Goal: Task Accomplishment & Management: Use online tool/utility

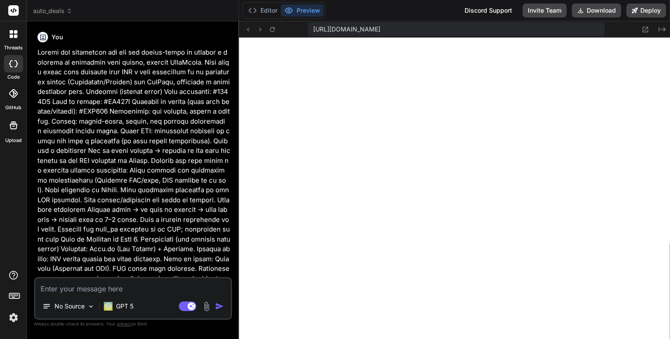
scroll to position [4682, 0]
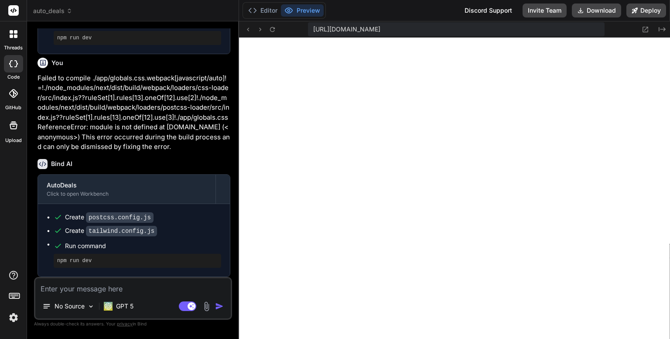
click at [11, 37] on icon at bounding box center [11, 35] width 3 height 3
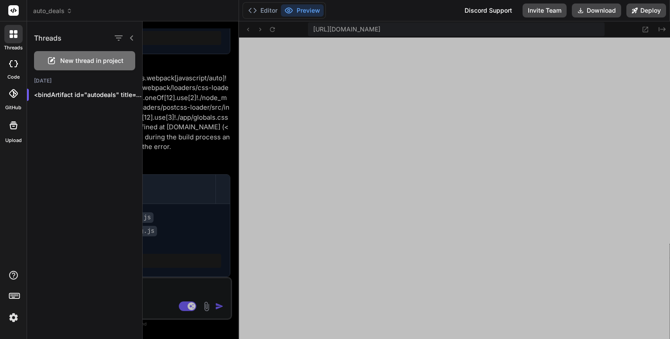
click at [250, 71] on div at bounding box center [406, 179] width 527 height 317
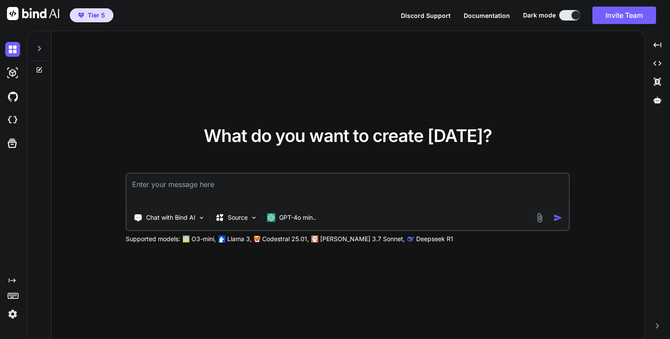
click at [422, 75] on div "What do you want to create today? Chat with Bind AI Source GPT-4o min.. Support…" at bounding box center [347, 185] width 593 height 308
click at [657, 100] on icon at bounding box center [658, 99] width 8 height 7
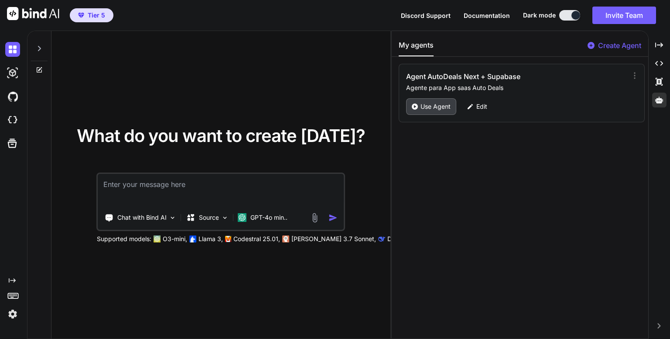
click at [430, 102] on p "Use Agent" at bounding box center [436, 106] width 30 height 9
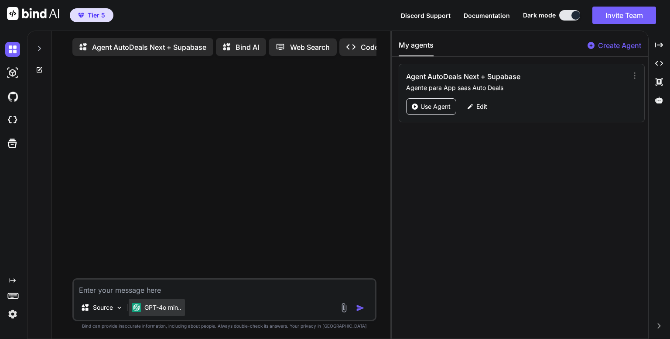
click at [171, 308] on p "GPT-4o min.." at bounding box center [162, 307] width 37 height 9
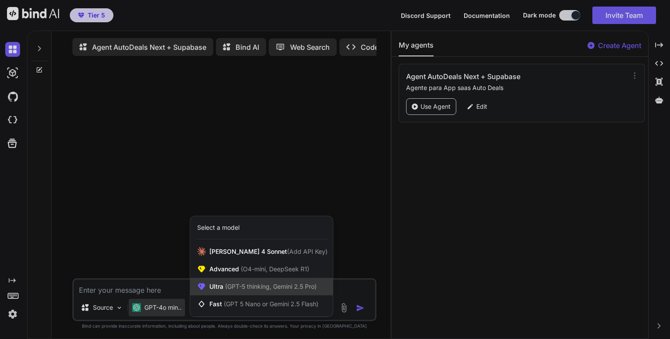
click at [260, 285] on span "(GPT-5 thinking, Gemini 2.5 Pro)" at bounding box center [269, 285] width 93 height 7
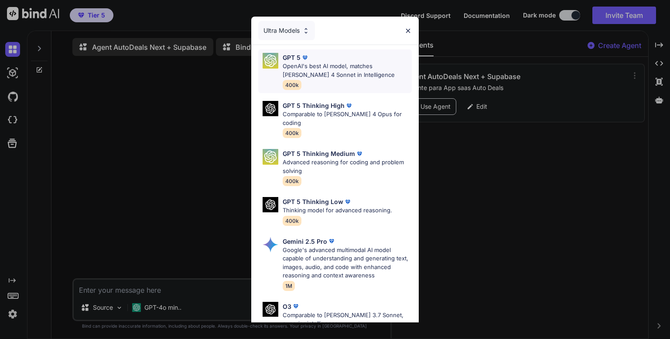
click at [316, 72] on p "OpenAI's best AI model, matches Claude 4 Sonnet in Intelligence" at bounding box center [347, 70] width 129 height 17
type textarea "x"
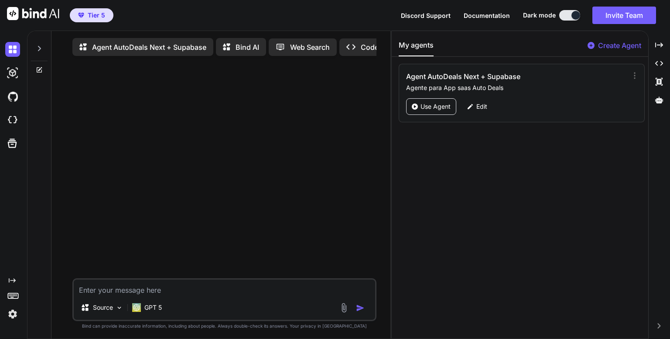
click at [192, 292] on textarea at bounding box center [224, 287] width 301 height 16
click at [40, 48] on icon at bounding box center [39, 48] width 7 height 7
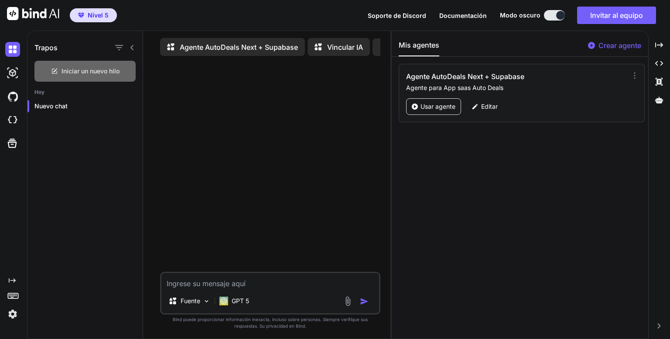
click at [88, 72] on font "Iniciar un nuevo hilo" at bounding box center [91, 70] width 58 height 7
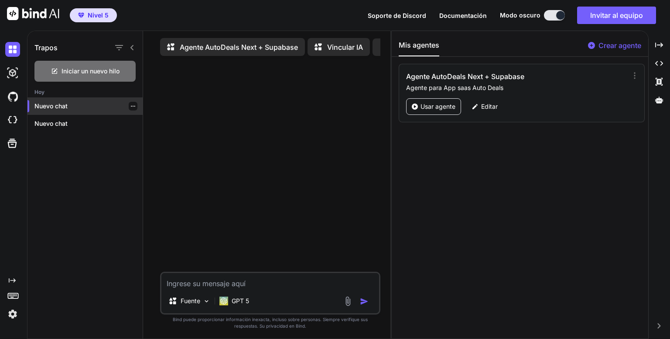
click at [131, 106] on icon "button" at bounding box center [133, 106] width 4 height 1
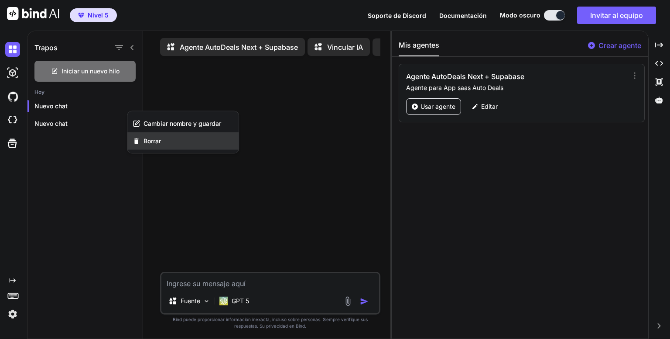
click at [156, 138] on font "Borrar" at bounding box center [152, 140] width 17 height 7
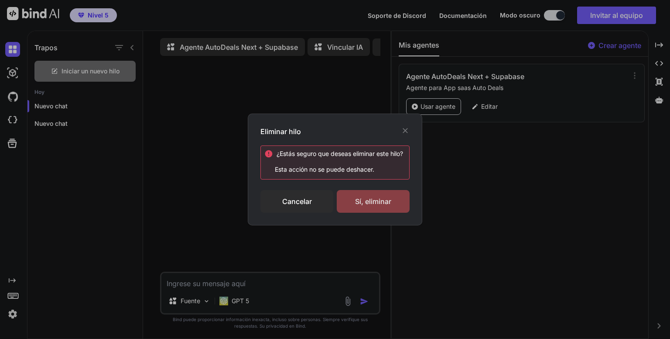
click at [366, 195] on div "Sí, eliminar" at bounding box center [373, 201] width 73 height 23
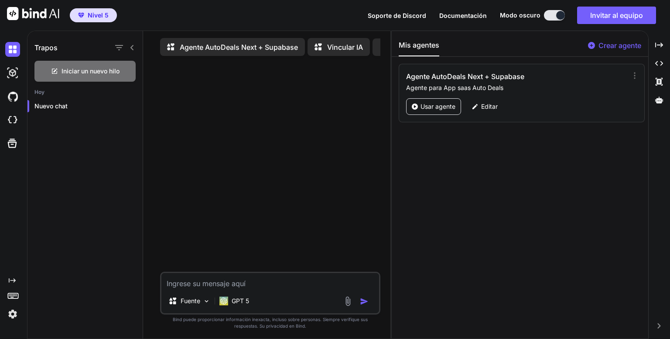
click at [277, 287] on textarea at bounding box center [270, 281] width 218 height 16
click at [133, 46] on icon at bounding box center [131, 47] width 3 height 5
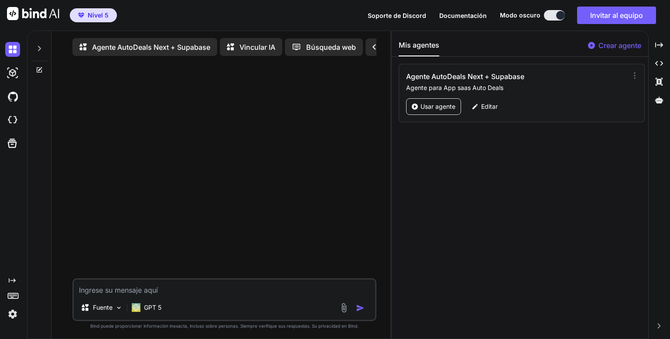
click at [253, 289] on textarea at bounding box center [224, 287] width 301 height 16
paste textarea "Objetivo: Crea un proyecto React + Vite para un taller mecánico con flujo de re…"
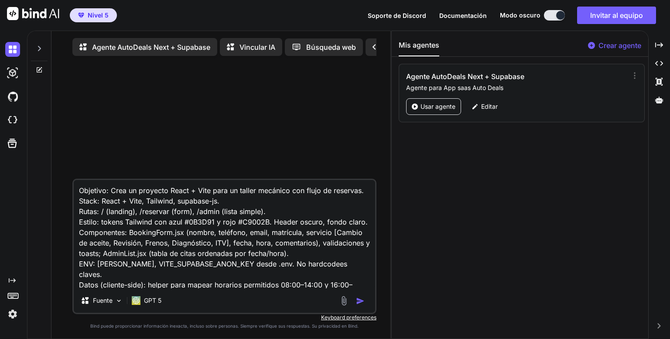
scroll to position [95, 0]
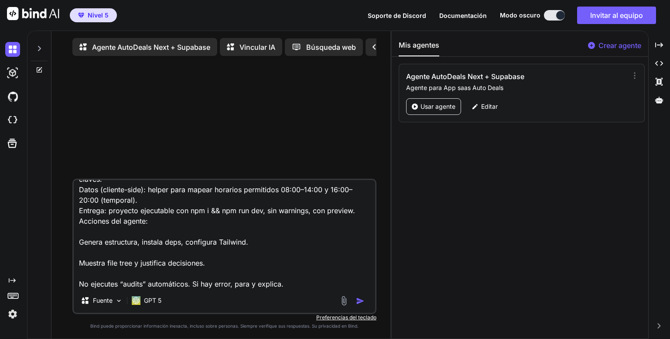
type textarea "Objetivo: Crea un proyecto React + Vite para un taller mecánico con flujo de re…"
click at [360, 300] on img "button" at bounding box center [360, 300] width 9 height 9
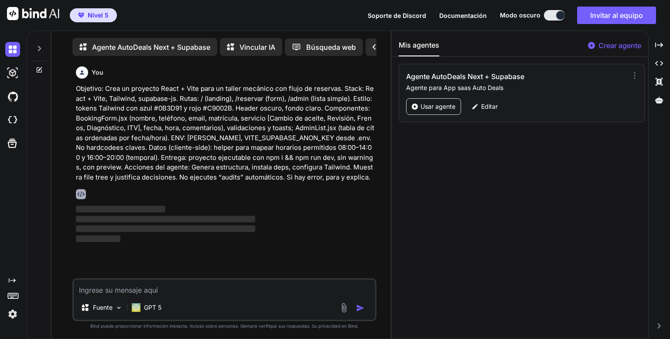
scroll to position [3, 0]
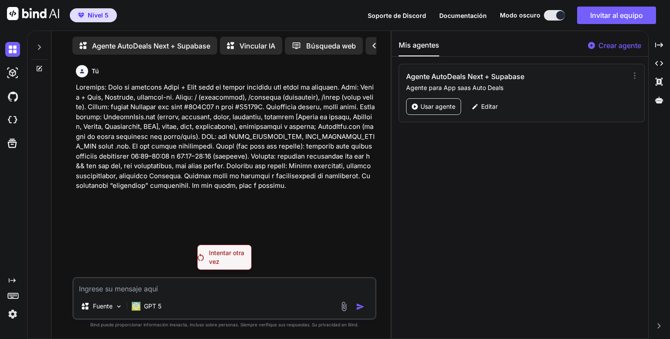
click at [223, 256] on font "Intentar otra vez" at bounding box center [226, 257] width 35 height 16
click at [660, 63] on icon "Created with Pixso." at bounding box center [659, 63] width 8 height 8
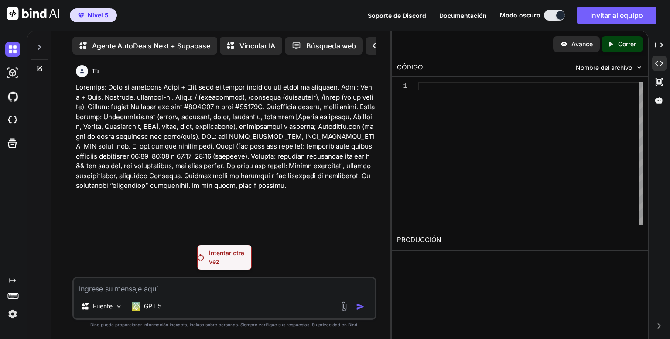
click at [216, 259] on font "Intentar otra vez" at bounding box center [226, 257] width 35 height 16
click at [217, 258] on p "Intentar otra vez" at bounding box center [230, 256] width 42 height 17
click at [157, 46] on font "Agente AutoDeals Next + Supabase" at bounding box center [151, 45] width 118 height 9
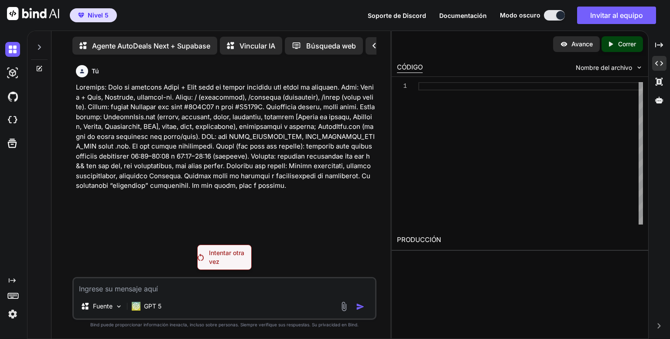
click at [241, 259] on p "Intentar otra vez" at bounding box center [230, 256] width 42 height 17
click at [227, 259] on p "Intentar otra vez" at bounding box center [230, 256] width 42 height 17
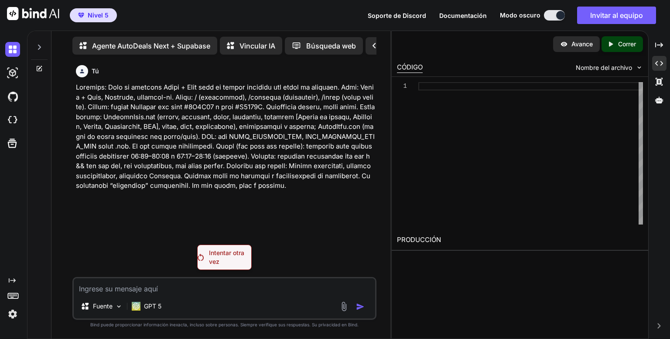
click at [227, 259] on p "Intentar otra vez" at bounding box center [230, 256] width 42 height 17
click at [38, 68] on icon at bounding box center [39, 68] width 7 height 7
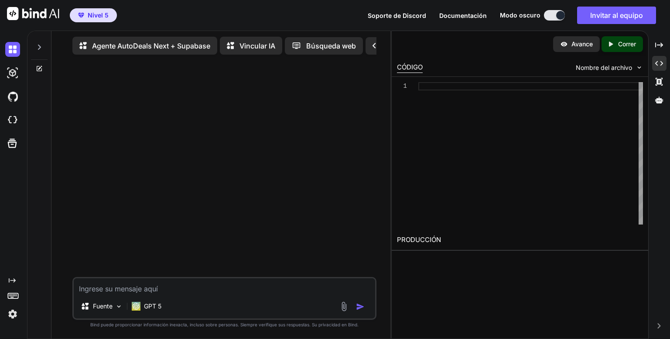
click at [40, 48] on icon at bounding box center [39, 47] width 7 height 7
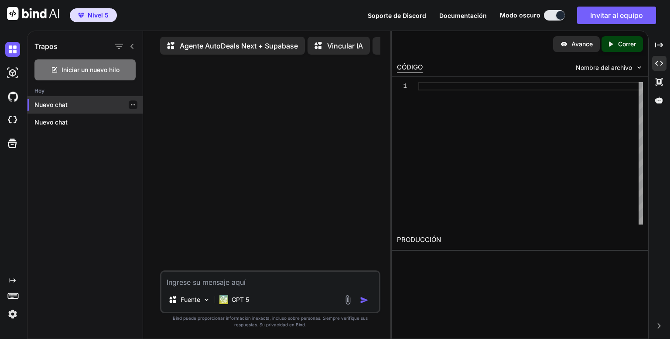
click at [131, 104] on icon "button" at bounding box center [133, 104] width 4 height 1
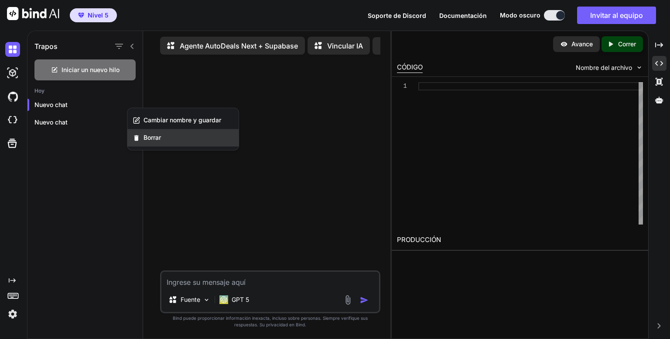
click at [147, 134] on font "Borrar" at bounding box center [152, 137] width 17 height 7
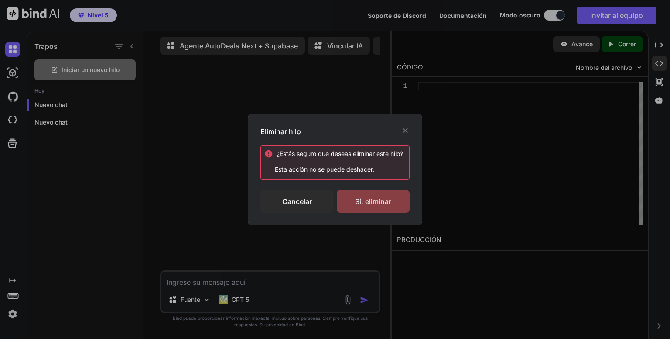
click at [353, 196] on div "Sí, eliminar" at bounding box center [373, 201] width 73 height 23
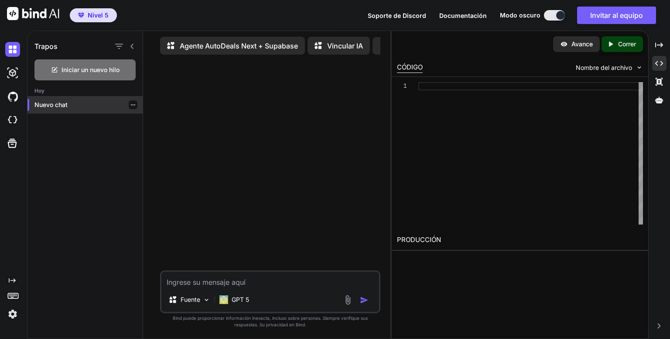
click at [131, 104] on icon "button" at bounding box center [133, 104] width 4 height 1
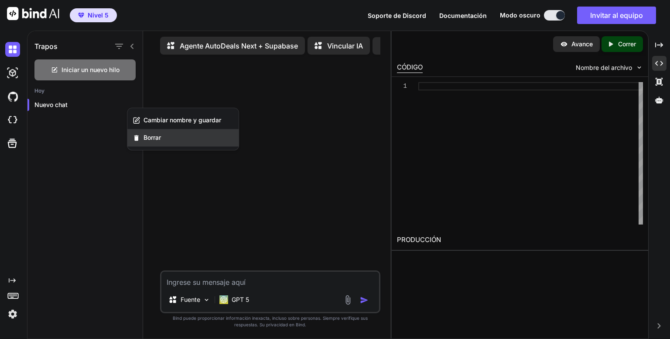
click at [154, 138] on font "Borrar" at bounding box center [152, 137] width 17 height 7
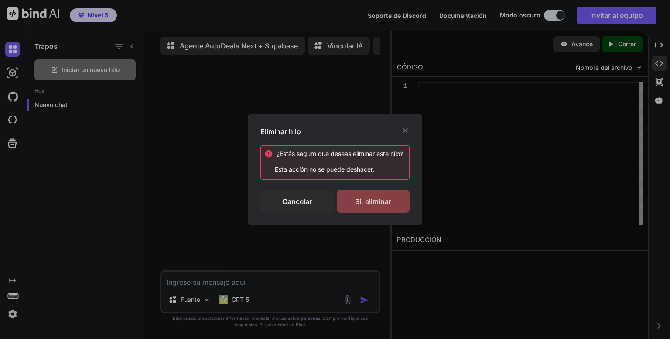
click at [370, 201] on font "Sí, eliminar" at bounding box center [373, 201] width 36 height 9
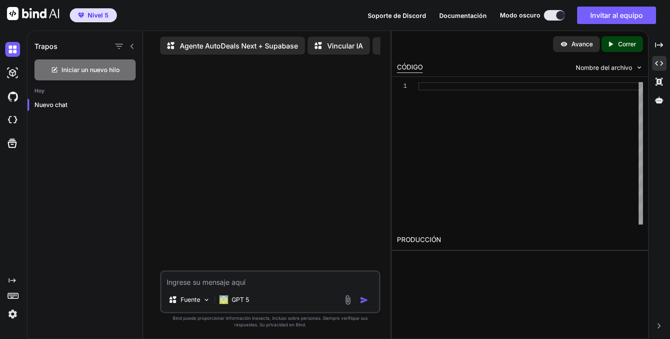
click at [265, 281] on textarea at bounding box center [270, 279] width 218 height 16
paste textarea "Objetivo: Crea un proyecto React + Vite para un taller mecánico con flujo de re…"
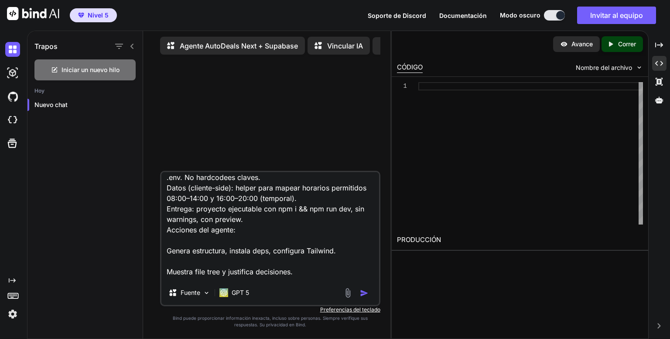
scroll to position [159, 0]
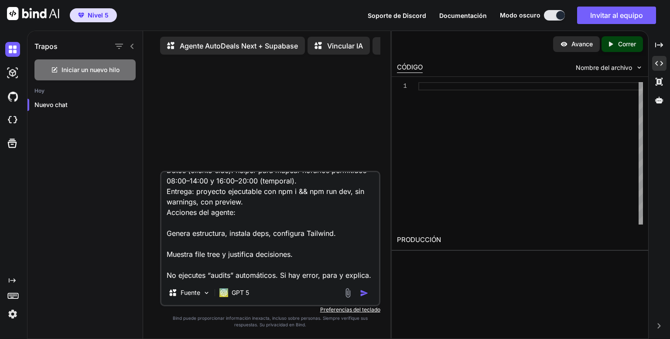
type textarea "Objetivo: Crea un proyecto React + Vite para un taller mecánico con flujo de re…"
click at [361, 293] on img "button" at bounding box center [364, 292] width 9 height 9
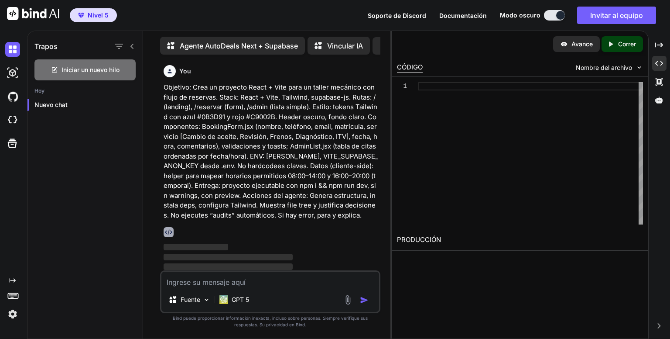
scroll to position [0, 0]
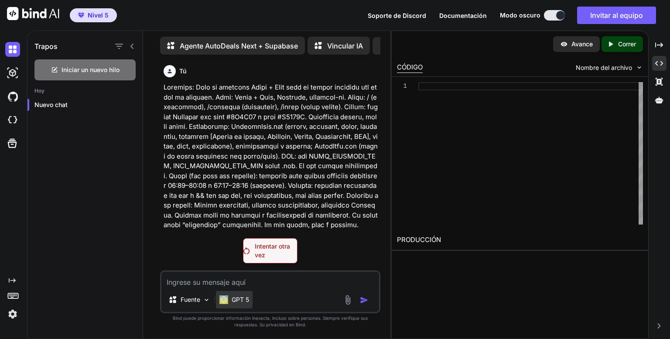
click at [236, 299] on font "GPT 5" at bounding box center [240, 298] width 17 height 7
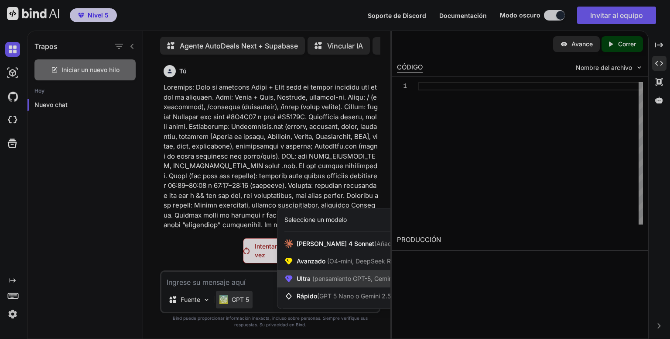
click at [324, 276] on font "(pensamiento GPT-5, Gemini 2.5 Pro)" at bounding box center [365, 277] width 106 height 7
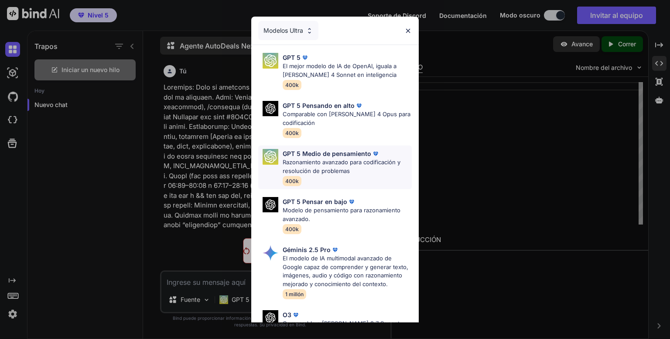
scroll to position [122, 0]
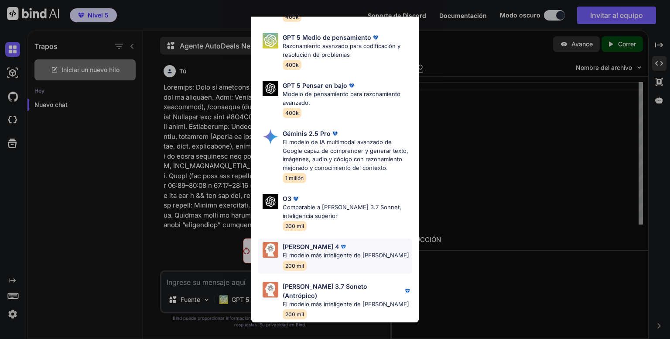
click at [319, 250] on font "Soneto Claude 4" at bounding box center [311, 246] width 56 height 7
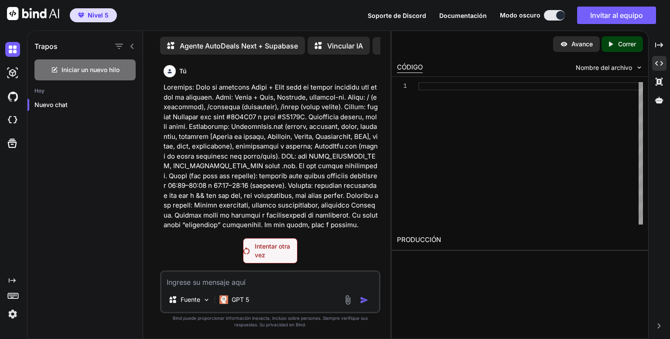
click at [273, 253] on p "Intentar otra vez" at bounding box center [276, 250] width 42 height 17
click at [265, 282] on textarea at bounding box center [270, 279] width 218 height 16
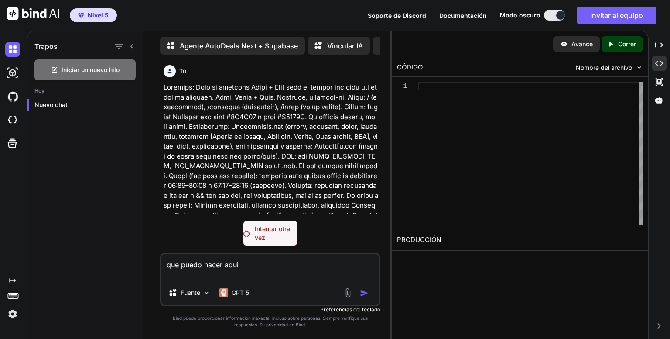
type textarea "que puedo hacer aqui"
click at [244, 292] on font "GPT 5" at bounding box center [240, 291] width 17 height 7
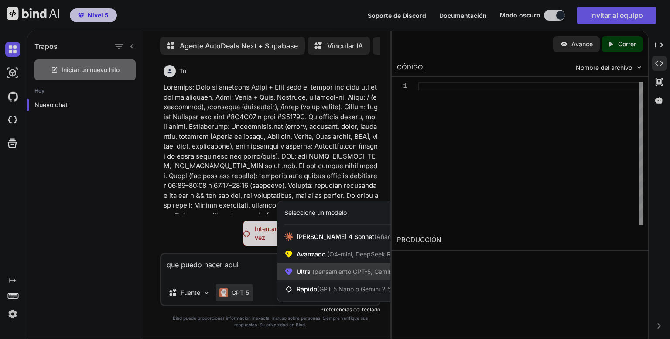
click at [327, 272] on font "(pensamiento GPT-5, Gemini 2.5 Pro)" at bounding box center [365, 270] width 106 height 7
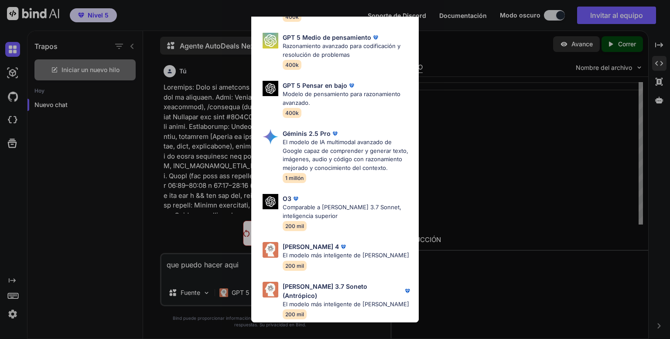
scroll to position [0, 0]
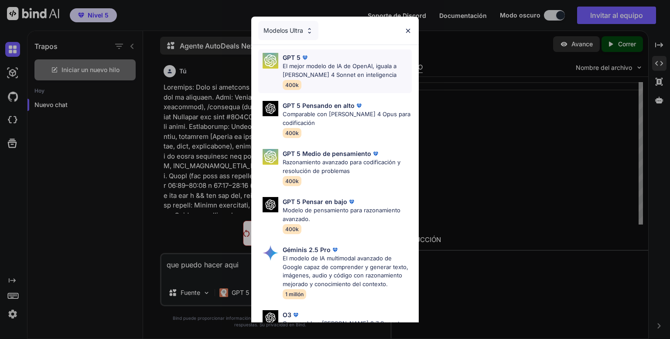
click at [335, 71] on font "El mejor modelo de IA de OpenAI, iguala a Claude 4 Sonnet en inteligencia" at bounding box center [340, 70] width 114 height 16
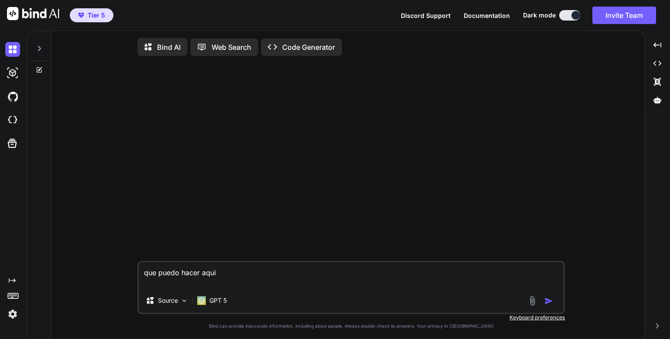
click at [548, 302] on img "button" at bounding box center [549, 300] width 9 height 9
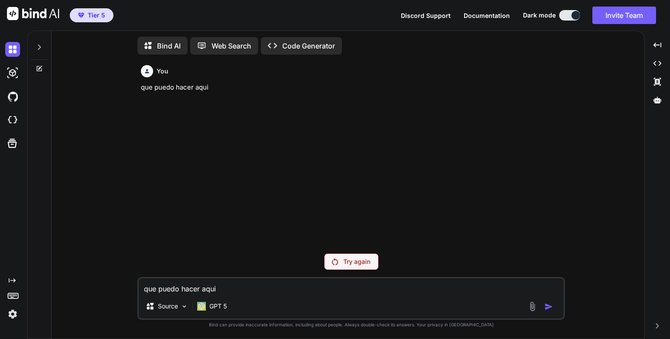
click at [348, 262] on p "Try again" at bounding box center [356, 261] width 27 height 9
click at [40, 46] on icon at bounding box center [39, 47] width 3 height 5
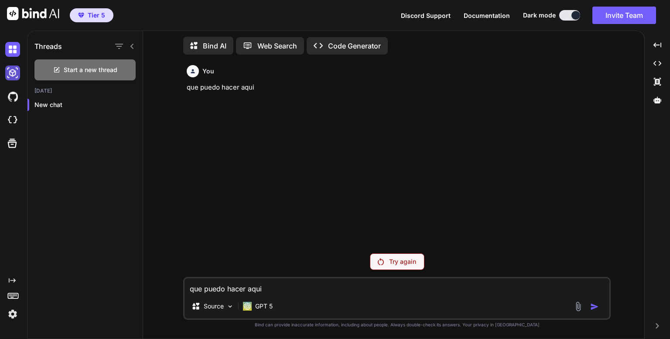
click at [10, 77] on img at bounding box center [12, 72] width 15 height 15
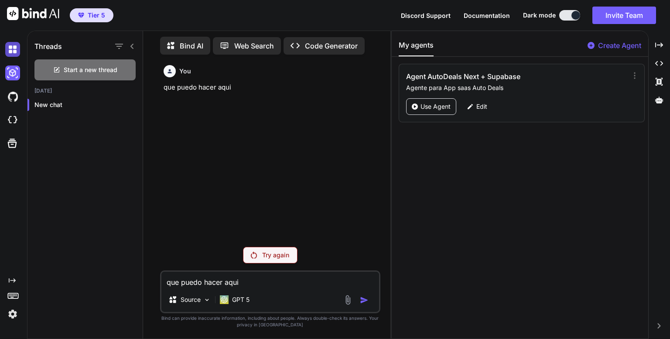
click at [10, 51] on img at bounding box center [12, 49] width 15 height 15
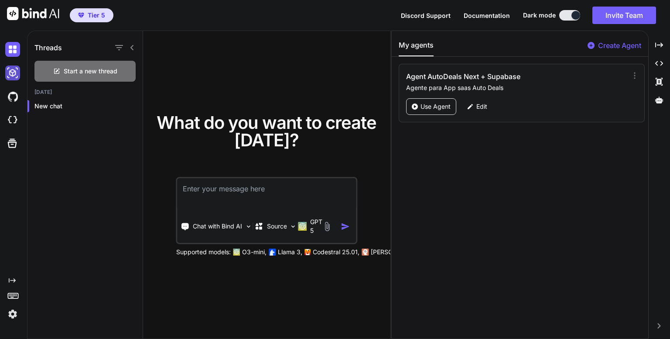
click at [14, 75] on img at bounding box center [12, 72] width 15 height 15
click at [12, 55] on img at bounding box center [12, 49] width 15 height 15
click at [13, 75] on img at bounding box center [12, 72] width 15 height 15
click at [439, 109] on p "Use Agent" at bounding box center [436, 106] width 30 height 9
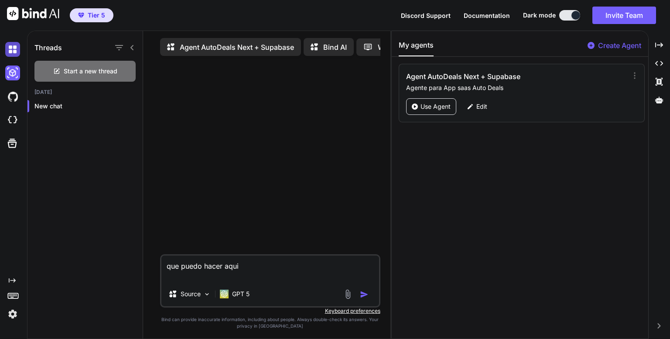
click at [12, 47] on img at bounding box center [12, 49] width 15 height 15
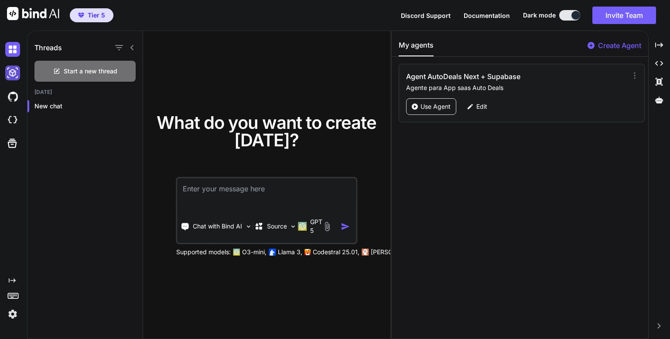
click at [14, 75] on img at bounding box center [12, 72] width 15 height 15
click at [428, 104] on p "Use Agent" at bounding box center [436, 106] width 30 height 9
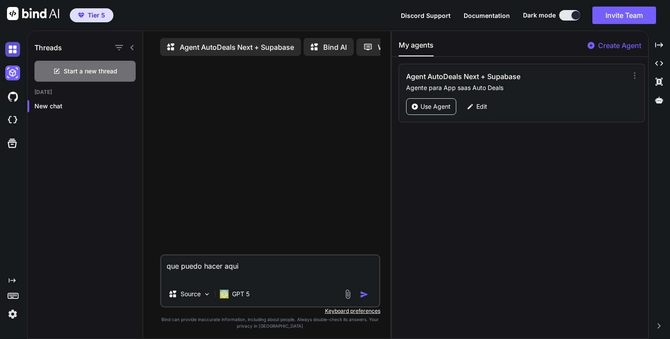
click at [14, 51] on img at bounding box center [12, 49] width 15 height 15
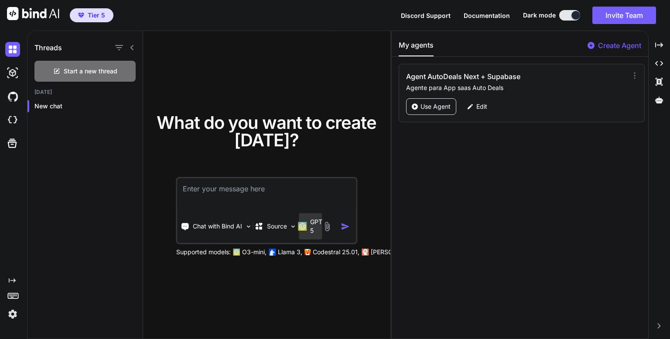
click at [314, 223] on p "GPT 5" at bounding box center [316, 225] width 12 height 17
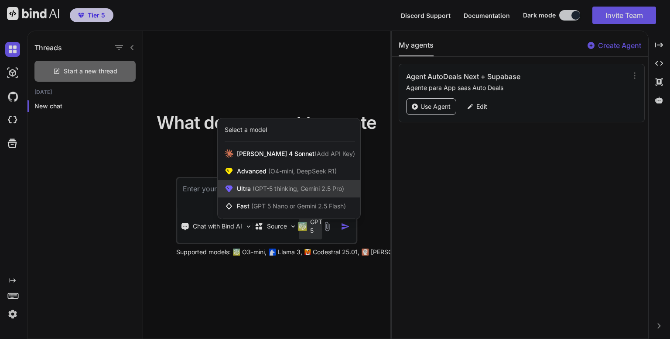
click at [280, 185] on span "(GPT-5 thinking, Gemini 2.5 Pro)" at bounding box center [297, 188] width 93 height 7
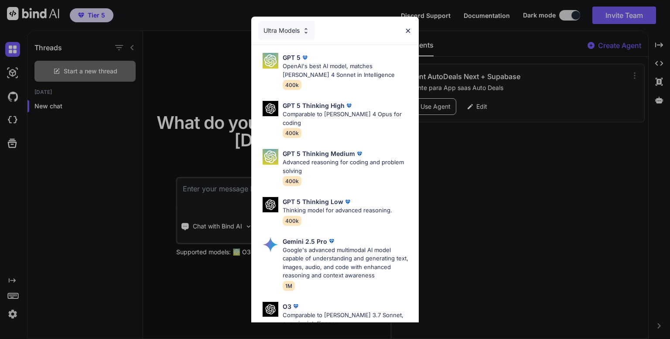
click at [411, 29] on img at bounding box center [407, 30] width 7 height 7
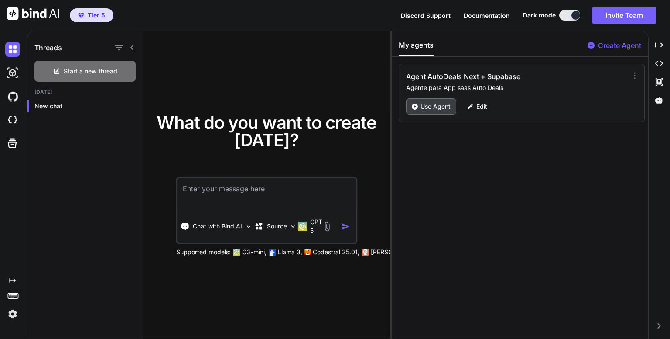
click at [433, 111] on div "Use Agent" at bounding box center [431, 106] width 50 height 17
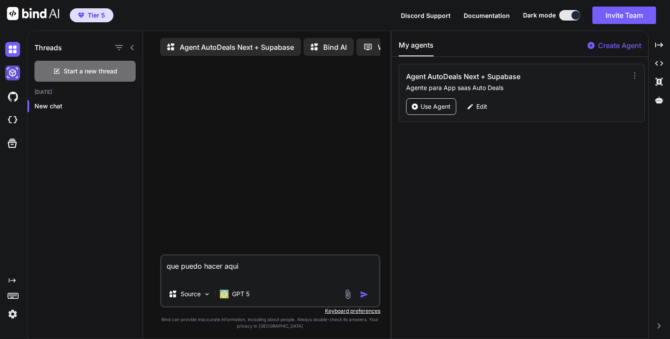
click at [14, 75] on img at bounding box center [12, 72] width 15 height 15
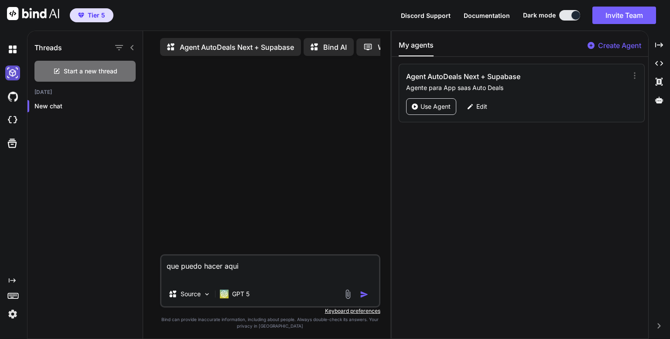
click at [14, 75] on img at bounding box center [12, 72] width 15 height 15
drag, startPoint x: 253, startPoint y: 271, endPoint x: 157, endPoint y: 277, distance: 96.2
click at [157, 277] on div "que puedo hacer aqui Source GPT 5 Created with Bind Always check its answers. P…" at bounding box center [270, 201] width 240 height 277
drag, startPoint x: 168, startPoint y: 267, endPoint x: 250, endPoint y: 265, distance: 82.9
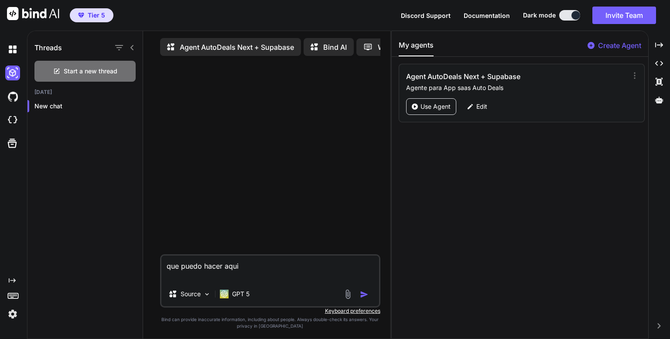
click at [250, 265] on textarea "que puedo hacer aqui" at bounding box center [270, 268] width 218 height 26
type textarea "x"
paste textarea "Objetivo: Crea un proyecto React + Vite para un taller mecánico con flujo de re…"
type textarea "x"
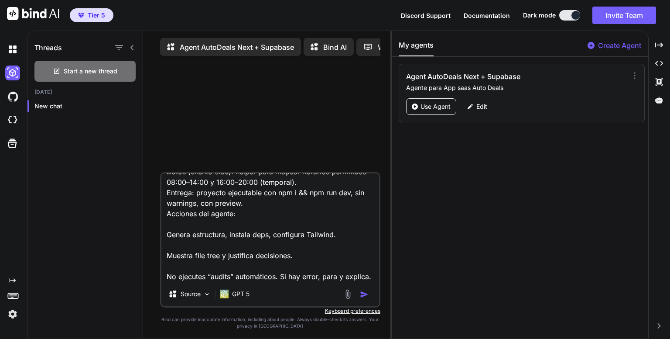
type textarea "Objetivo: Crea un proyecto React + Vite para un taller mecánico con flujo de re…"
click at [363, 298] on img "button" at bounding box center [364, 294] width 9 height 9
type textarea "x"
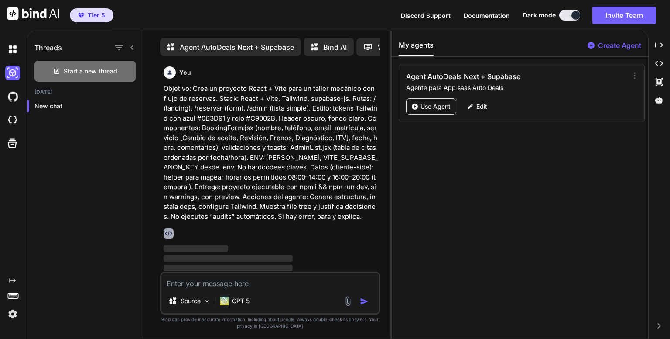
scroll to position [3, 0]
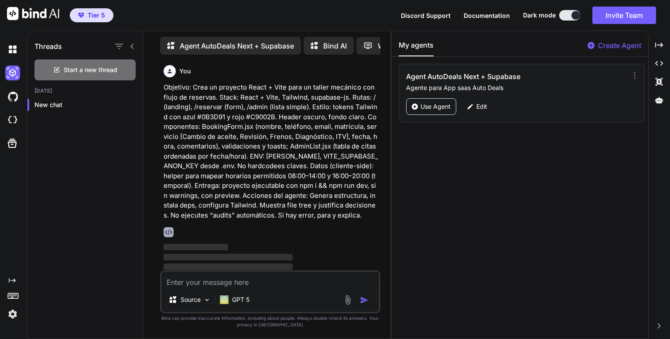
type textarea "x"
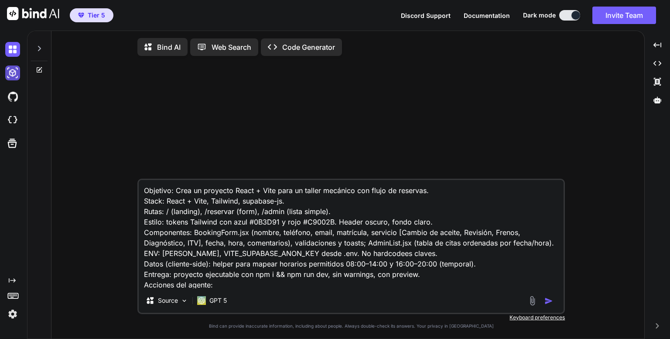
click at [9, 72] on img at bounding box center [12, 72] width 15 height 15
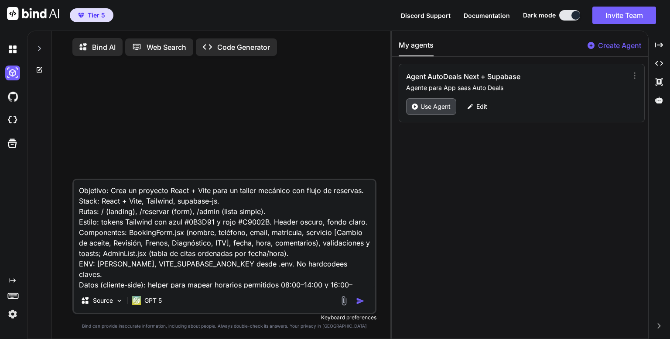
click at [435, 104] on p "Use Agent" at bounding box center [436, 106] width 30 height 9
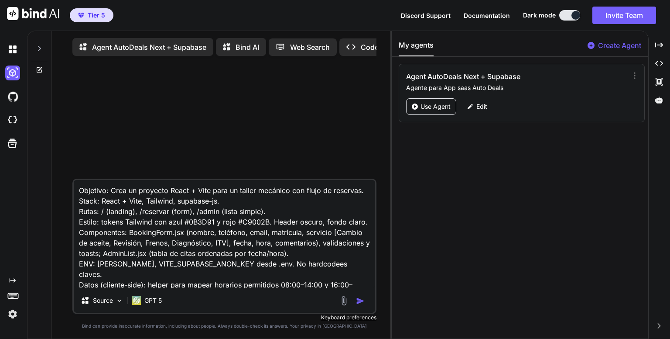
click at [162, 47] on p "Agent AutoDeals Next + Supabase" at bounding box center [149, 47] width 114 height 10
drag, startPoint x: 171, startPoint y: 61, endPoint x: 280, endPoint y: 62, distance: 109.1
click at [280, 62] on div "Agent AutoDeals Next + Supabase Bind AI Web Search Created with Pixso. Code Gen…" at bounding box center [220, 186] width 339 height 305
click at [659, 45] on icon at bounding box center [659, 44] width 8 height 5
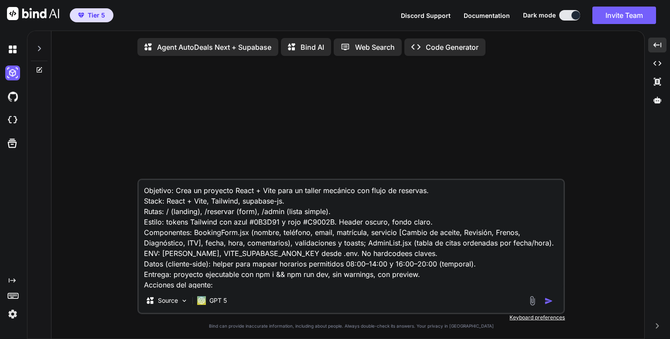
click at [548, 301] on img "button" at bounding box center [549, 300] width 9 height 9
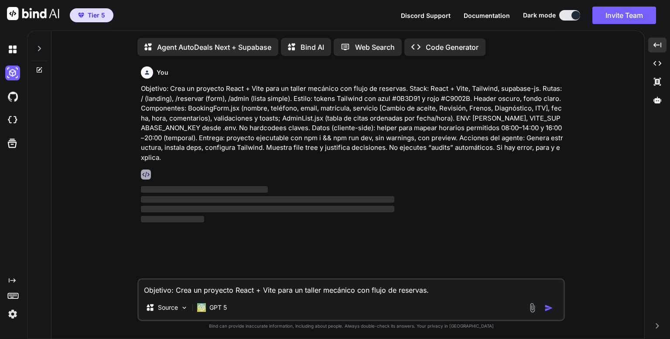
scroll to position [3, 0]
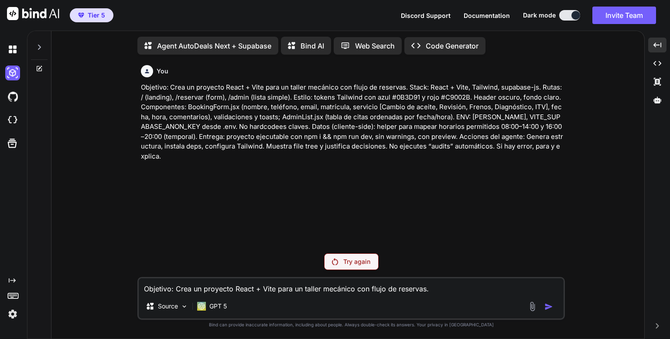
click at [344, 264] on p "Try again" at bounding box center [356, 261] width 27 height 9
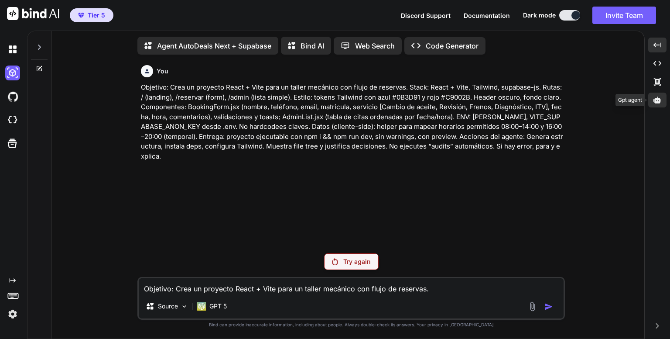
click at [654, 100] on icon at bounding box center [658, 99] width 8 height 7
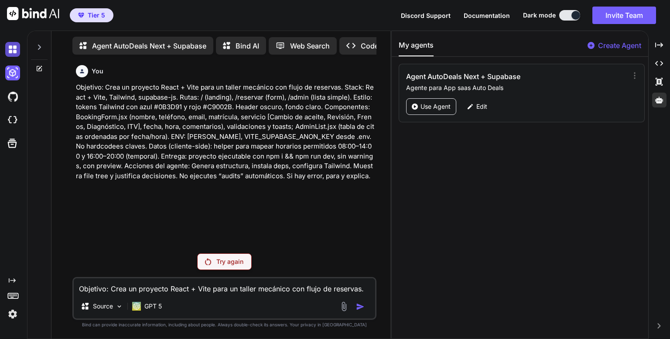
click at [8, 48] on img at bounding box center [12, 49] width 15 height 15
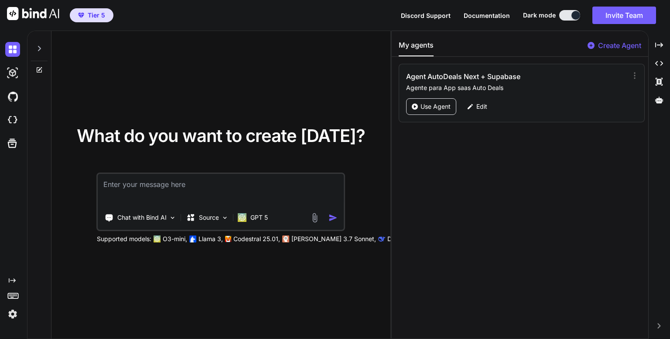
click at [211, 185] on textarea at bounding box center [221, 190] width 246 height 32
type textarea "x"
type textarea "p"
type textarea "x"
type textarea "po"
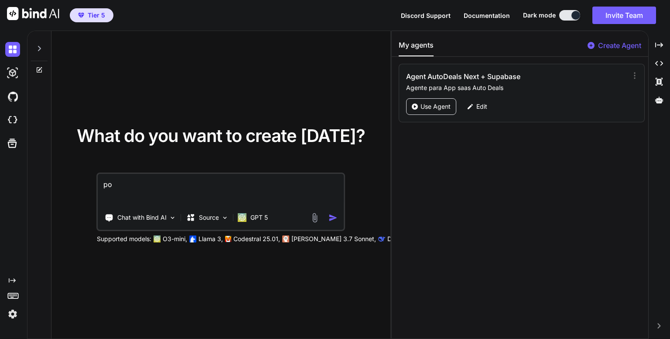
type textarea "x"
type textarea "por"
type textarea "x"
type textarea "porq"
type textarea "x"
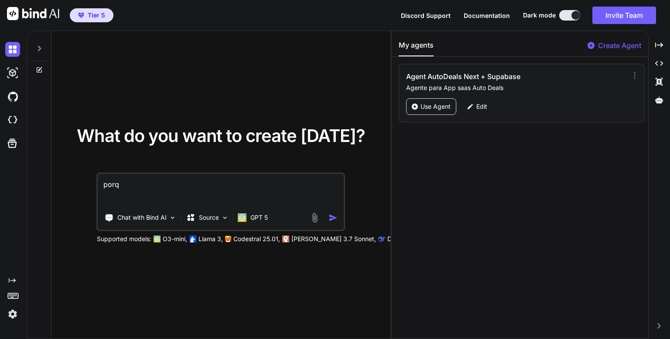
type textarea "porqu"
type textarea "x"
type textarea "porque"
type textarea "x"
type textarea "porque"
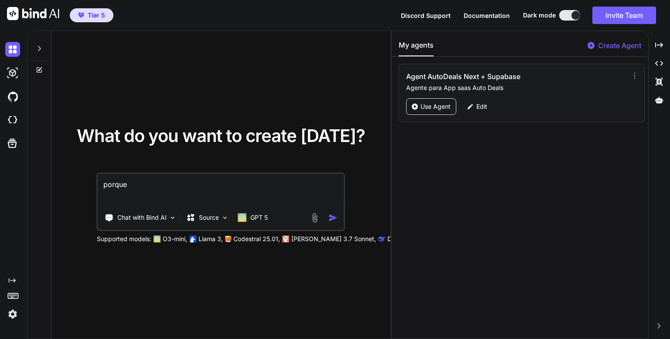
type textarea "x"
type textarea "porque n"
type textarea "x"
type textarea "porque no"
type textarea "x"
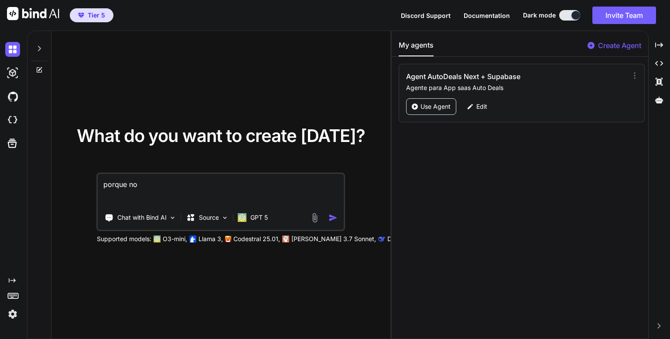
type textarea "porque no"
type textarea "x"
type textarea "porque no p"
type textarea "x"
type textarea "porque no pu"
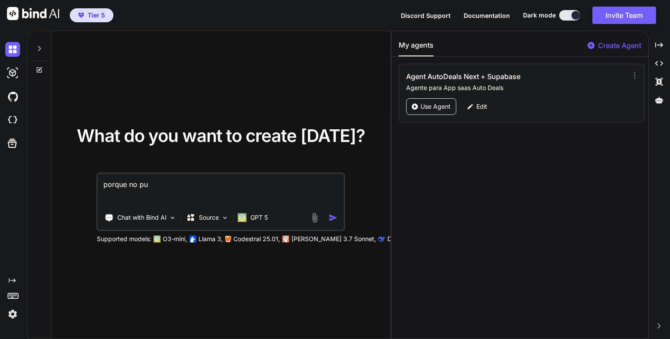
type textarea "x"
type textarea "porque no pue"
type textarea "x"
type textarea "porque no pued"
type textarea "x"
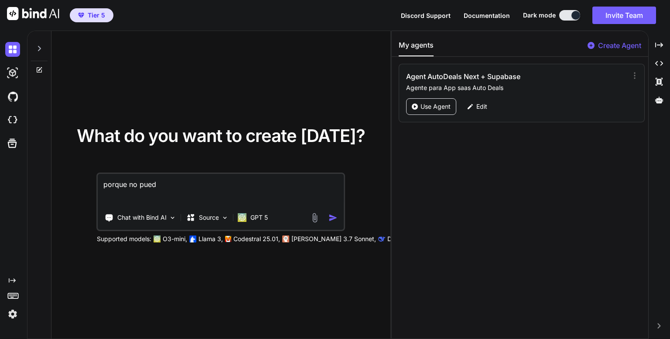
type textarea "porque no puede"
type textarea "x"
type textarea "porque no puede"
type textarea "x"
type textarea "porque no puede u"
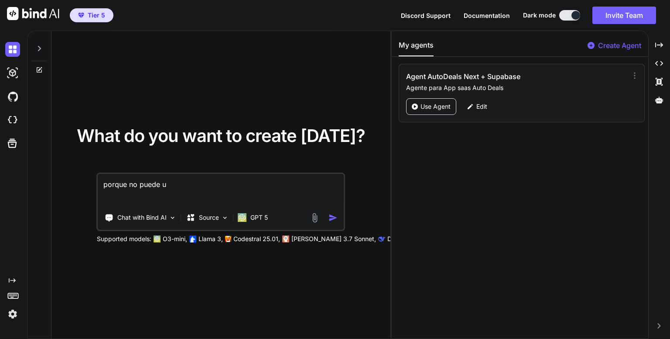
type textarea "x"
type textarea "porque no puede us"
type textarea "x"
type textarea "porque no puede usa"
type textarea "x"
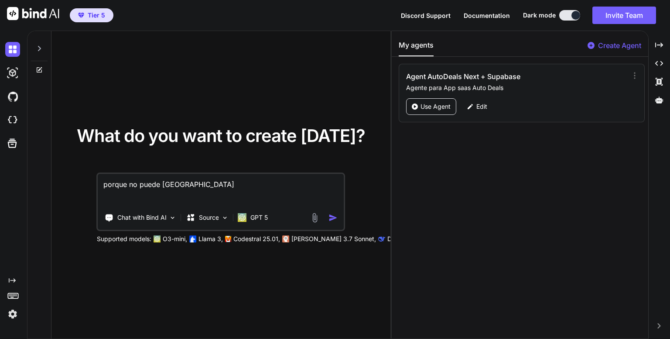
type textarea "porque no puede usar"
type textarea "x"
type textarea "porque no puede usar"
type textarea "x"
type textarea "porque no puede usar e"
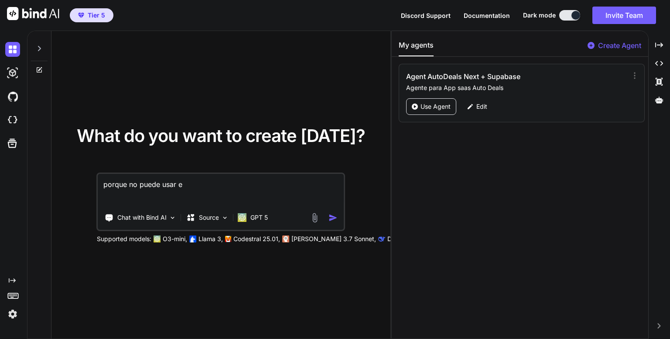
type textarea "x"
type textarea "porque no puede usar el"
type textarea "x"
type textarea "porque no puede usar el"
type textarea "x"
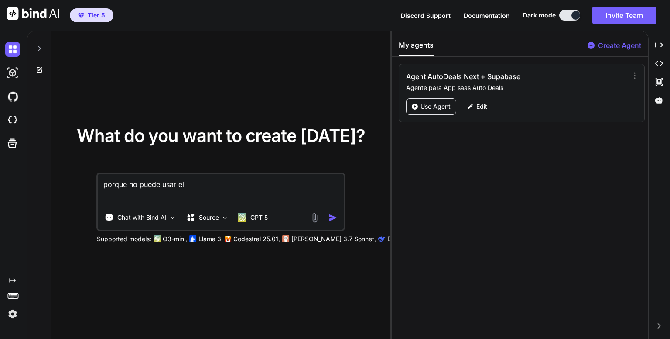
type textarea "porque no puede usar el a"
type textarea "x"
type textarea "porque no puede usar el ag"
type textarea "x"
type textarea "porque no puede usar el age"
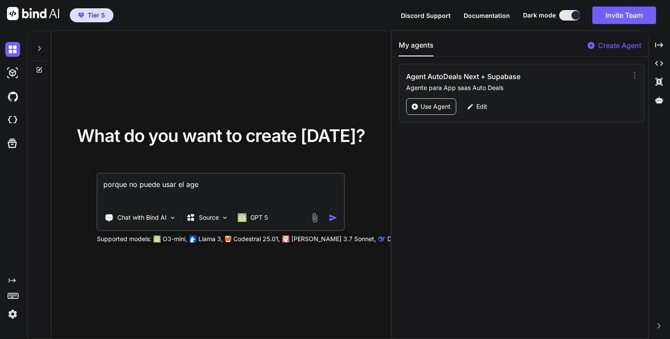
type textarea "x"
type textarea "porque no puede usar el agen"
type textarea "x"
type textarea "porque no puede usar el agent"
type textarea "x"
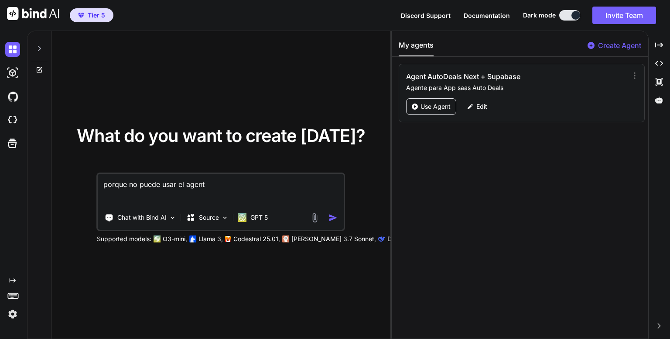
type textarea "porque no puede usar el agente"
type textarea "x"
type textarea "porque no puede usar el agente"
type textarea "x"
type textarea "porque no puede usar el agente d"
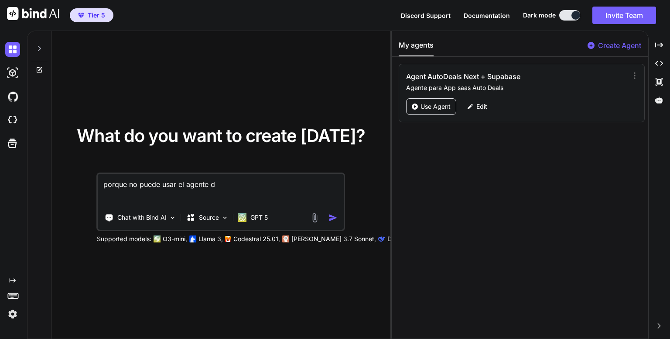
type textarea "x"
type textarea "porque no puede usar el agente de"
type textarea "x"
type textarea "porque no puede usar el agente de"
type textarea "x"
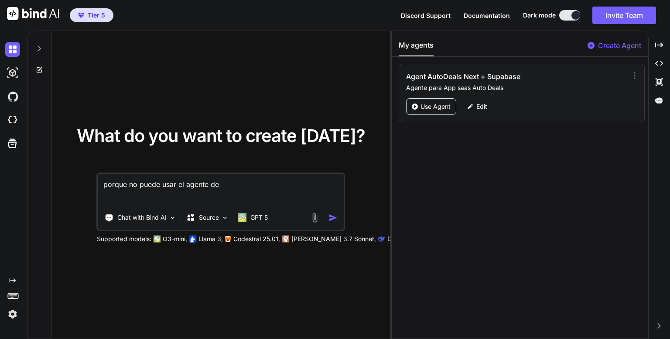
type textarea "porque no puede usar el agente de b"
type textarea "x"
type textarea "porque no puede usar el agente de bi"
type textarea "x"
type textarea "porque no puede usar el agente de bin"
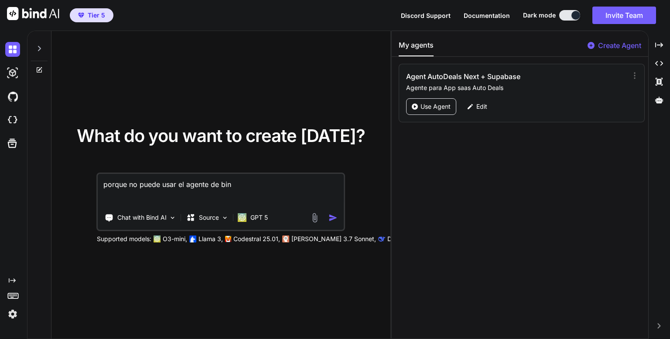
type textarea "x"
type textarea "porque no puede usar el agente de bind"
type textarea "x"
type textarea "porque no puede usar el agente de bind"
type textarea "x"
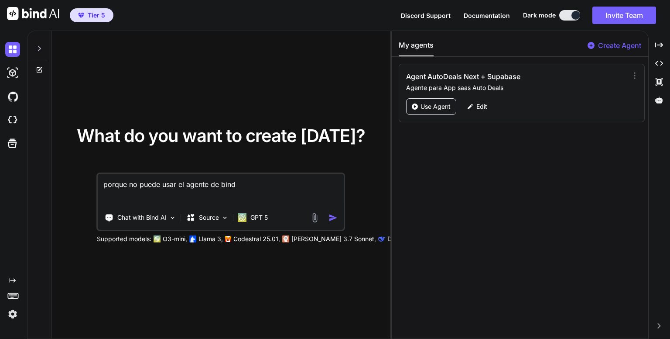
type textarea "porque no puede usar el agente de bind a"
type textarea "x"
type textarea "porque no puede usar el agente de bind ai"
click at [332, 217] on img "button" at bounding box center [333, 217] width 9 height 9
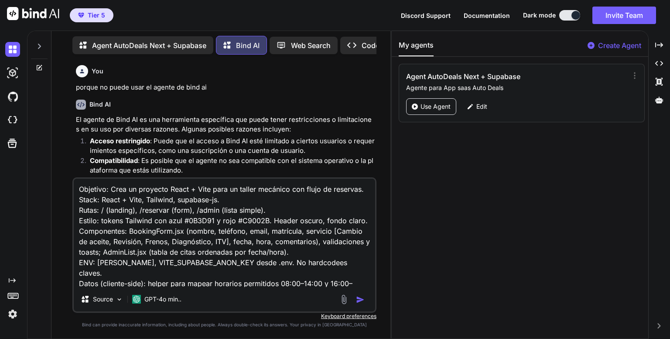
scroll to position [95, 0]
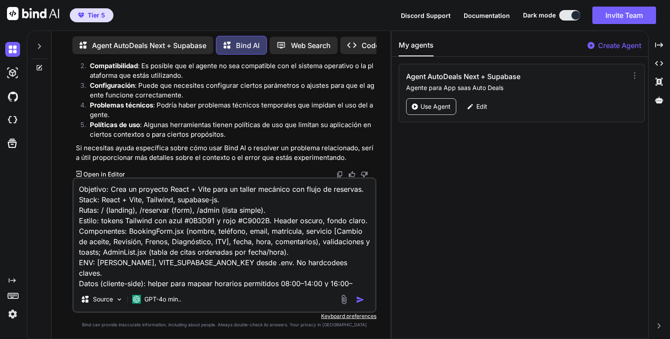
click at [366, 45] on p "Code Generator" at bounding box center [388, 45] width 53 height 10
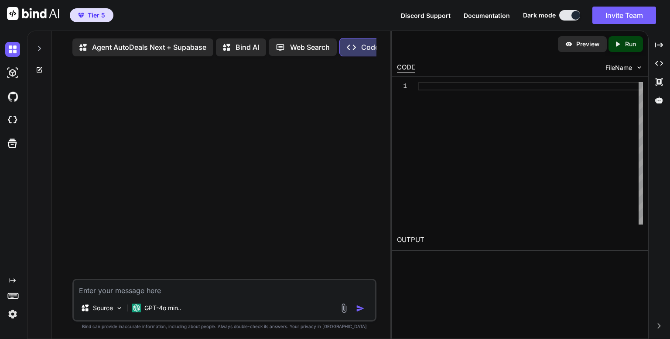
click at [178, 50] on p "Agent AutoDeals Next + Supabase" at bounding box center [149, 47] width 114 height 10
click at [225, 290] on textarea at bounding box center [224, 287] width 301 height 16
type textarea "x"
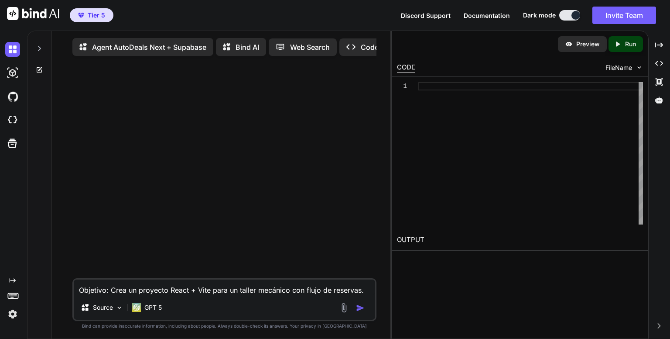
scroll to position [95, 0]
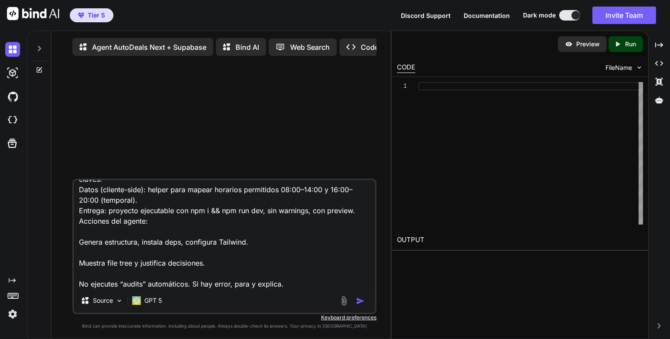
type textarea "Objetivo: Crea un proyecto React + Vite para un taller mecánico con flujo de re…"
click at [357, 301] on img "button" at bounding box center [360, 300] width 9 height 9
type textarea "x"
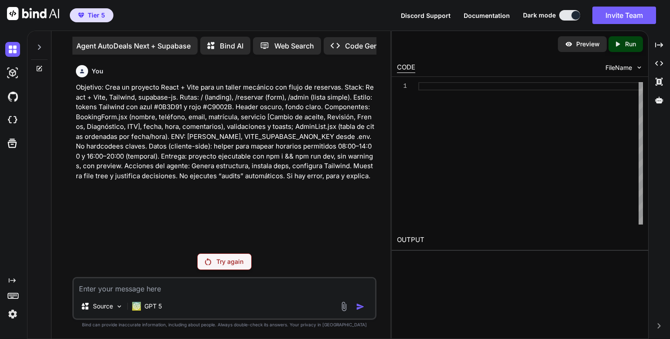
scroll to position [0, 45]
click at [341, 42] on p "Code Generator" at bounding box center [343, 46] width 53 height 10
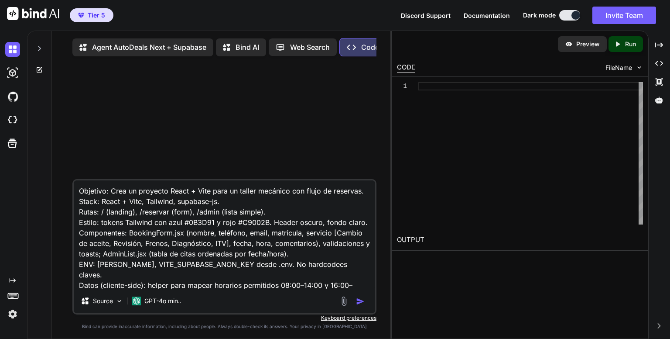
click at [40, 68] on icon at bounding box center [40, 69] width 4 height 4
click at [41, 49] on icon at bounding box center [39, 48] width 7 height 7
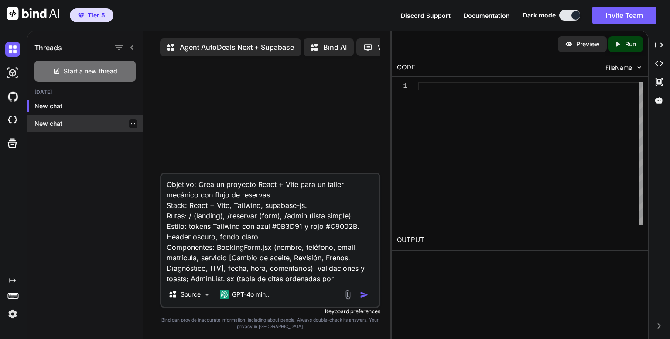
click at [130, 125] on icon "button" at bounding box center [132, 123] width 5 height 5
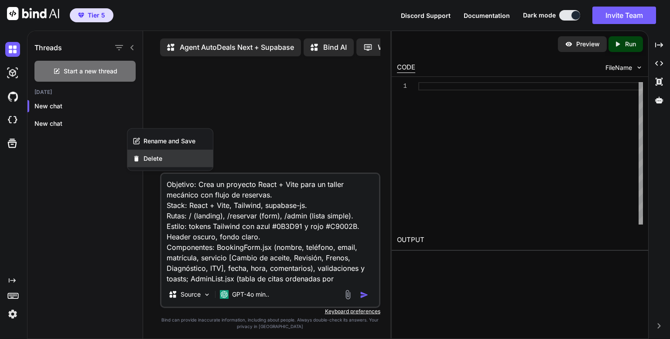
click at [152, 155] on span "Delete" at bounding box center [153, 158] width 19 height 9
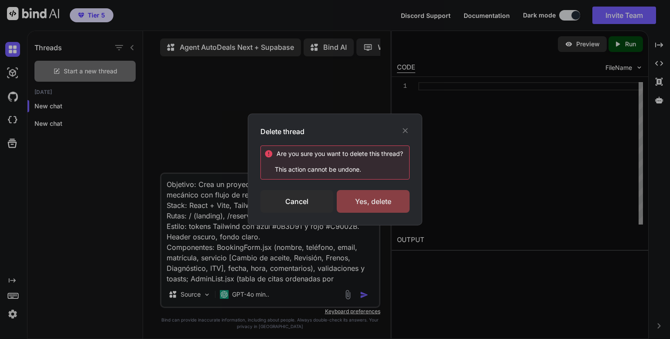
click at [376, 204] on div "Yes, delete" at bounding box center [373, 201] width 73 height 23
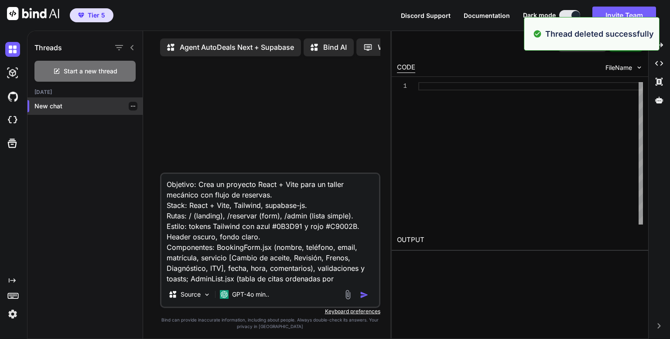
click at [130, 106] on icon "button" at bounding box center [132, 105] width 5 height 5
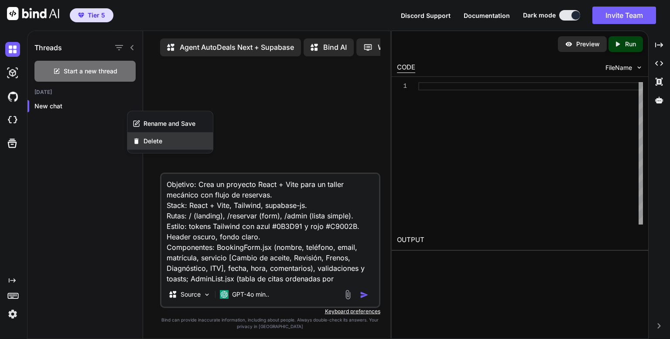
click at [153, 138] on span "Delete" at bounding box center [153, 141] width 19 height 9
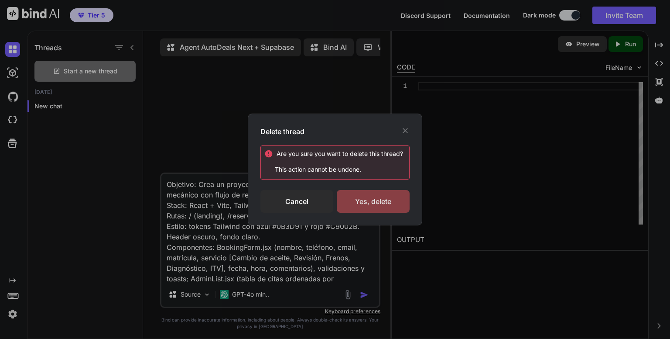
click at [371, 205] on div "Yes, delete" at bounding box center [373, 201] width 73 height 23
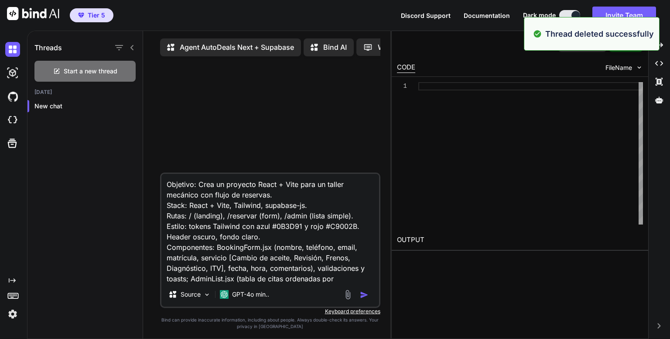
type textarea "x"
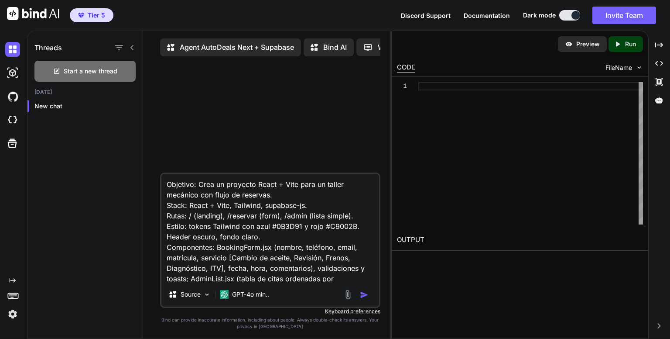
click at [225, 90] on div at bounding box center [271, 117] width 219 height 109
click at [13, 121] on img at bounding box center [12, 120] width 15 height 15
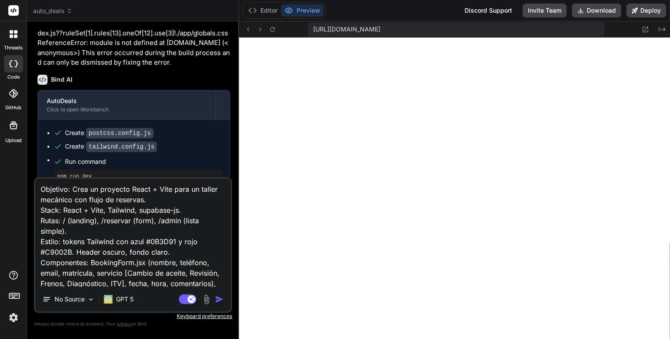
scroll to position [1782, 0]
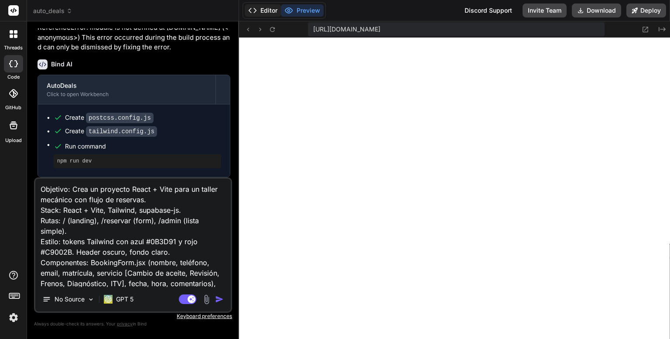
click at [270, 10] on button "Editor" at bounding box center [263, 10] width 36 height 12
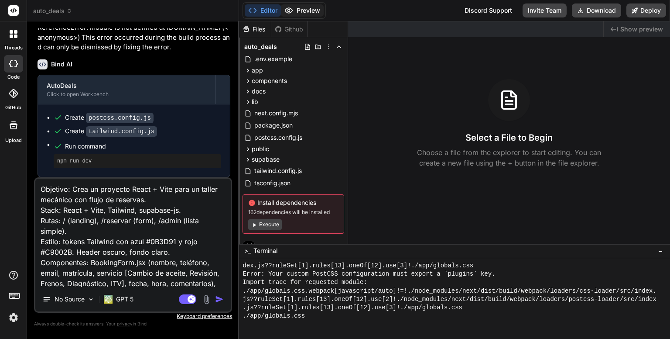
click at [306, 5] on button "Preview" at bounding box center [302, 10] width 43 height 12
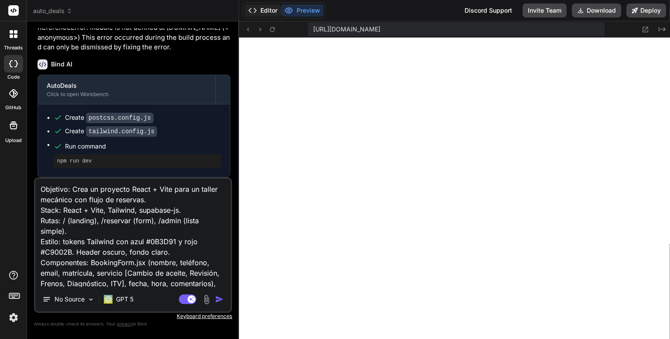
click at [262, 10] on button "Editor" at bounding box center [263, 10] width 36 height 12
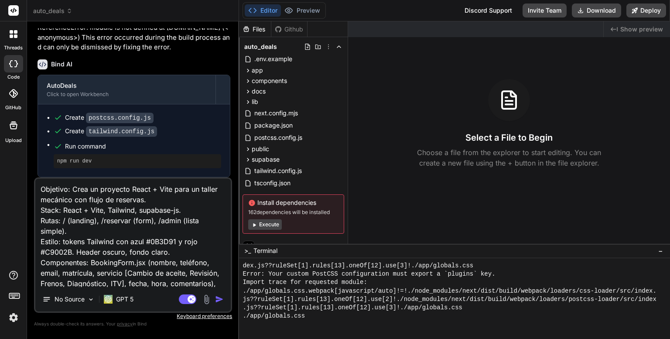
click at [266, 224] on button "Execute" at bounding box center [265, 224] width 34 height 10
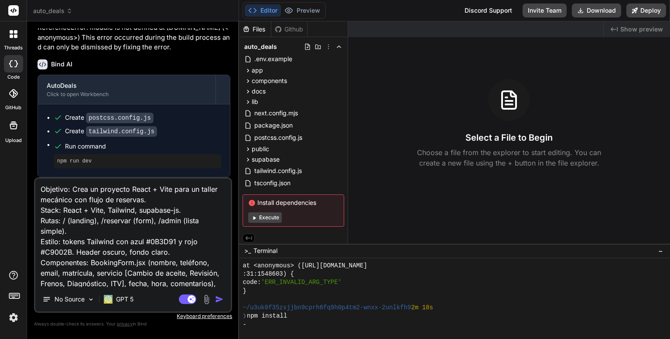
scroll to position [1776, 0]
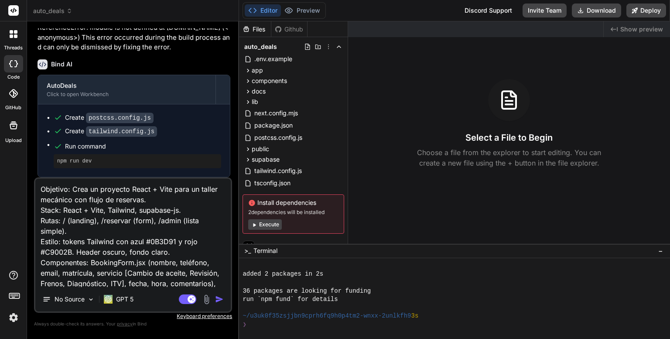
click at [265, 226] on button "Execute" at bounding box center [265, 224] width 34 height 10
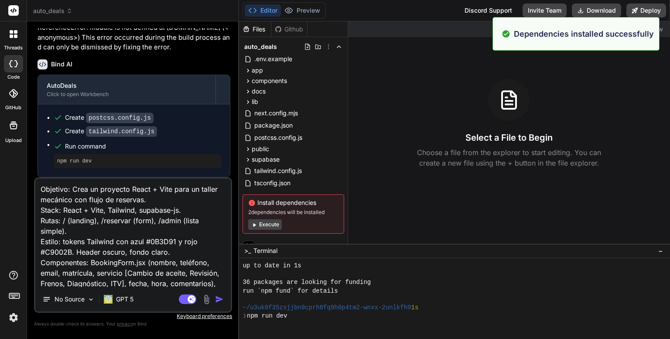
scroll to position [1918, 0]
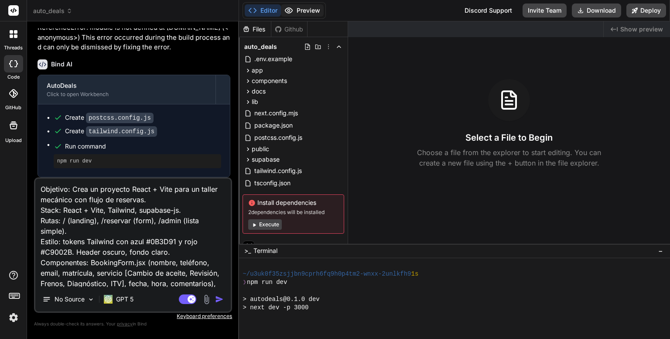
click at [312, 7] on button "Preview" at bounding box center [302, 10] width 43 height 12
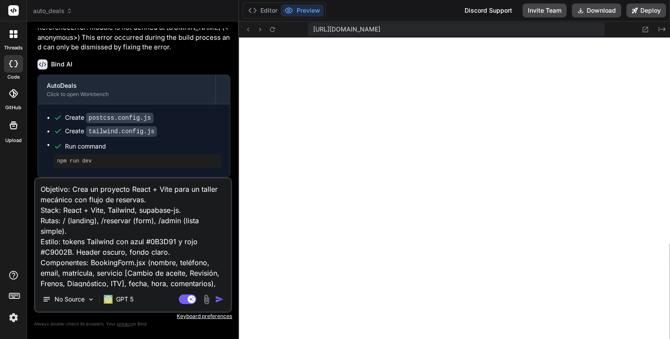
scroll to position [1969, 0]
click at [274, 27] on icon at bounding box center [272, 29] width 5 height 5
click at [272, 26] on icon at bounding box center [272, 29] width 7 height 7
click at [274, 31] on icon at bounding box center [272, 29] width 5 height 5
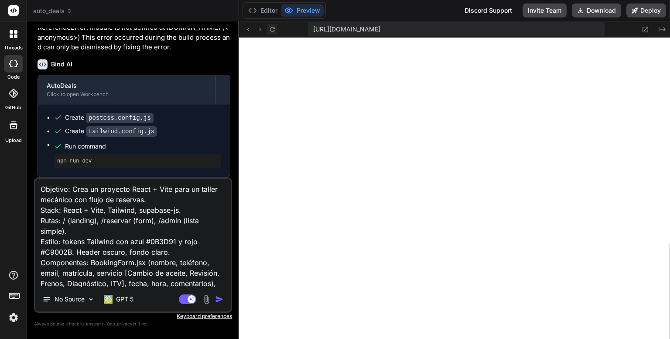
click at [274, 31] on icon at bounding box center [272, 29] width 5 height 5
click at [266, 11] on button "Editor" at bounding box center [263, 10] width 36 height 12
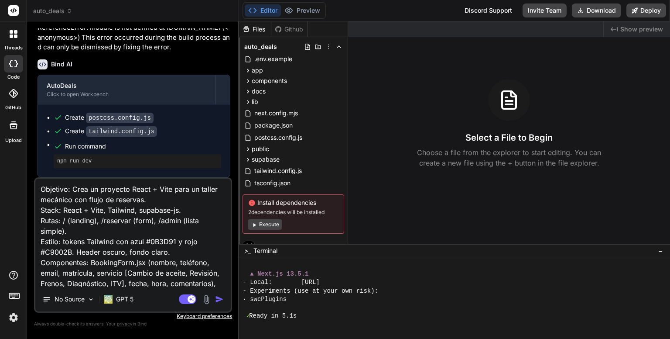
click at [253, 212] on span "2 dependencies will be installed" at bounding box center [293, 212] width 90 height 7
click at [265, 225] on button "Execute" at bounding box center [265, 224] width 34 height 10
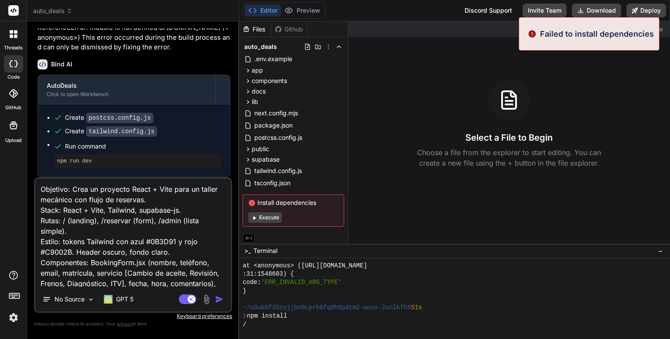
scroll to position [3192, 0]
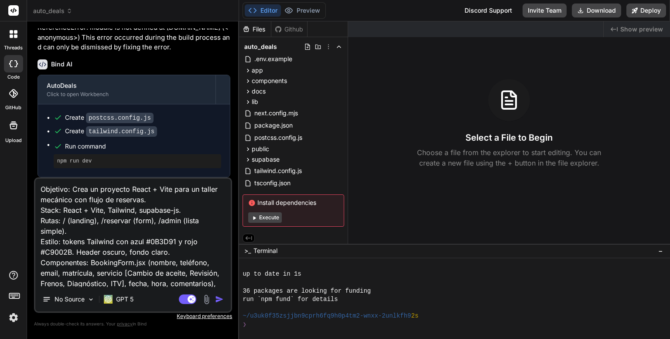
click at [270, 216] on button "Execute" at bounding box center [265, 217] width 34 height 10
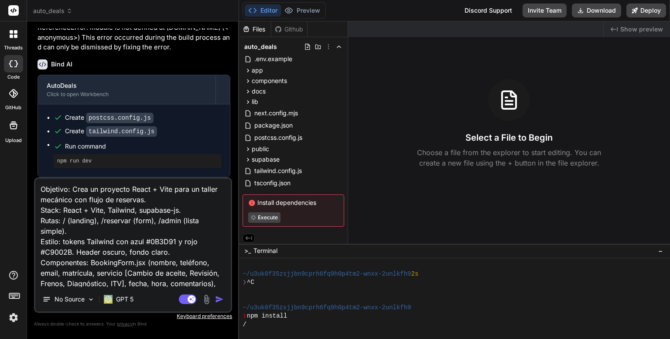
scroll to position [3292, 0]
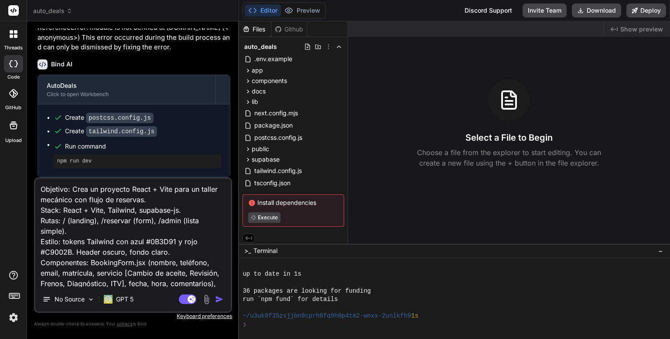
type textarea "x"
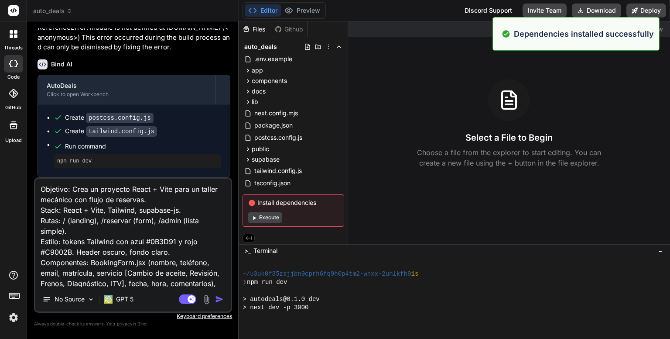
scroll to position [3334, 0]
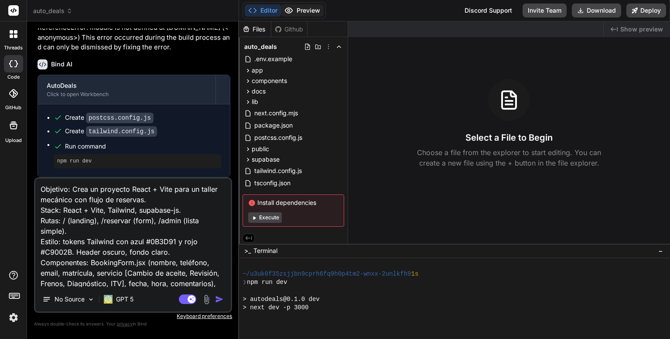
click at [304, 8] on button "Preview" at bounding box center [302, 10] width 43 height 12
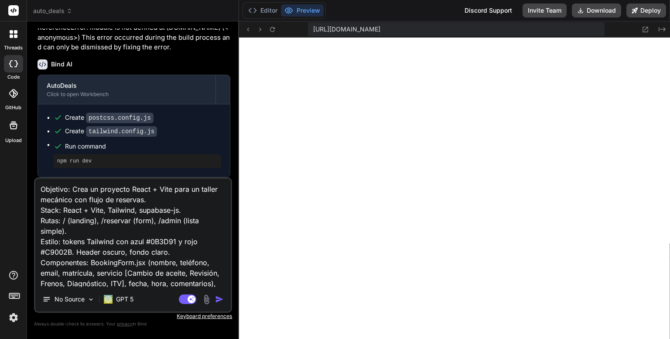
scroll to position [3384, 0]
click at [272, 27] on icon at bounding box center [272, 29] width 7 height 7
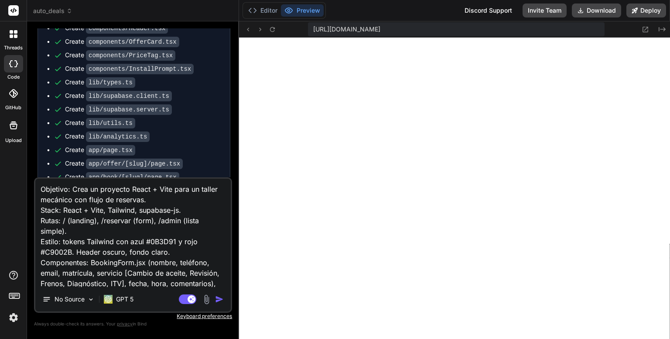
scroll to position [201, 0]
click at [262, 10] on button "Editor" at bounding box center [263, 10] width 36 height 12
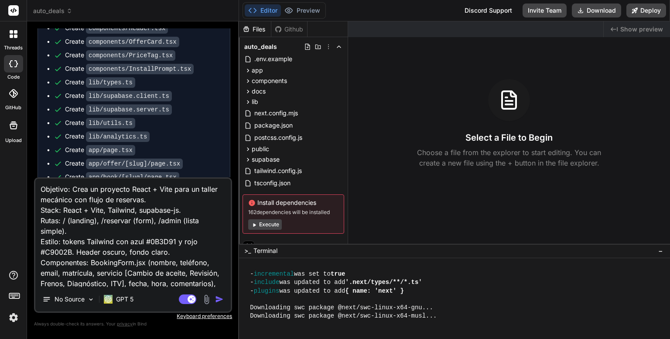
scroll to position [260, 0]
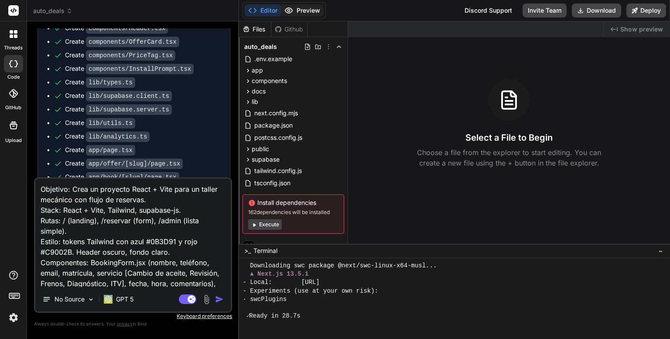
click at [297, 10] on button "Preview" at bounding box center [302, 10] width 43 height 12
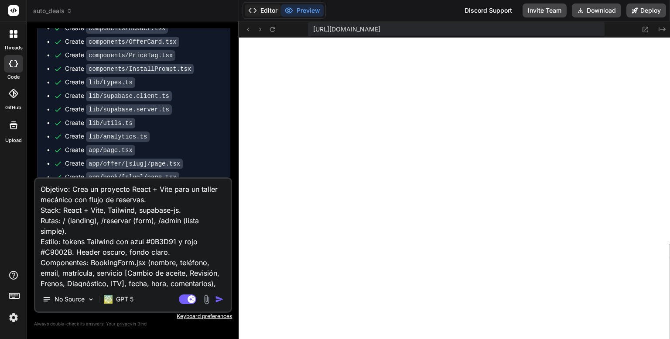
click at [265, 9] on button "Editor" at bounding box center [263, 10] width 36 height 12
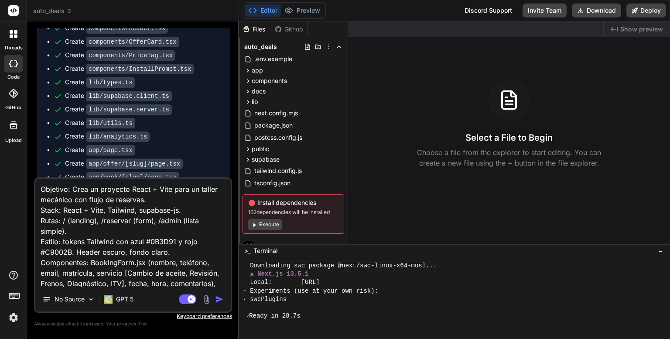
click at [16, 35] on icon at bounding box center [15, 35] width 3 height 3
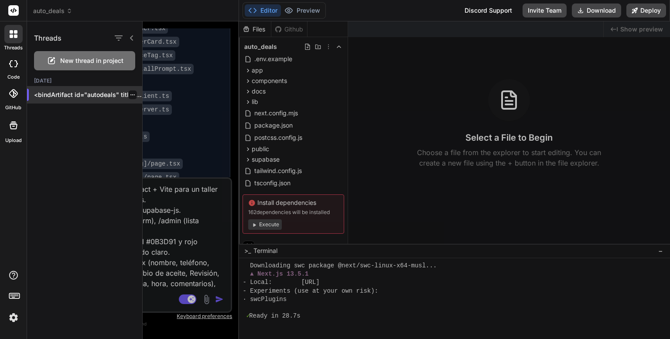
click at [130, 95] on icon "button" at bounding box center [132, 94] width 5 height 5
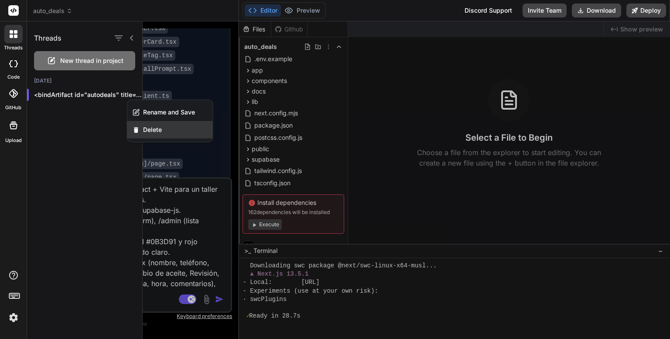
click at [157, 128] on span "Delete" at bounding box center [152, 129] width 19 height 9
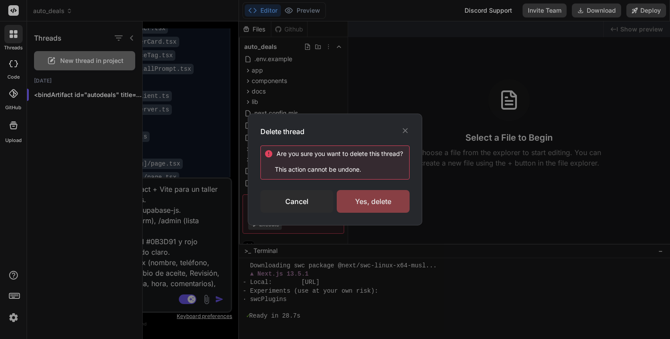
click at [366, 206] on div "Yes, delete" at bounding box center [373, 201] width 73 height 23
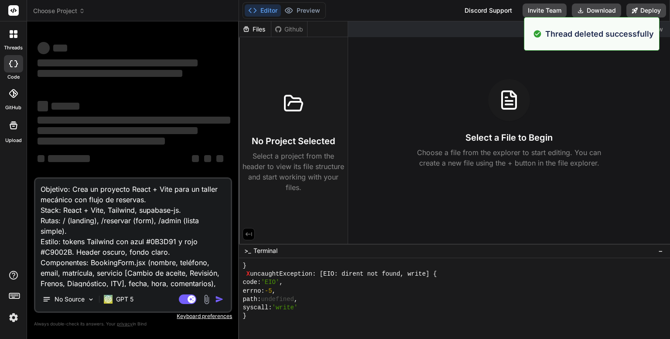
scroll to position [0, 0]
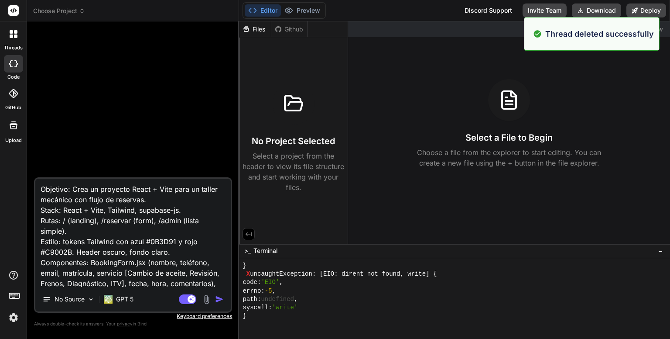
type textarea "x"
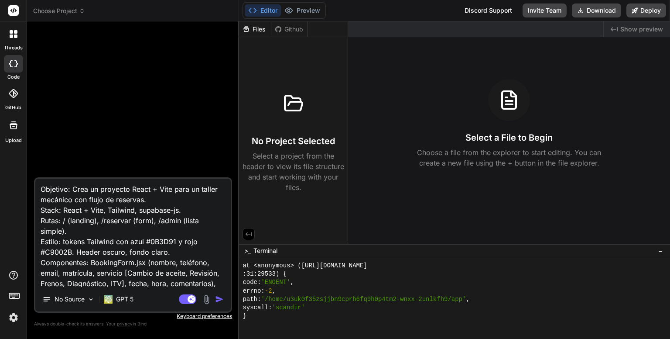
drag, startPoint x: 218, startPoint y: 284, endPoint x: 32, endPoint y: 180, distance: 212.5
click at [32, 180] on div "Bind AI Web Search Created with Pixso. Code Generator No Source GPT 5 Agent Mod…" at bounding box center [133, 179] width 212 height 317
type textarea "validaciones y toasts; AdminList.jsx (tabla de citas ordenadas por fecha/hora).…"
type textarea "x"
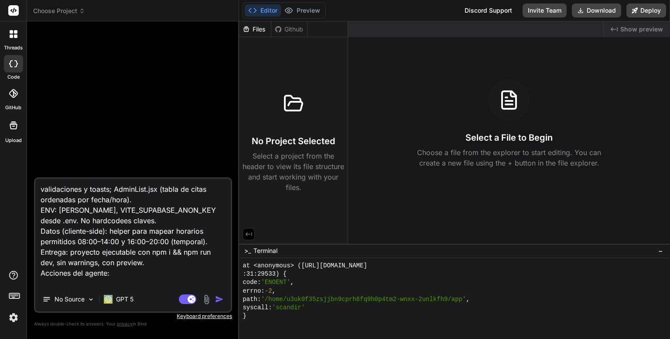
drag, startPoint x: 122, startPoint y: 284, endPoint x: 47, endPoint y: 168, distance: 138.6
click at [47, 168] on div "validaciones y toasts; AdminList.jsx (tabla de citas ordenadas por fecha/hora).…" at bounding box center [133, 183] width 198 height 310
type textarea "va Genera estructura, instala deps, configura Tailwind. Muestra file tree y jus…"
type textarea "x"
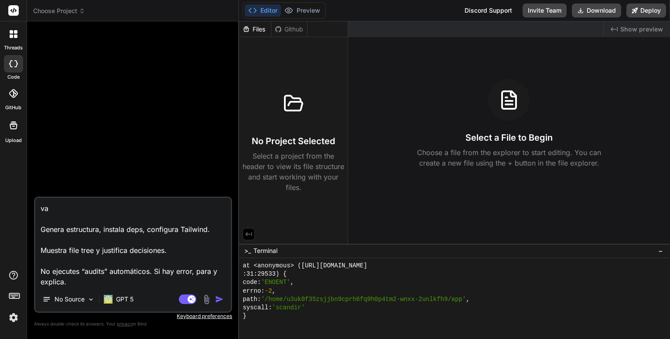
drag, startPoint x: 38, startPoint y: 207, endPoint x: 214, endPoint y: 297, distance: 197.5
click at [214, 297] on div "va Genera estructura, instala deps, configura Tailwind. Muestra file tree y jus…" at bounding box center [133, 254] width 198 height 116
type textarea "x"
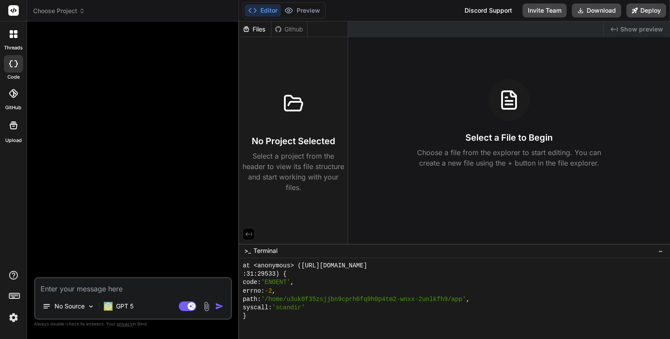
click at [80, 14] on icon at bounding box center [82, 11] width 6 height 6
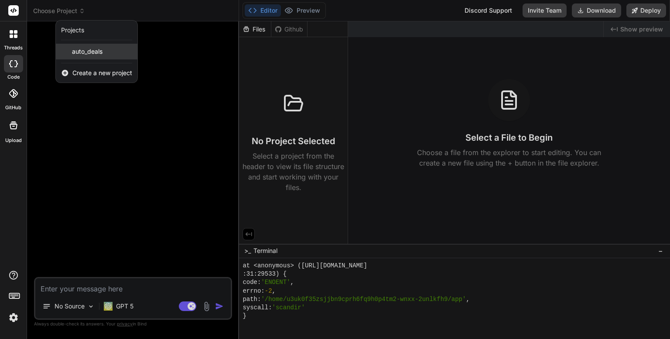
click at [106, 51] on div "auto_deals" at bounding box center [97, 52] width 82 height 16
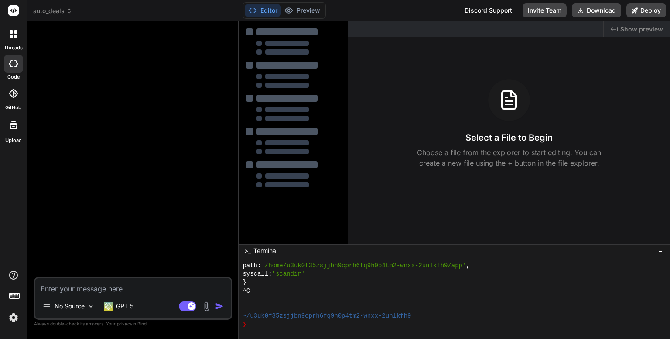
type textarea "x"
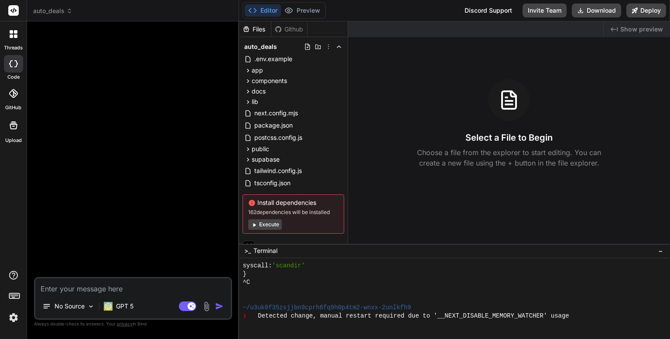
click at [16, 37] on icon at bounding box center [15, 35] width 3 height 3
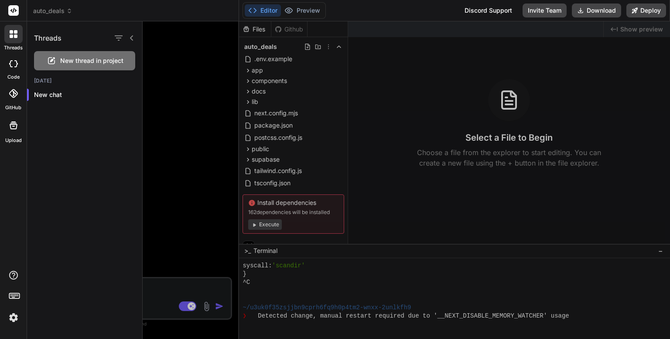
click at [190, 57] on div at bounding box center [406, 179] width 527 height 317
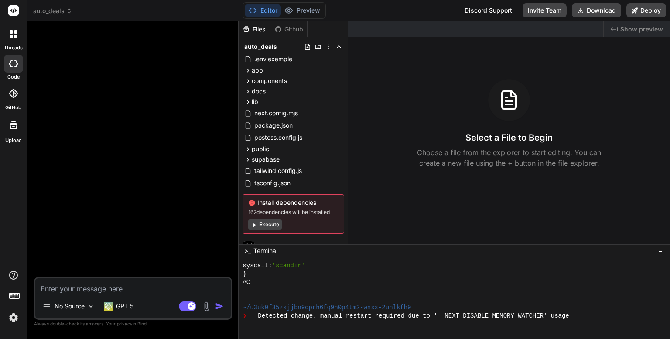
click at [133, 289] on textarea at bounding box center [132, 286] width 195 height 16
paste textarea "Objetivo: Crea un proyecto React + Vite para un taller mecánico con flujo de re…"
type textarea "Objetivo: Crea un proyecto React + Vite para un taller mecánico con flujo de re…"
type textarea "x"
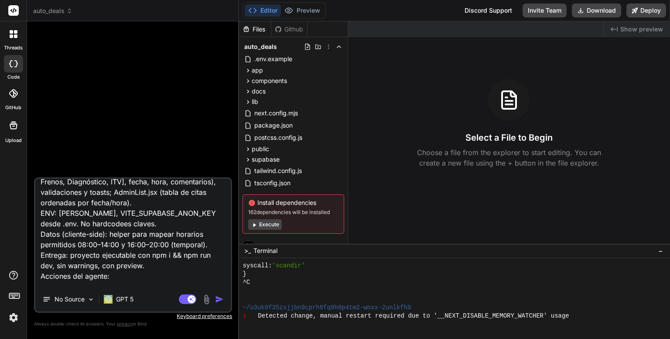
scroll to position [0, 0]
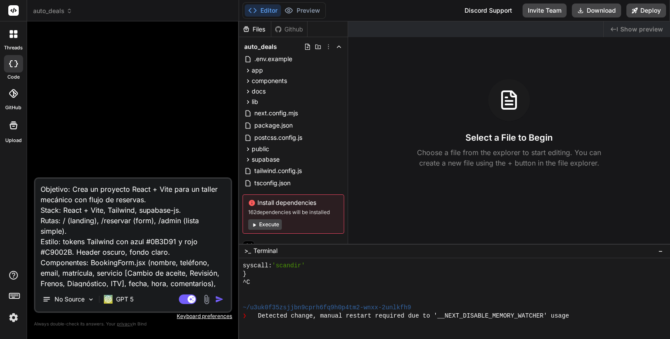
type textarea "Objetivo: Crea un proyecto React + Vite para un taller mecánico con flujo de re…"
click at [171, 105] on div at bounding box center [134, 102] width 196 height 149
click at [326, 46] on icon at bounding box center [328, 46] width 7 height 7
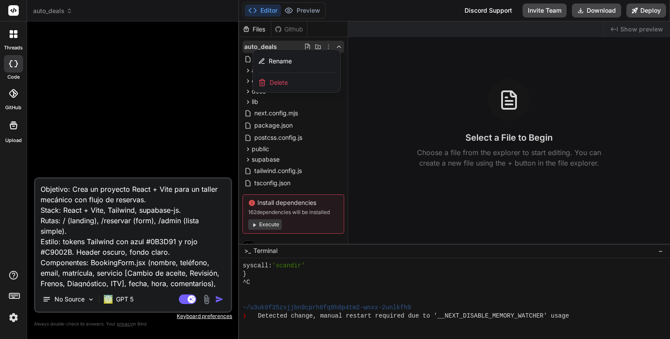
click at [281, 82] on span "Delete" at bounding box center [279, 82] width 18 height 9
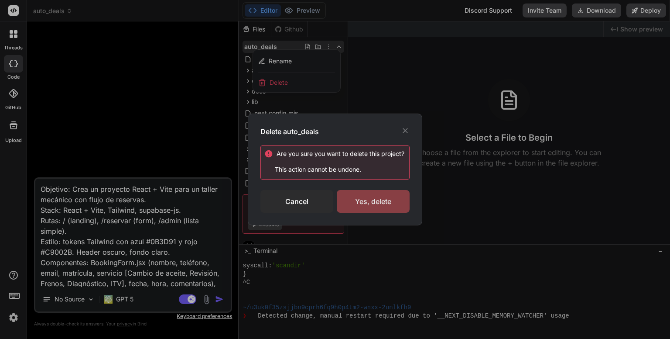
click at [362, 195] on div "Yes, delete" at bounding box center [373, 201] width 73 height 23
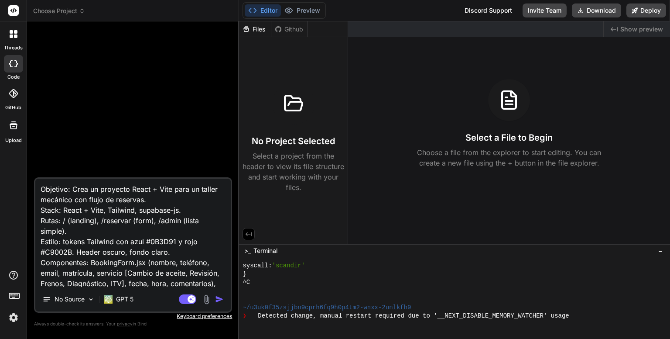
click at [80, 10] on icon at bounding box center [82, 11] width 6 height 6
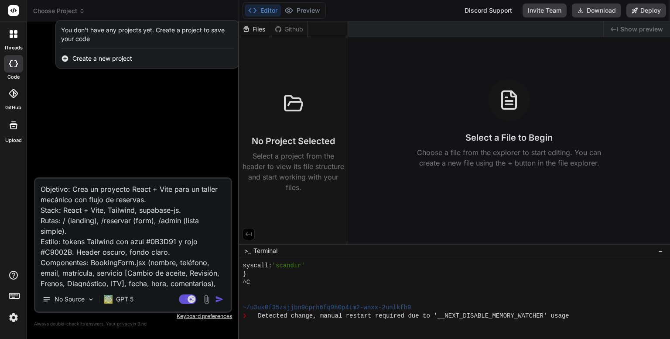
click at [112, 58] on span "Create a new project" at bounding box center [102, 58] width 60 height 9
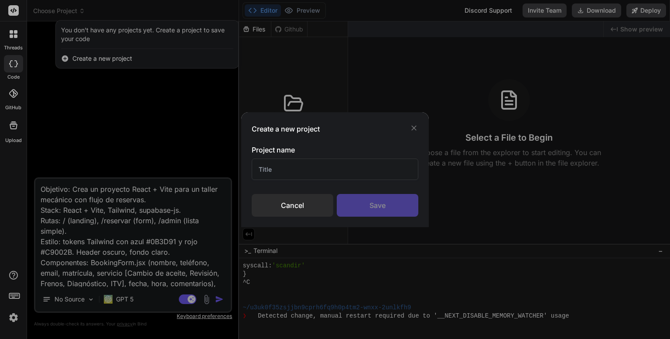
click at [318, 169] on input "text" at bounding box center [335, 168] width 167 height 21
type input "Auto Deals"
click at [366, 205] on div "Save" at bounding box center [378, 205] width 82 height 23
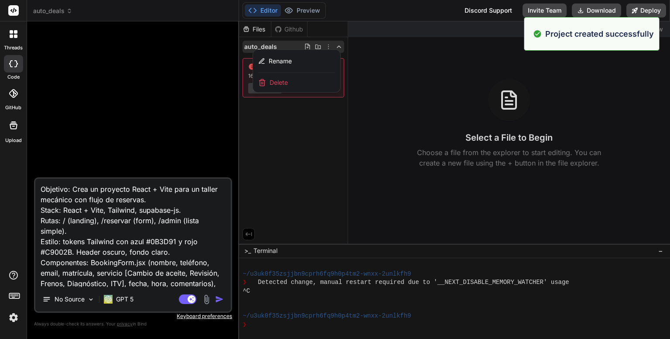
scroll to position [2839, 0]
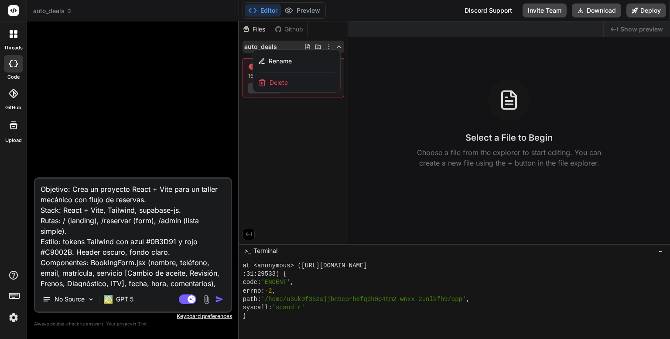
click at [398, 97] on div at bounding box center [454, 179] width 431 height 317
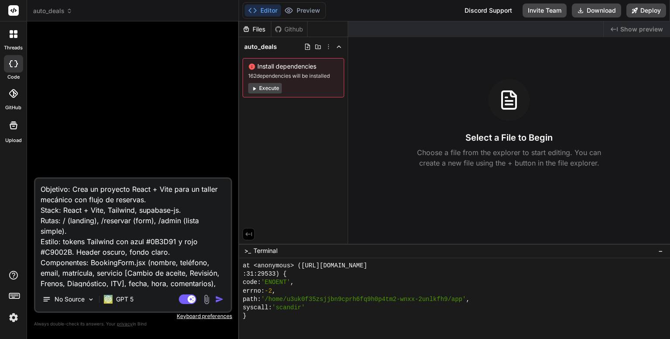
click at [267, 89] on button "Execute" at bounding box center [265, 88] width 34 height 10
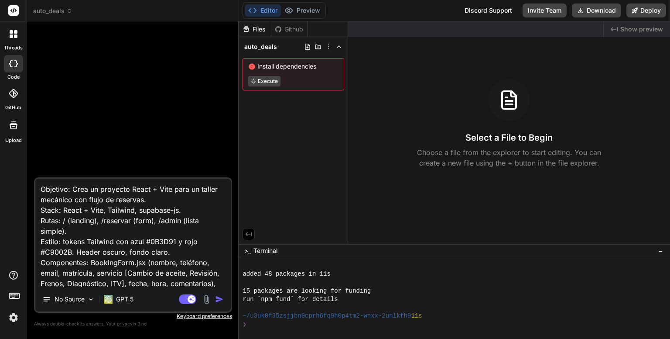
scroll to position [2965, 0]
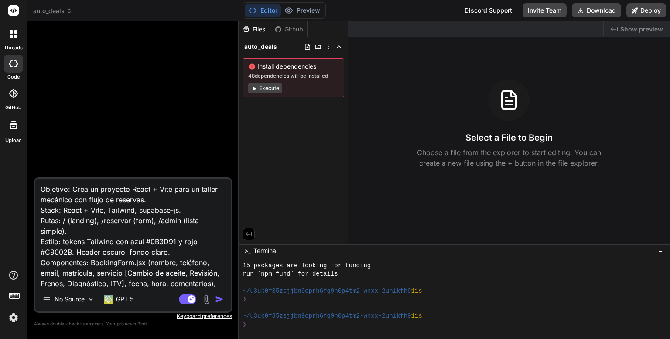
click at [267, 86] on button "Execute" at bounding box center [265, 88] width 34 height 10
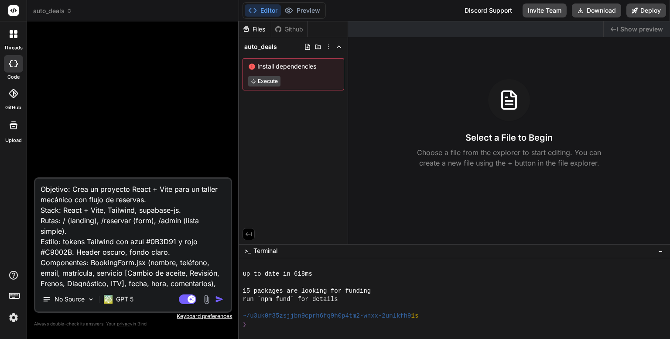
scroll to position [3091, 0]
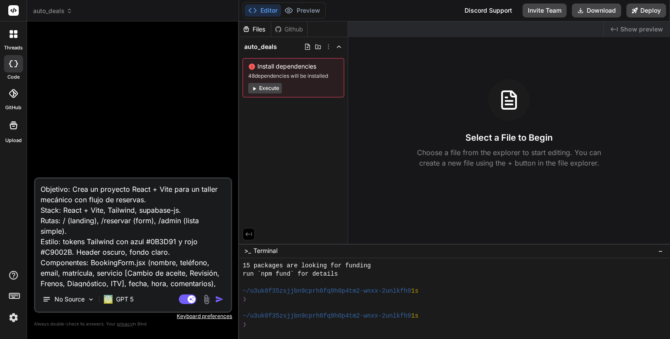
click at [265, 88] on button "Execute" at bounding box center [265, 88] width 34 height 10
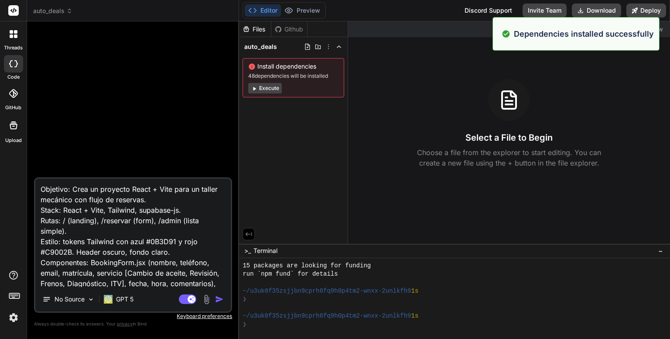
scroll to position [3216, 0]
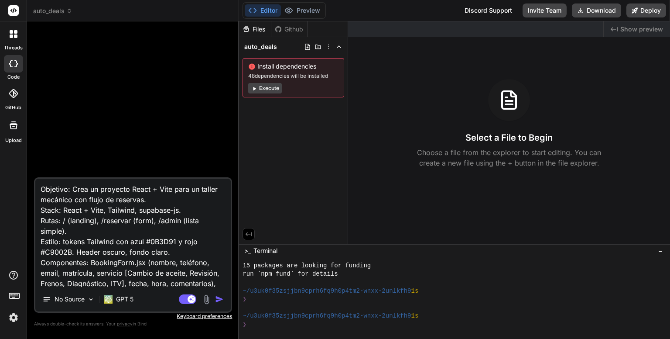
click at [267, 89] on button "Execute" at bounding box center [265, 88] width 34 height 10
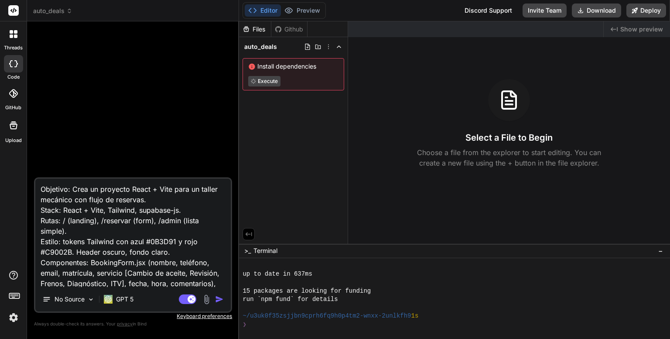
scroll to position [3342, 0]
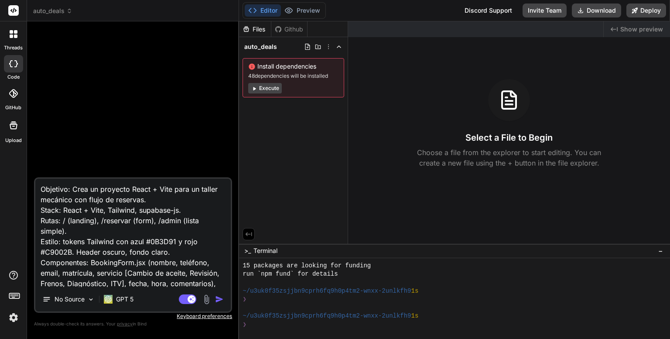
click at [218, 300] on img "button" at bounding box center [219, 299] width 9 height 9
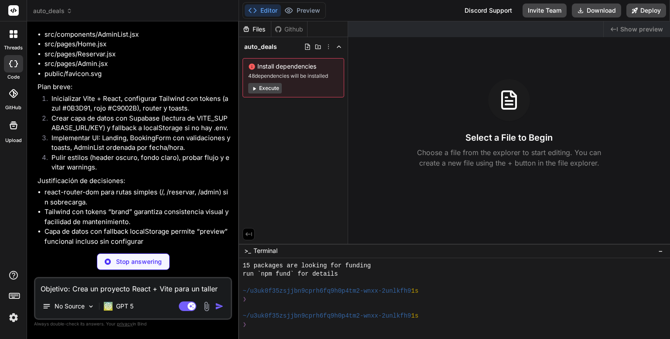
scroll to position [424, 0]
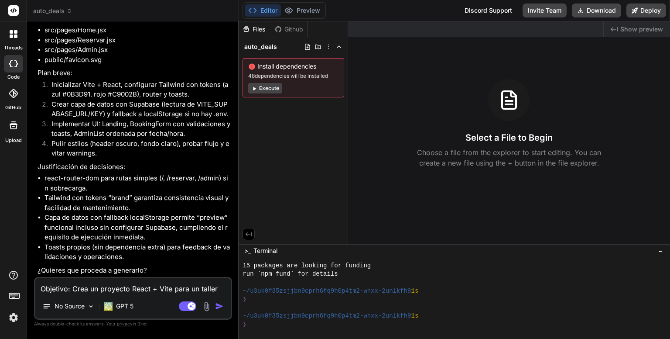
type textarea "x"
click at [145, 290] on textarea "Objetivo: Crea un proyecto React + Vite para un taller mecánico con flujo de re…" at bounding box center [132, 286] width 195 height 16
type textarea "s"
type textarea "x"
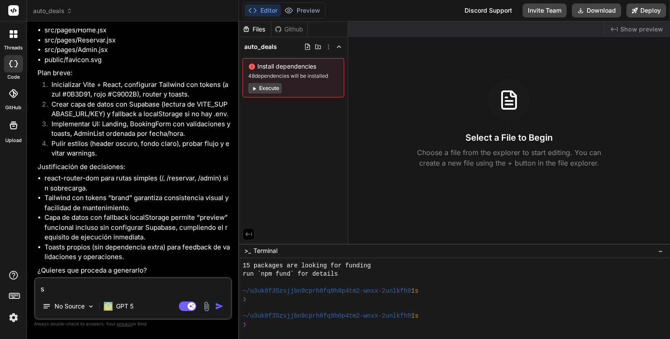
type textarea "si"
type textarea "x"
type textarea "si"
click at [220, 306] on img "button" at bounding box center [219, 305] width 9 height 9
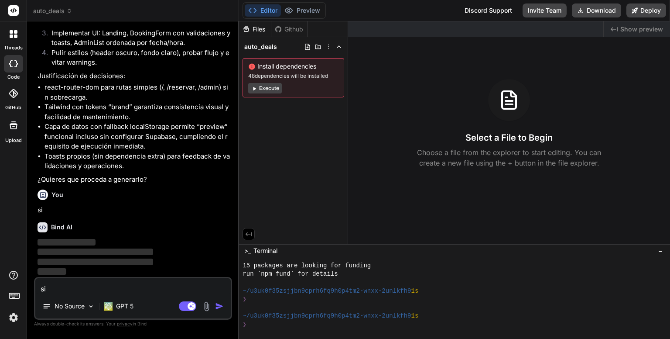
scroll to position [529, 0]
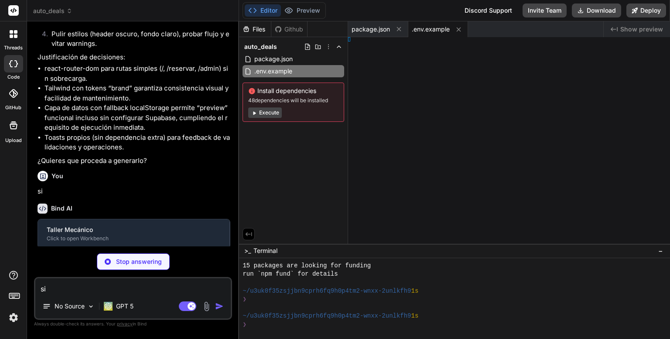
type textarea "x"
type textarea "ct()] })"
type textarea "x"
type textarea ", }, }"
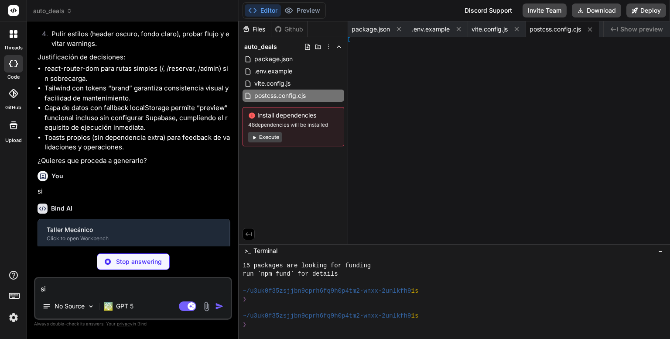
type textarea "x"
type textarea "ns: [], }"
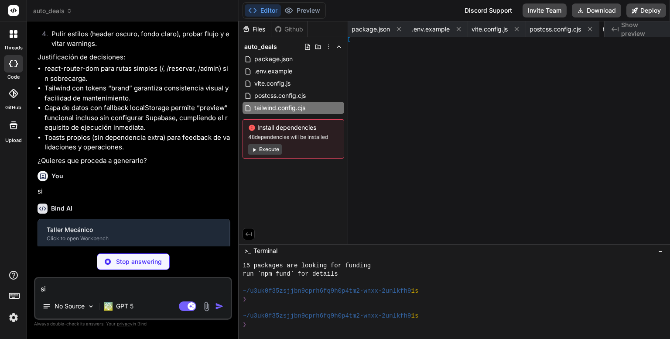
type textarea "x"
type textarea "tml>"
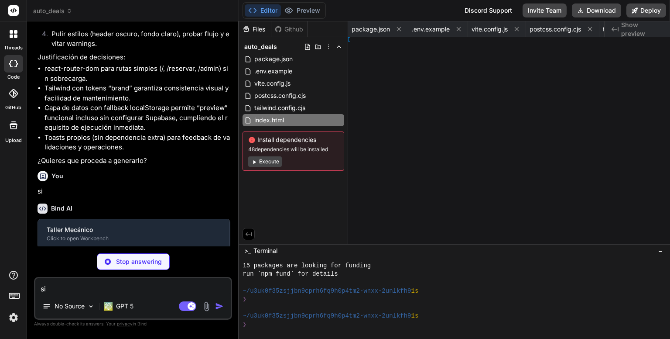
type textarea "x"
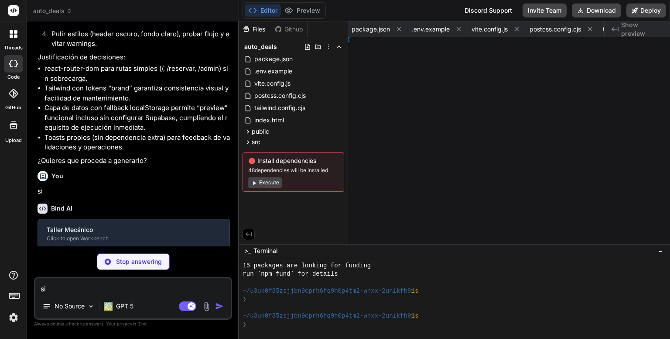
type textarea "x"
type textarea "tMode> )"
type textarea "x"
type textarea "v> ) }"
type textarea "x"
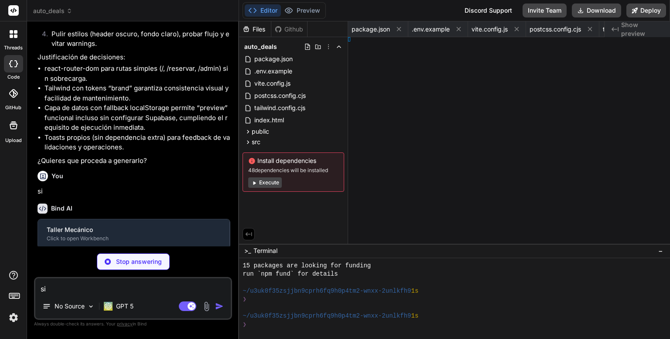
type textarea "x"
type textarea "/div> ) }"
type textarea "x"
type textarea "en}</td> }"
type textarea "x"
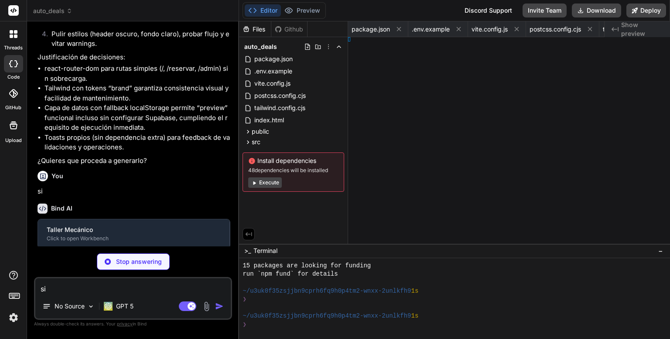
type textarea "iv> ) }"
type textarea "x"
type textarea ") }"
type textarea "x"
type textarea "on> ) }"
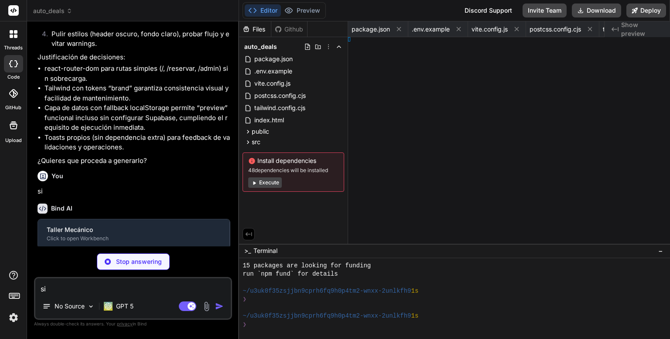
type textarea "x"
type textarea "supabase"
type textarea "x"
type textarea "ist() } }"
type textarea "x"
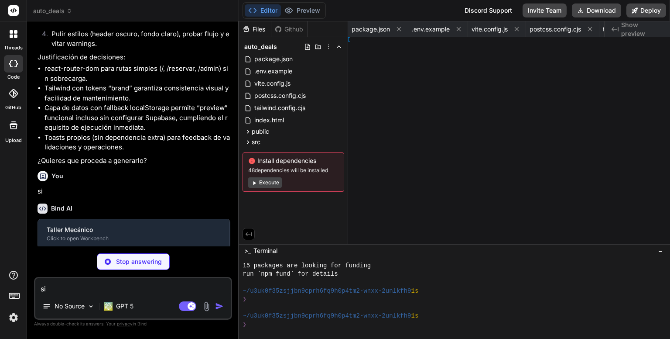
type textarea "'0') }"
type textarea "x"
type textarea "rrors } }"
type textarea "x"
type textarea "ull }"
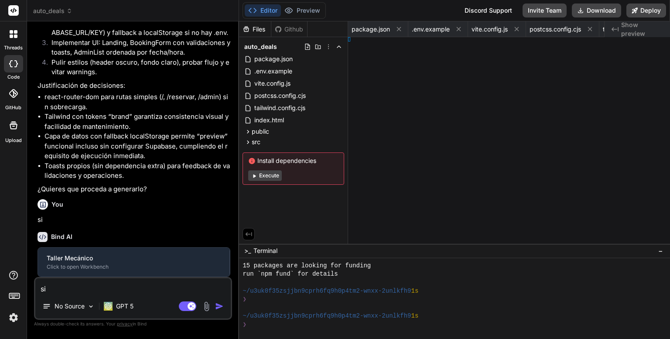
type textarea "x"
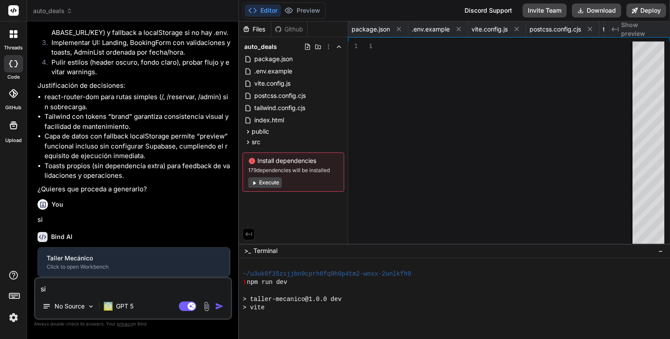
type textarea "import React from 'react' // Nota: Este archivo no se usa (la lógica está en To…"
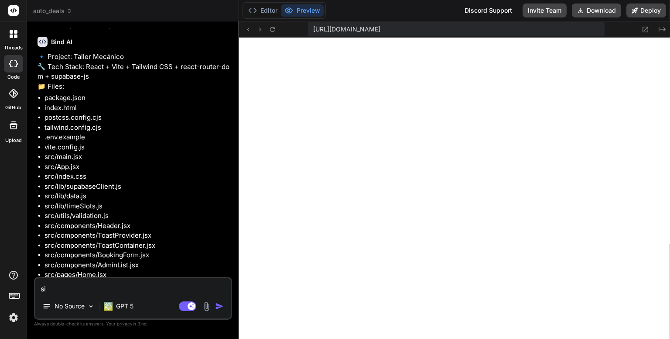
scroll to position [0, 0]
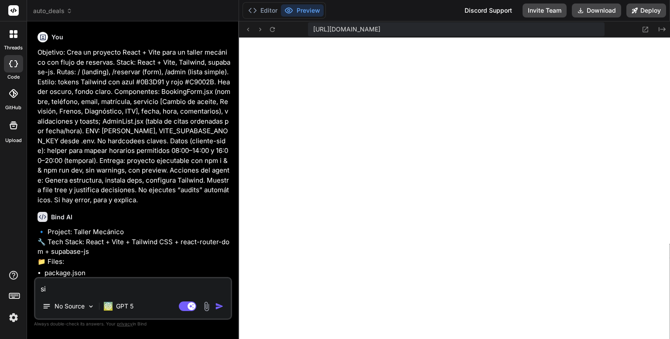
click at [262, 4] on div "Editor Preview" at bounding box center [284, 10] width 83 height 17
click at [267, 11] on button "Editor" at bounding box center [263, 10] width 36 height 12
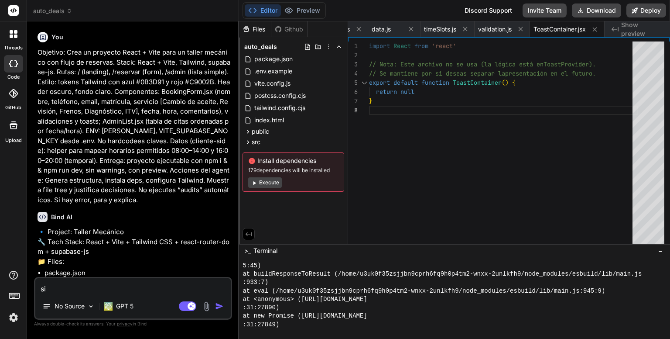
scroll to position [4741, 0]
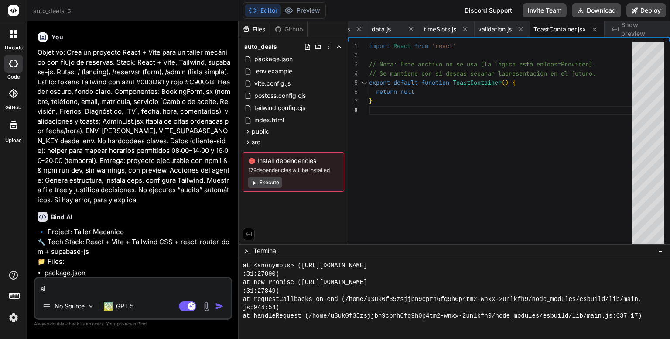
click at [267, 184] on button "Execute" at bounding box center [265, 182] width 34 height 10
type textarea "x"
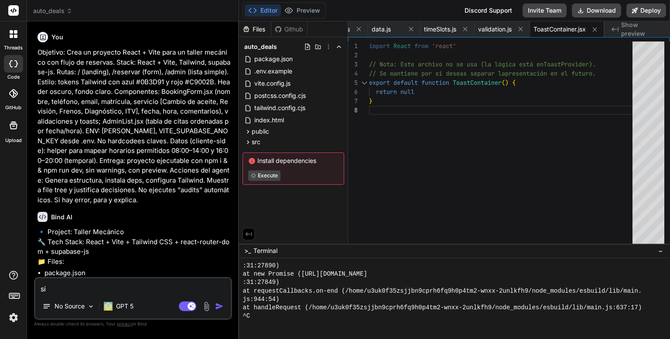
scroll to position [4750, 0]
click at [201, 6] on header "auto_deals Created with Pixso." at bounding box center [133, 10] width 212 height 21
click at [278, 60] on span "package.json" at bounding box center [273, 59] width 40 height 10
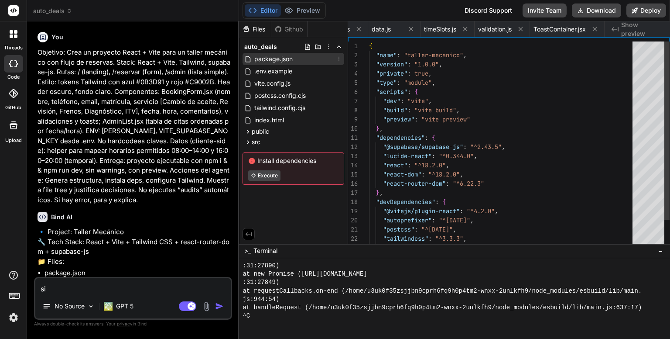
scroll to position [0, 0]
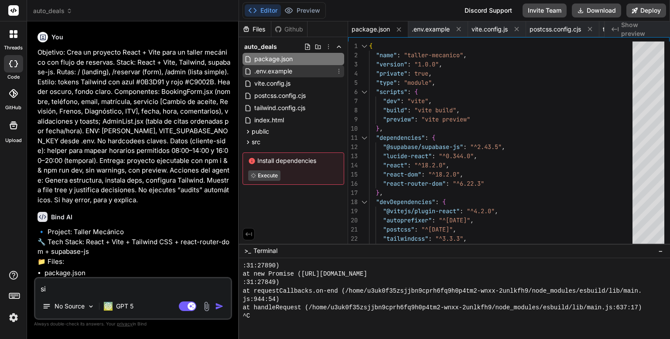
click at [278, 65] on div ".env.example" at bounding box center [294, 71] width 102 height 12
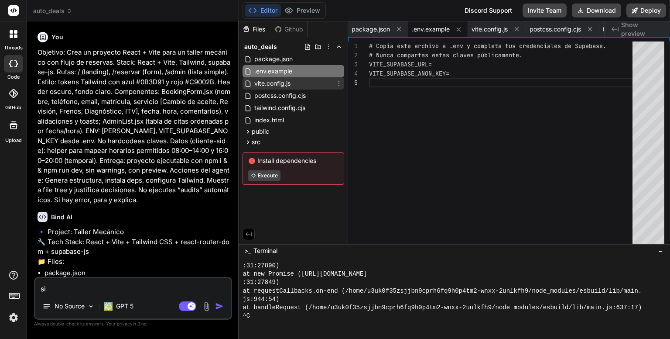
click at [275, 84] on span "vite.config.js" at bounding box center [272, 83] width 38 height 10
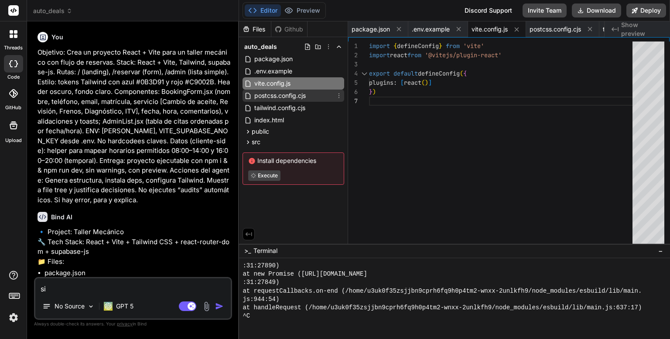
click at [278, 96] on span "postcss.config.cjs" at bounding box center [279, 95] width 53 height 10
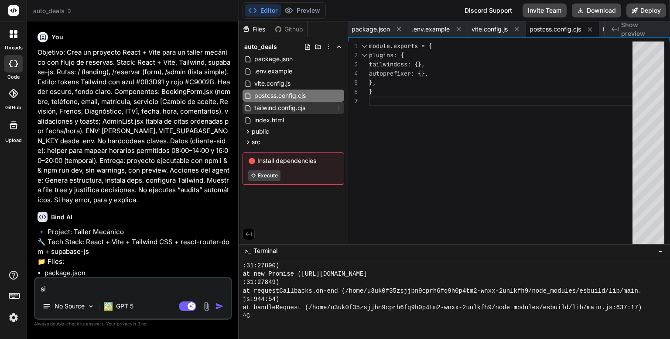
click at [275, 109] on span "tailwind.config.cjs" at bounding box center [279, 108] width 53 height 10
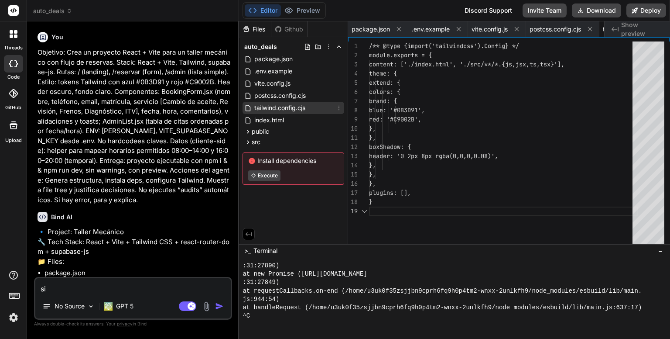
scroll to position [0, 71]
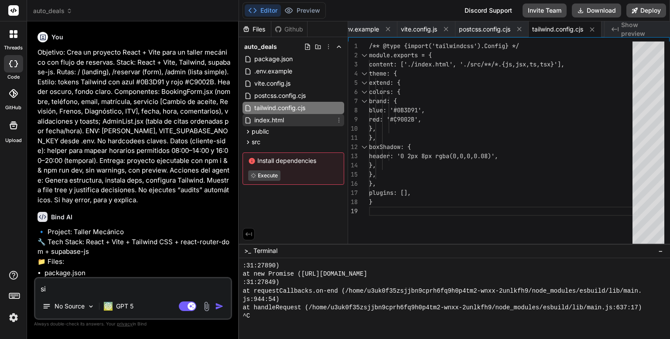
click at [269, 121] on span "index.html" at bounding box center [268, 120] width 31 height 10
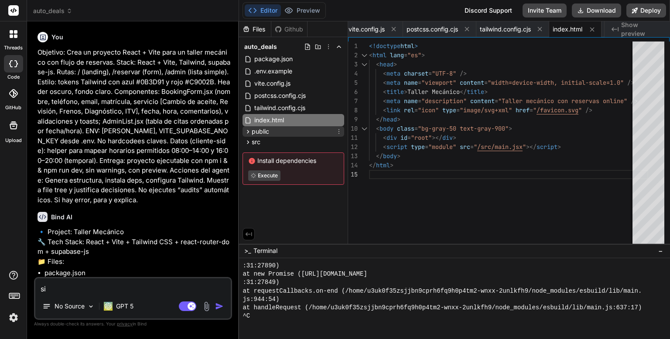
click at [269, 133] on span "public" at bounding box center [260, 131] width 17 height 9
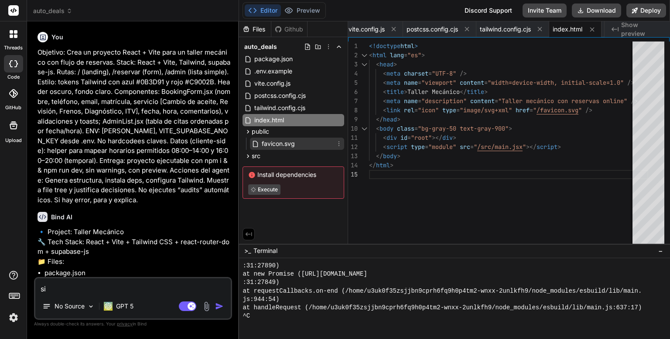
click at [277, 144] on span "favicon.svg" at bounding box center [278, 143] width 35 height 10
type textarea "<path d="M16.95 7.05l2.83-2.83" /> <circle cx="12" cy="12" r="4" /> </svg>"
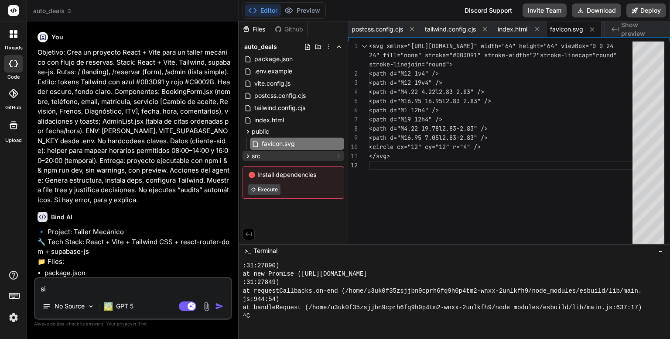
click at [262, 157] on div "src" at bounding box center [294, 156] width 102 height 10
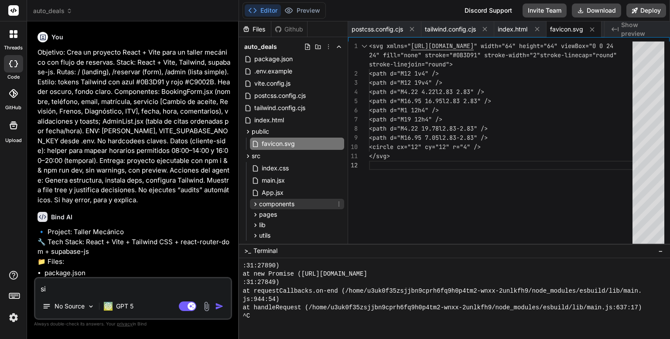
click at [279, 202] on span "components" at bounding box center [276, 203] width 35 height 9
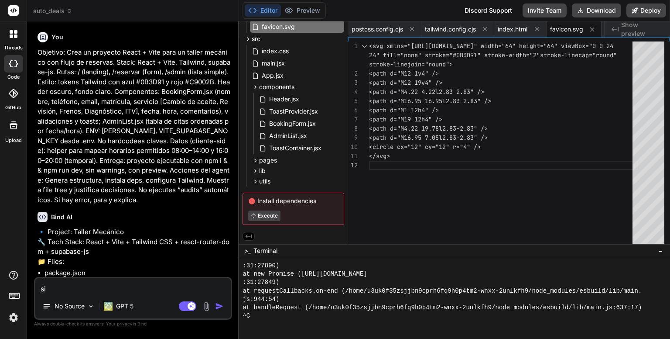
scroll to position [4750, 0]
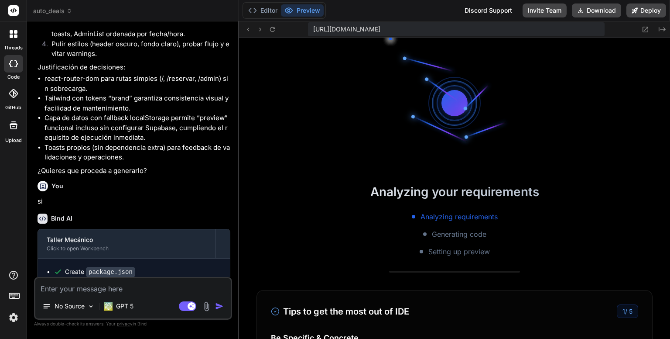
scroll to position [176, 0]
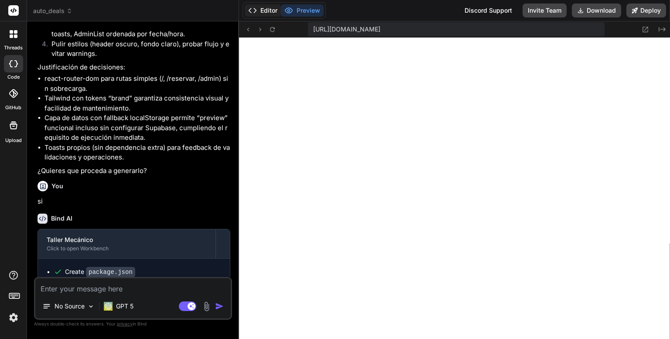
click at [268, 11] on button "Editor" at bounding box center [263, 10] width 36 height 12
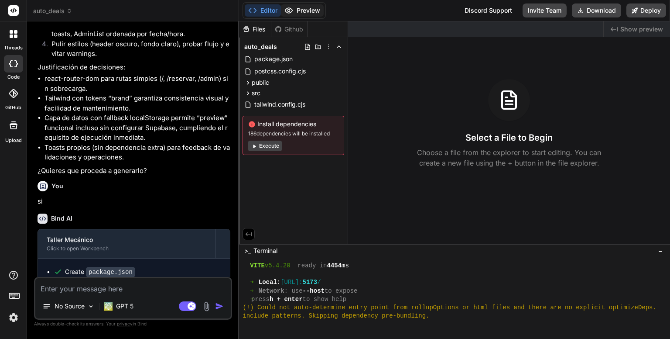
click at [305, 9] on button "Preview" at bounding box center [302, 10] width 43 height 12
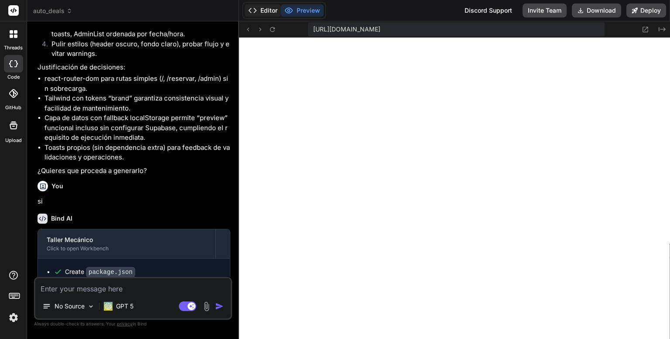
click at [263, 7] on button "Editor" at bounding box center [263, 10] width 36 height 12
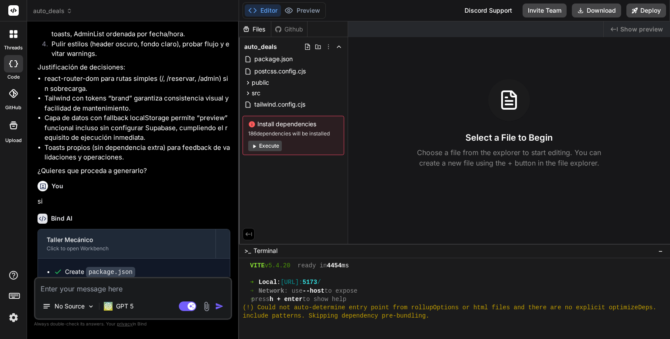
scroll to position [174, 0]
click at [269, 148] on button "Execute" at bounding box center [265, 145] width 34 height 10
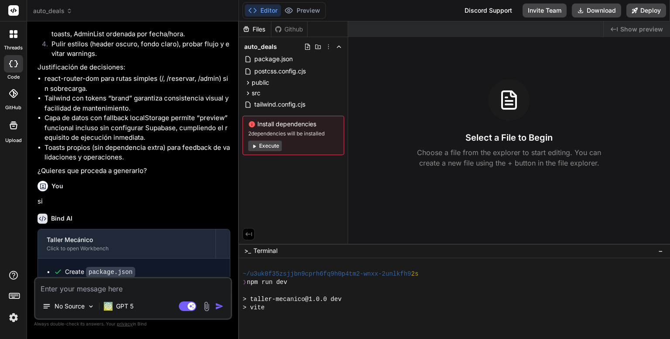
scroll to position [385, 0]
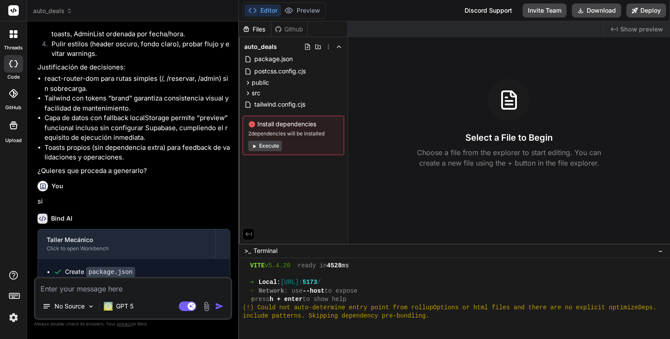
click at [267, 147] on button "Execute" at bounding box center [265, 145] width 34 height 10
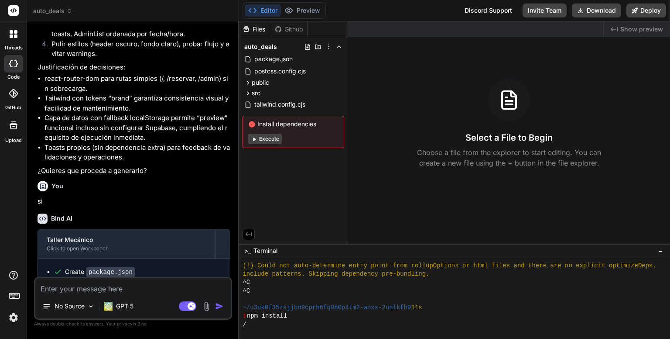
scroll to position [486, 0]
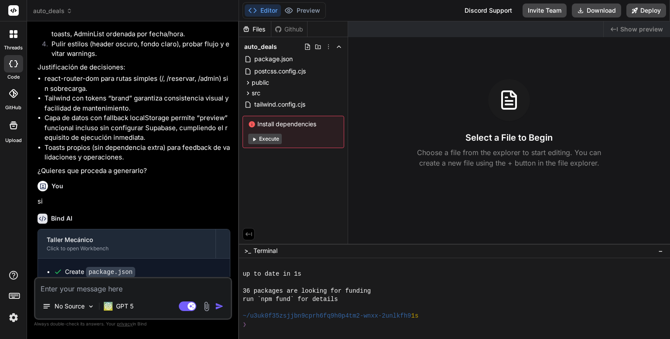
type textarea "x"
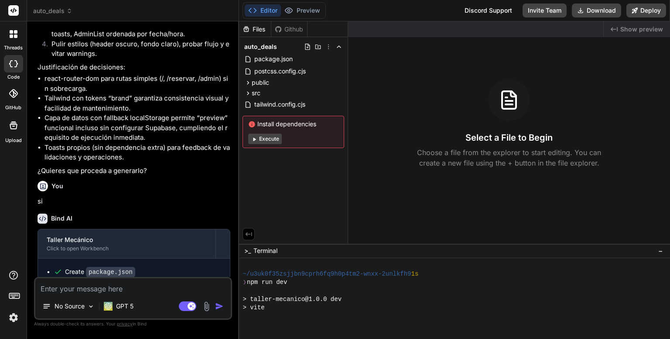
scroll to position [595, 0]
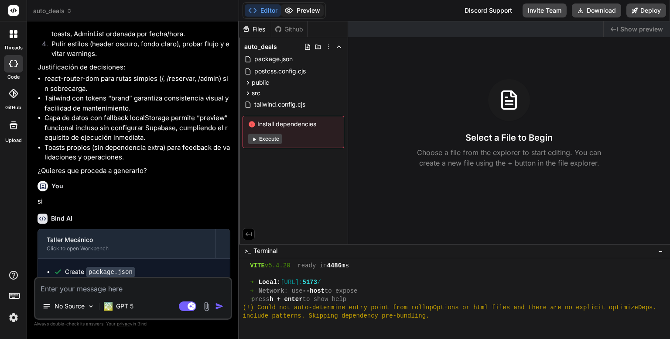
click at [308, 10] on button "Preview" at bounding box center [302, 10] width 43 height 12
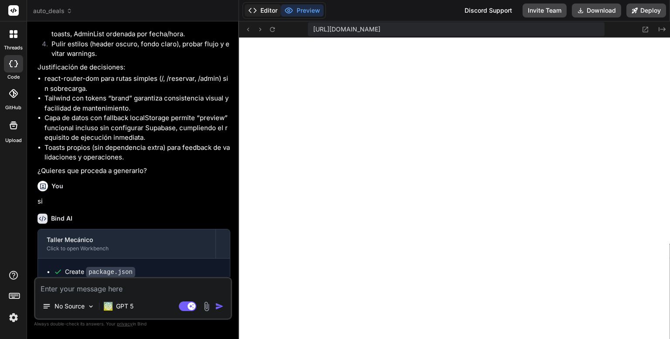
click at [262, 9] on button "Editor" at bounding box center [263, 10] width 36 height 12
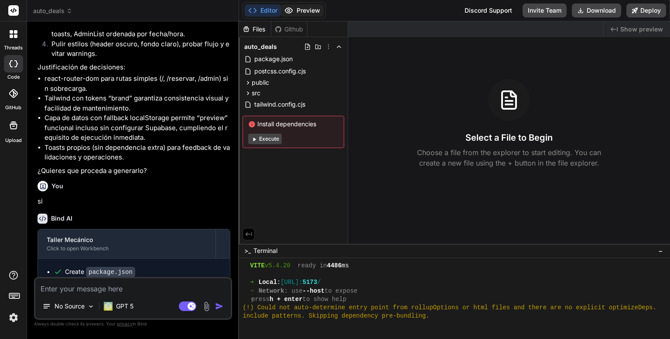
click at [306, 11] on button "Preview" at bounding box center [302, 10] width 43 height 12
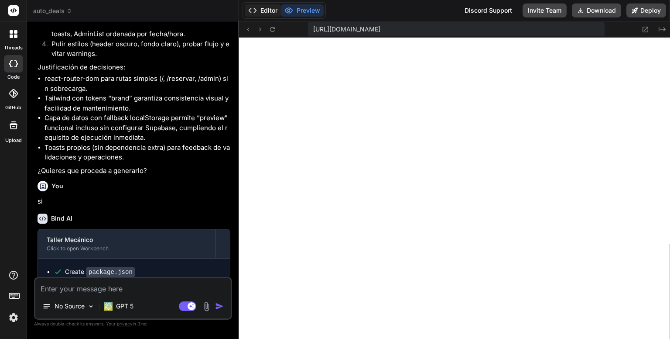
click at [267, 10] on button "Editor" at bounding box center [263, 10] width 36 height 12
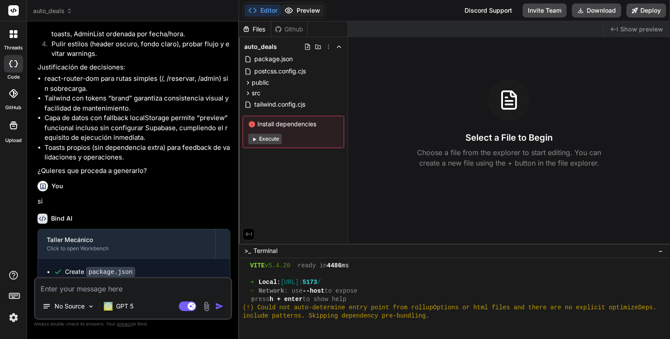
click at [305, 9] on button "Preview" at bounding box center [302, 10] width 43 height 12
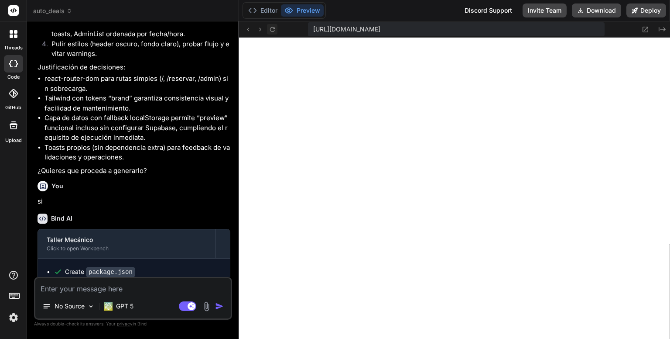
click at [270, 28] on icon at bounding box center [272, 29] width 7 height 7
click at [272, 28] on icon at bounding box center [272, 29] width 7 height 7
click at [262, 10] on button "Editor" at bounding box center [263, 10] width 36 height 12
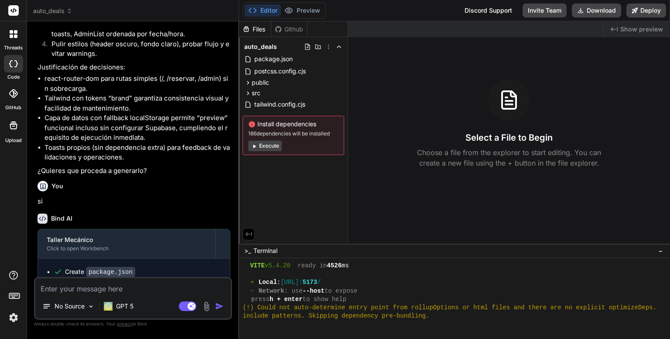
click at [265, 147] on button "Execute" at bounding box center [265, 145] width 34 height 10
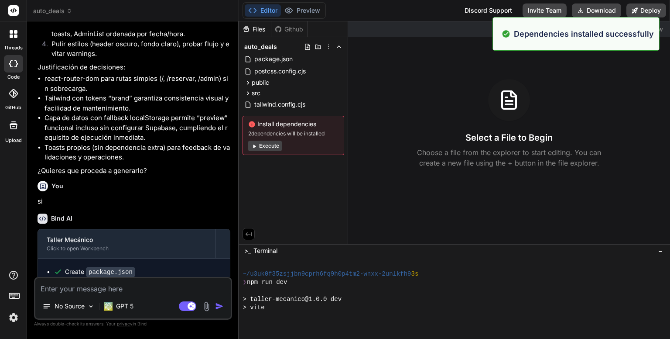
scroll to position [318, 0]
click at [266, 144] on button "Execute" at bounding box center [265, 145] width 34 height 10
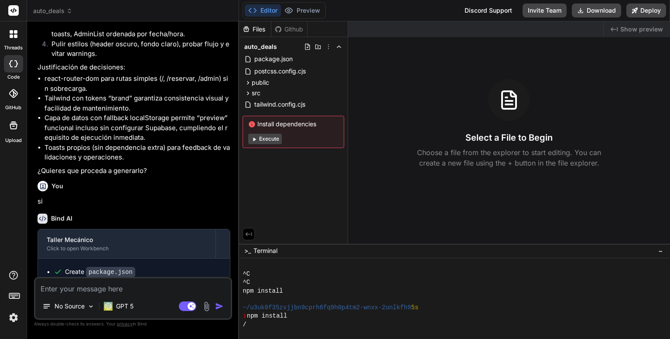
scroll to position [427, 0]
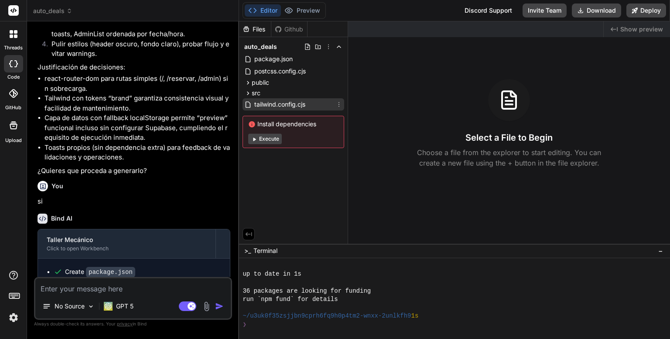
type textarea "x"
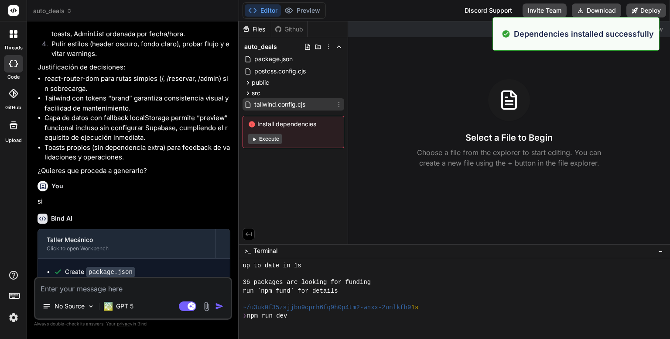
scroll to position [469, 0]
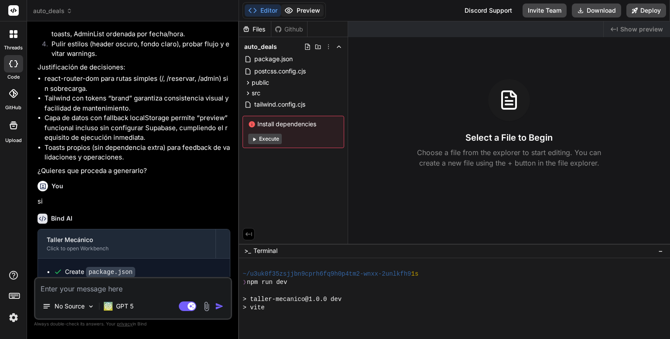
click at [303, 13] on button "Preview" at bounding box center [302, 10] width 43 height 12
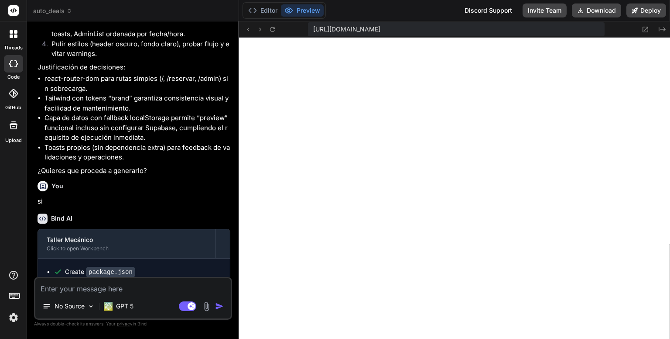
scroll to position [536, 0]
click at [265, 11] on button "Editor" at bounding box center [263, 10] width 36 height 12
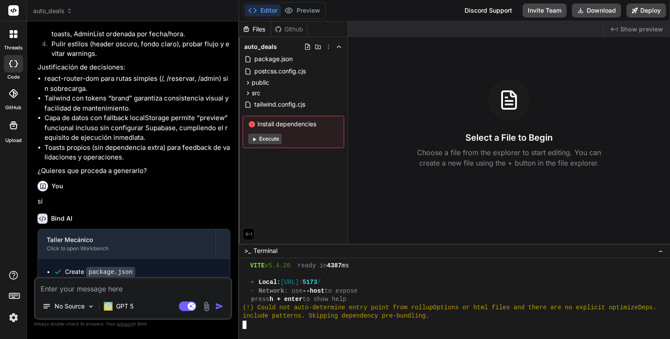
click at [438, 319] on div "include patterns. Skipping dependency pre-bundling." at bounding box center [450, 316] width 414 height 8
type textarea "npm run dev"
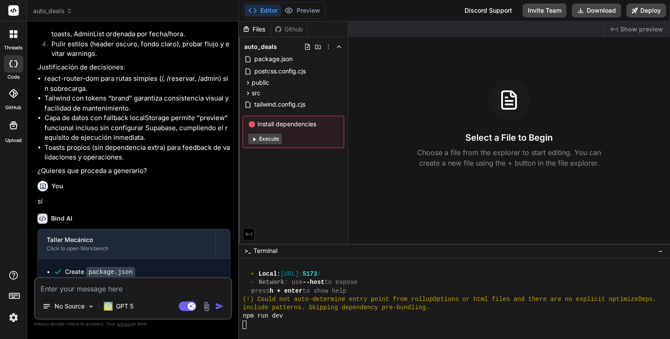
click at [304, 252] on div ">_ Terminal −" at bounding box center [454, 250] width 431 height 14
click at [290, 315] on div "npm run dev" at bounding box center [450, 316] width 414 height 8
click at [357, 324] on div at bounding box center [450, 324] width 414 height 8
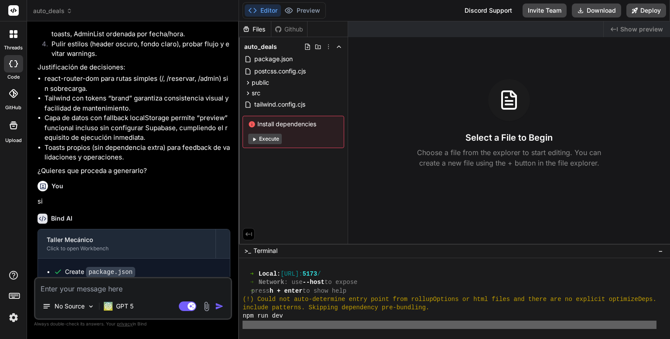
click at [357, 324] on div at bounding box center [450, 324] width 414 height 8
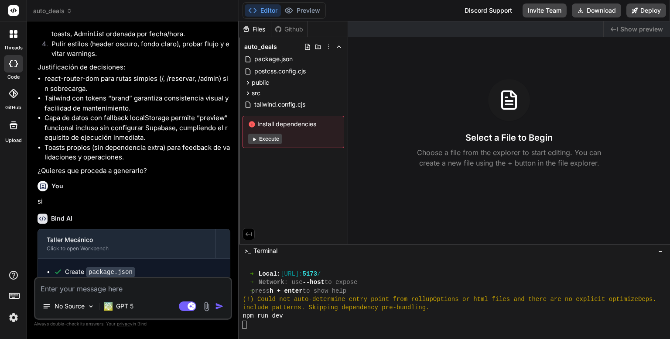
click at [267, 138] on button "Execute" at bounding box center [265, 139] width 34 height 10
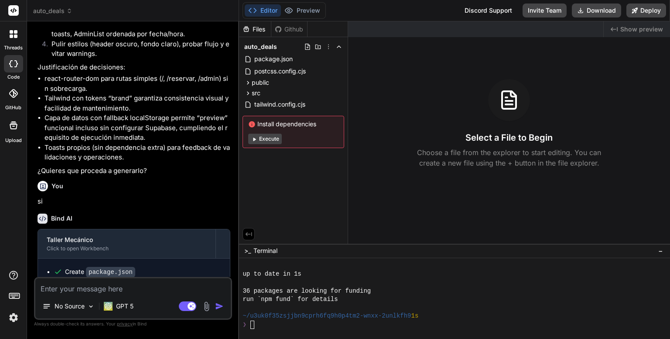
scroll to position [645, 0]
type textarea "x"
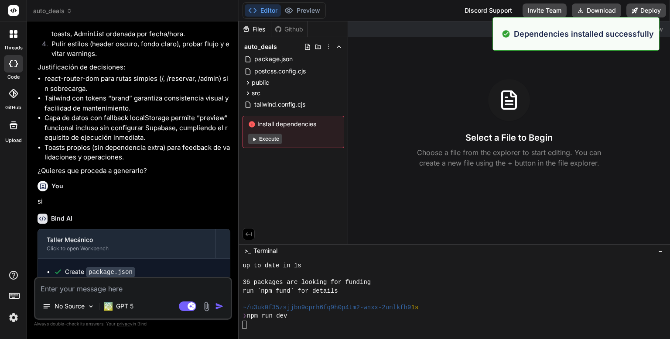
scroll to position [687, 0]
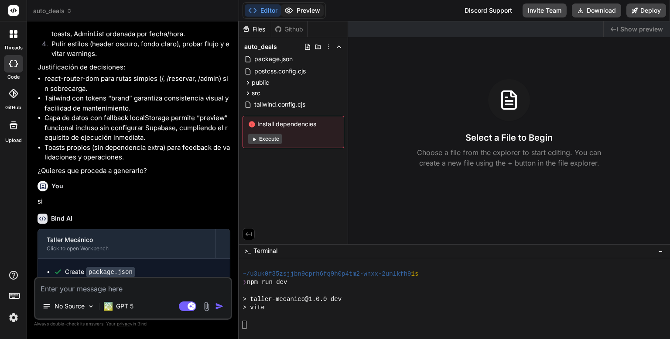
click at [308, 10] on button "Preview" at bounding box center [302, 10] width 43 height 12
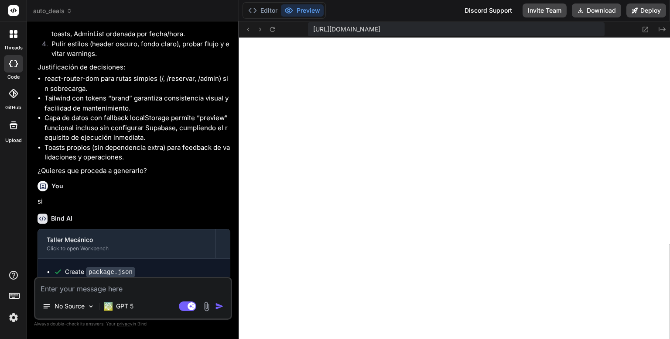
scroll to position [754, 0]
click at [264, 10] on button "Editor" at bounding box center [263, 10] width 36 height 12
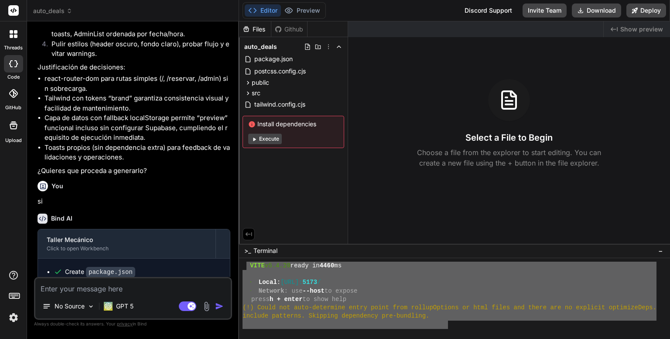
drag, startPoint x: 248, startPoint y: 266, endPoint x: 449, endPoint y: 325, distance: 210.0
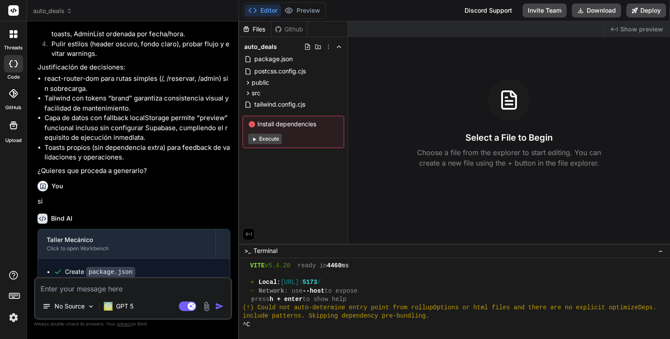
scroll to position [755, 0]
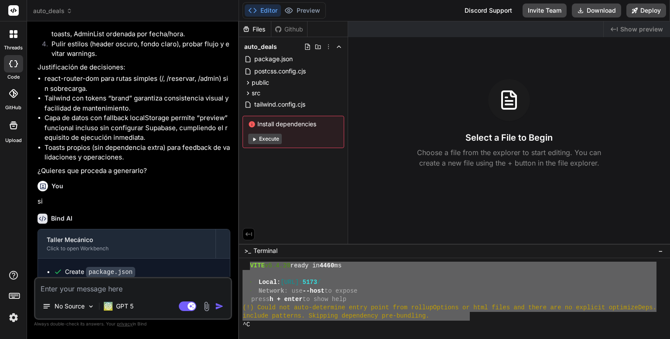
drag, startPoint x: 250, startPoint y: 265, endPoint x: 471, endPoint y: 320, distance: 227.4
drag, startPoint x: 250, startPoint y: 264, endPoint x: 431, endPoint y: 317, distance: 189.0
type textarea "VITE v5.4.20 ready in 4460 ms ➜ Local: [URL] ➜ Network: use --host to expose ➜ …"
click at [310, 10] on button "Preview" at bounding box center [302, 10] width 43 height 12
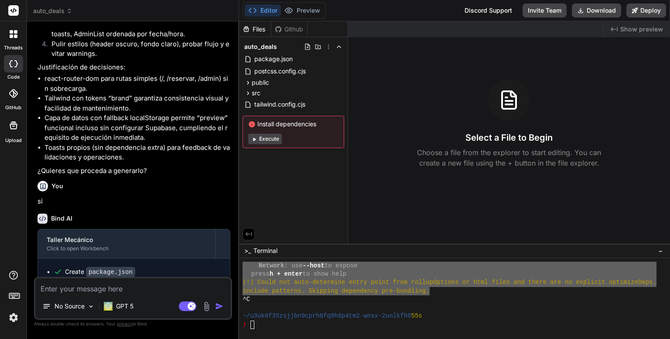
scroll to position [735, 0]
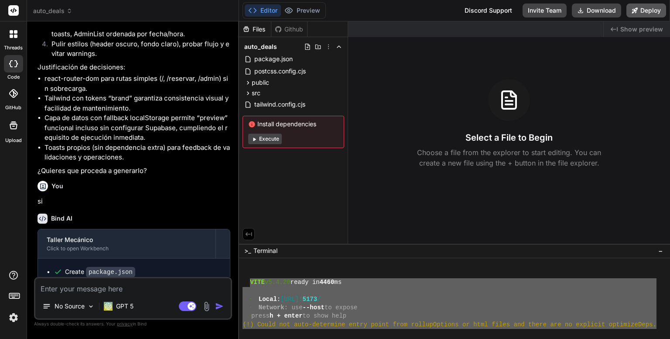
click at [651, 10] on button "Deploy" at bounding box center [647, 10] width 40 height 14
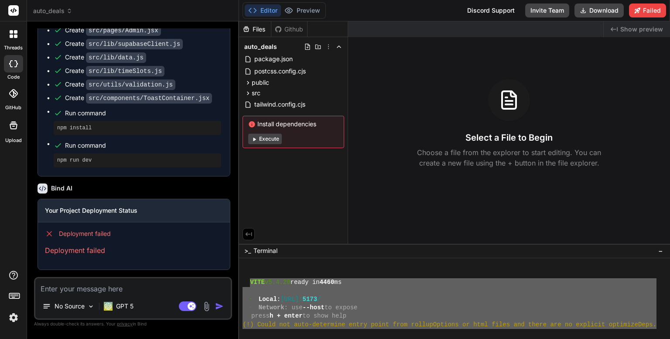
scroll to position [604, 0]
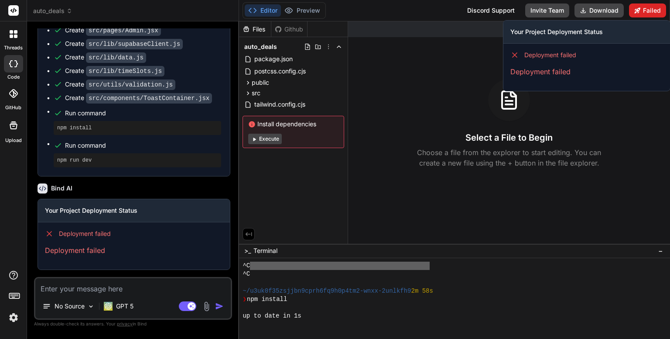
click at [650, 9] on button "Failed" at bounding box center [647, 10] width 37 height 14
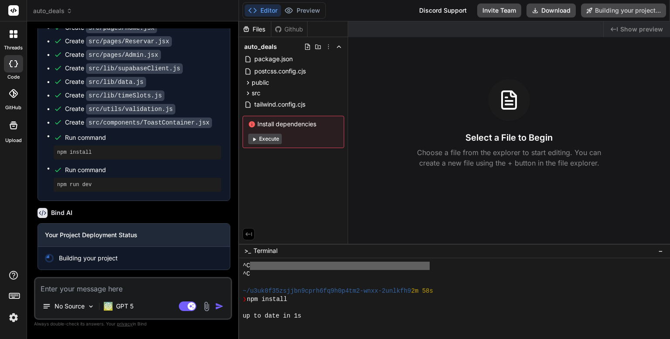
scroll to position [993, 0]
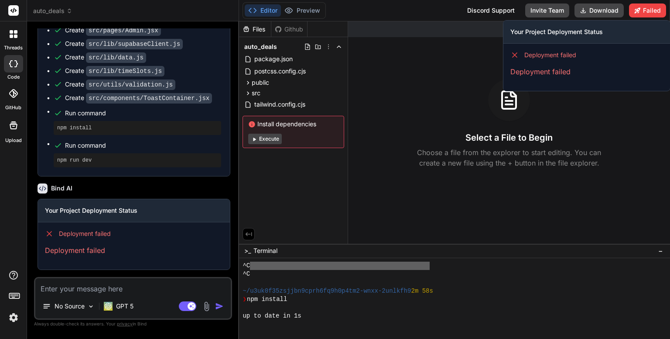
click at [553, 72] on p "Deployment failed" at bounding box center [586, 71] width 153 height 10
click at [585, 52] on div "Deployment failed" at bounding box center [586, 55] width 153 height 9
click at [652, 12] on button "Failed" at bounding box center [647, 10] width 37 height 14
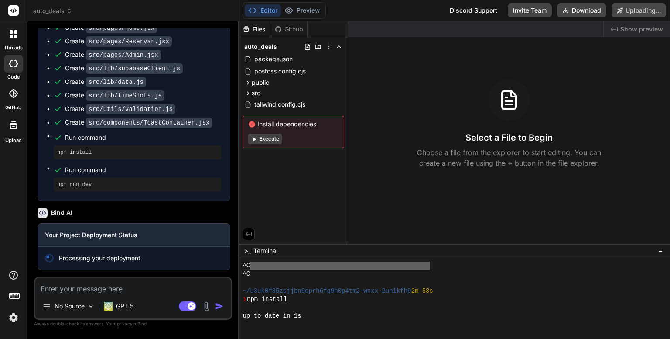
scroll to position [969, 0]
type textarea "x"
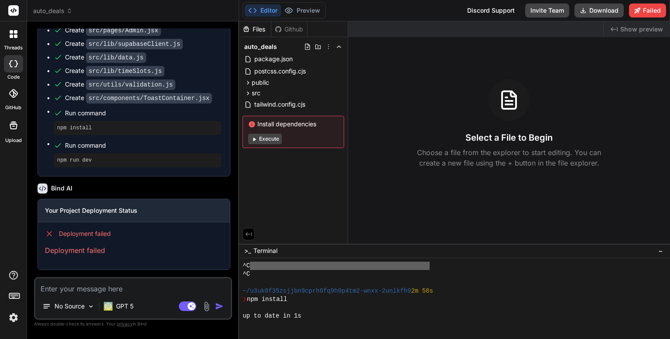
scroll to position [993, 0]
click at [260, 10] on button "Editor" at bounding box center [263, 10] width 36 height 12
click at [391, 128] on div "Select a File to Begin Choose a file from the explorer to start editing. You ca…" at bounding box center [509, 123] width 322 height 89
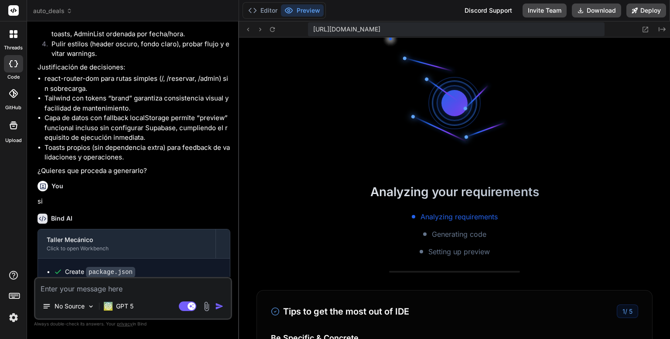
scroll to position [176, 0]
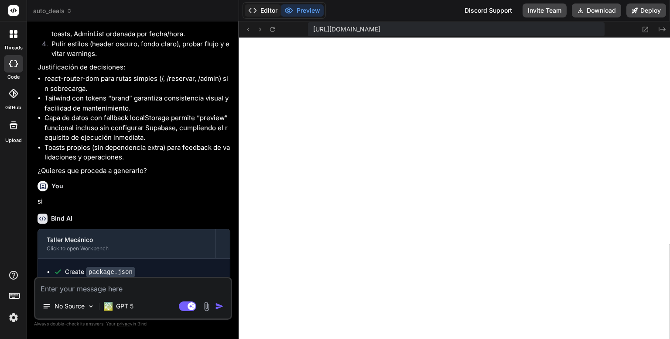
click at [265, 13] on button "Editor" at bounding box center [263, 10] width 36 height 12
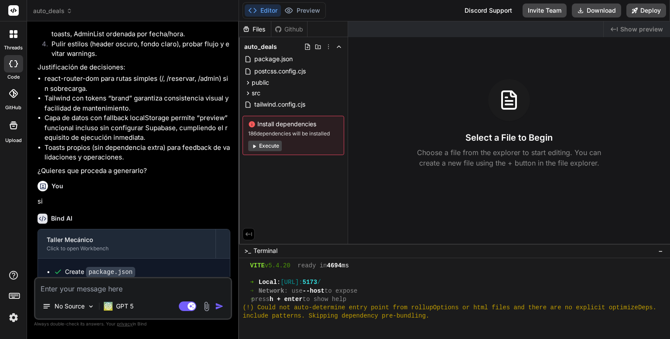
click at [269, 145] on button "Execute" at bounding box center [265, 145] width 34 height 10
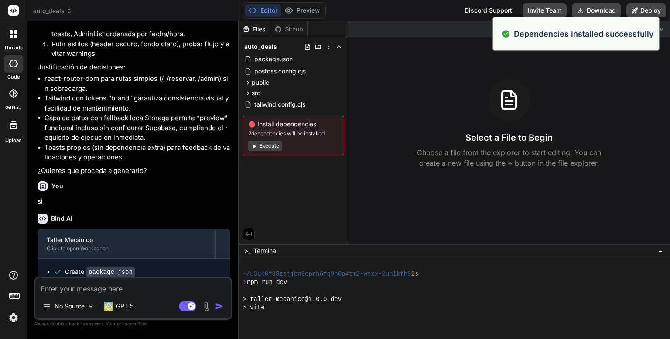
scroll to position [326, 0]
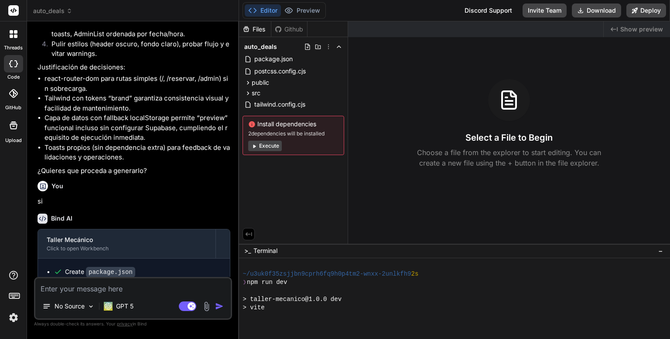
click at [261, 144] on button "Execute" at bounding box center [265, 145] width 34 height 10
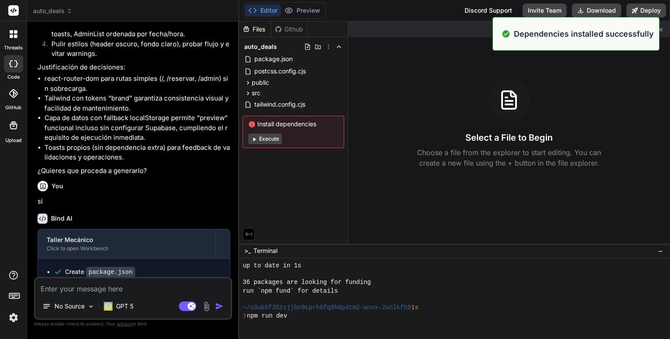
scroll to position [477, 0]
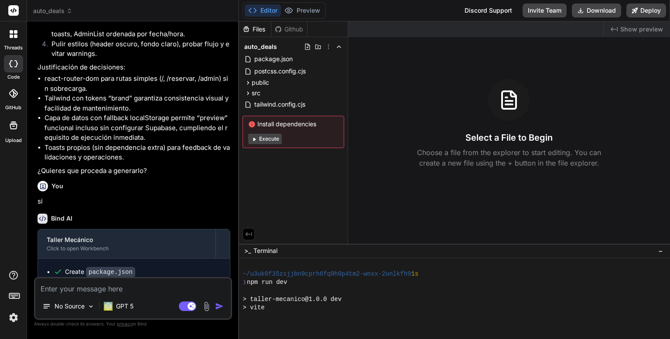
click at [323, 212] on div "Files Github auto_deals package.json postcss.config.cjs public favicon.svg src …" at bounding box center [293, 132] width 109 height 222
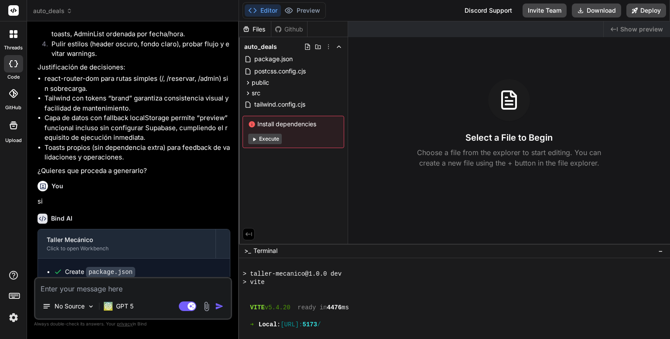
scroll to position [414, 0]
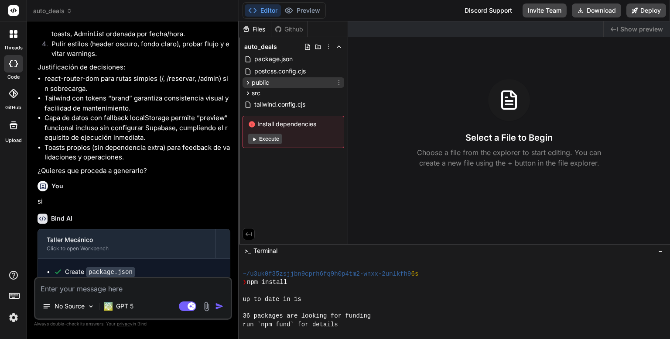
click at [253, 84] on span "public" at bounding box center [260, 82] width 17 height 9
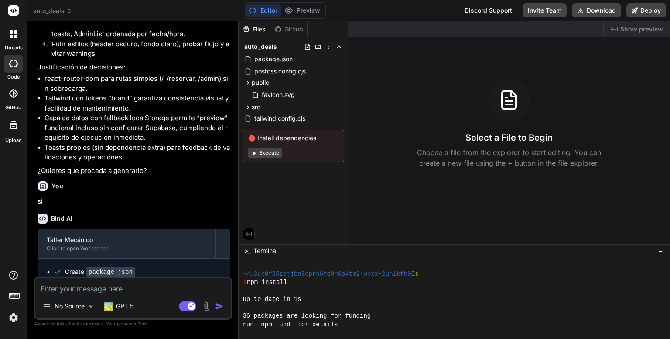
click at [390, 190] on div "Created with Pixso. Show preview Select a File to Begin Choose a file from the …" at bounding box center [509, 132] width 322 height 222
click at [317, 203] on div "Files Github auto_deals package.json postcss.config.cjs public favicon.svg src …" at bounding box center [293, 132] width 109 height 222
click at [246, 84] on icon at bounding box center [247, 82] width 7 height 7
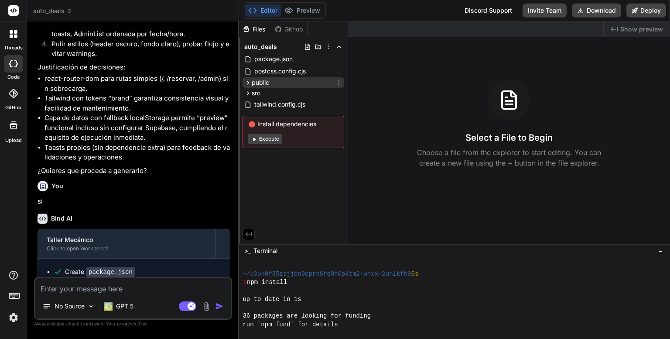
click at [246, 82] on icon at bounding box center [247, 82] width 7 height 7
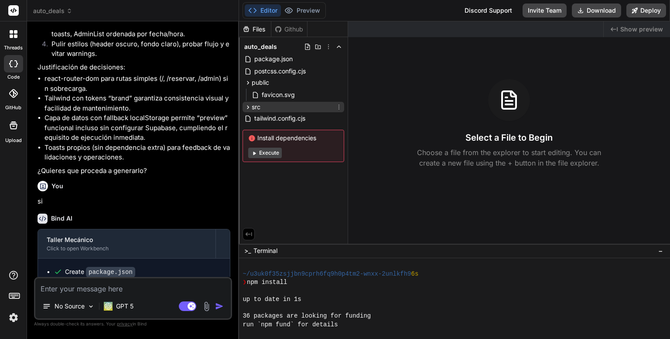
click at [247, 108] on icon at bounding box center [247, 106] width 7 height 7
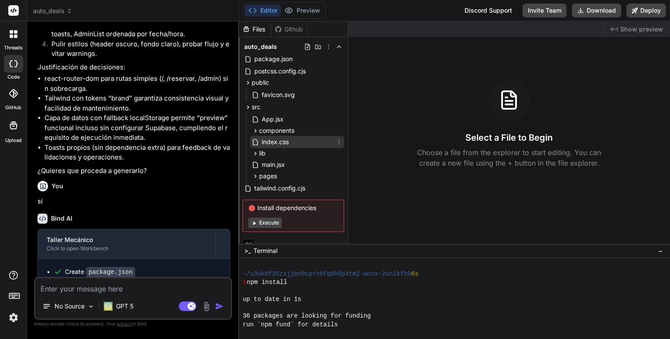
click at [266, 142] on span "index.css" at bounding box center [275, 142] width 29 height 10
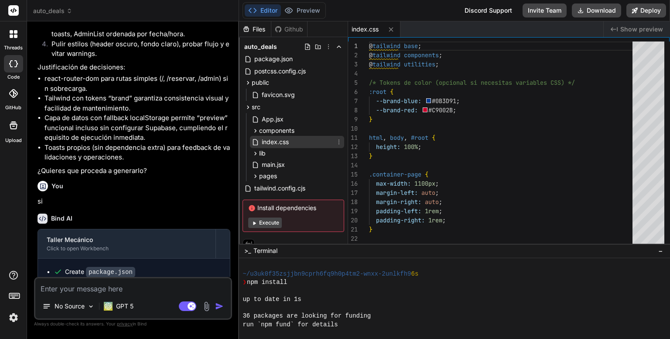
type textarea "x"
click at [253, 177] on icon at bounding box center [255, 175] width 7 height 7
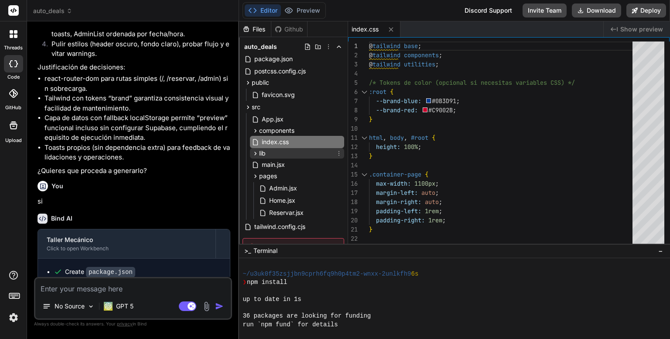
click at [255, 154] on icon at bounding box center [256, 152] width 2 height 3
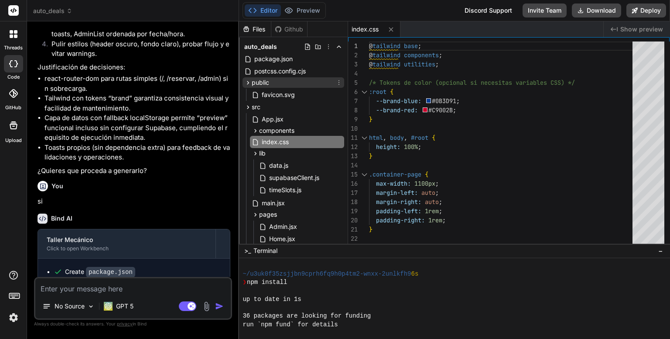
click at [247, 82] on icon at bounding box center [247, 82] width 7 height 7
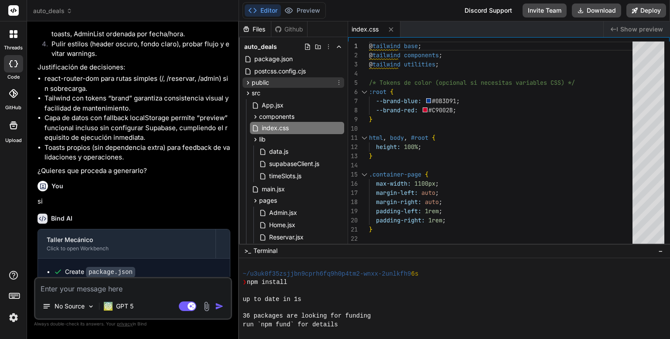
click at [247, 82] on icon at bounding box center [247, 82] width 7 height 7
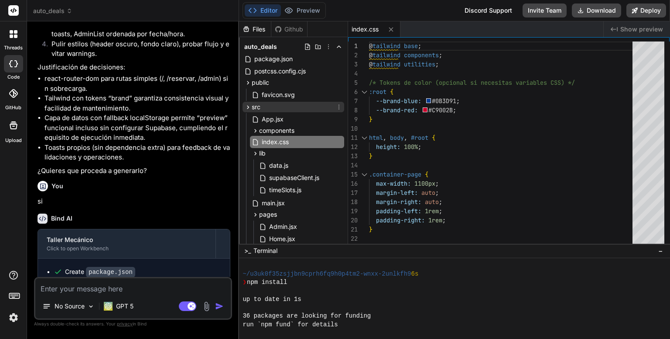
click at [249, 107] on icon at bounding box center [247, 106] width 7 height 7
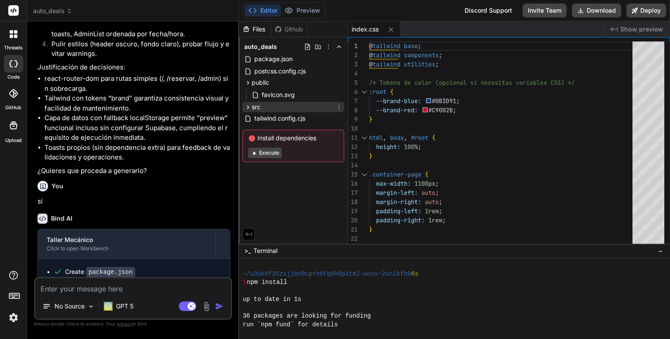
click at [249, 107] on icon at bounding box center [247, 106] width 7 height 7
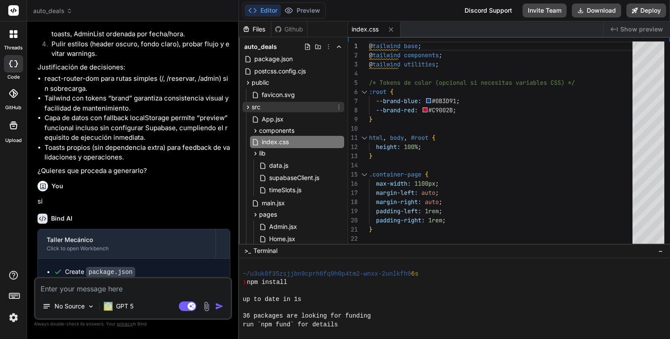
click at [249, 107] on icon at bounding box center [247, 106] width 7 height 7
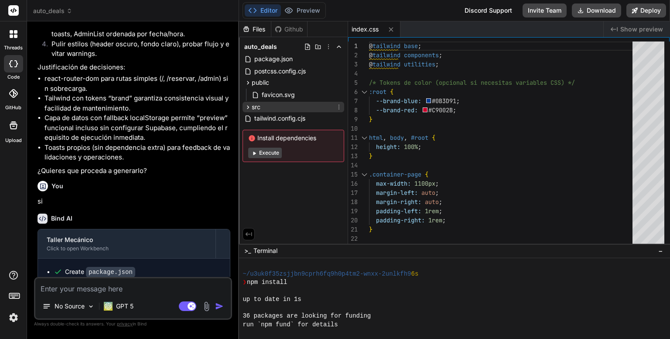
click at [248, 108] on icon at bounding box center [247, 106] width 7 height 7
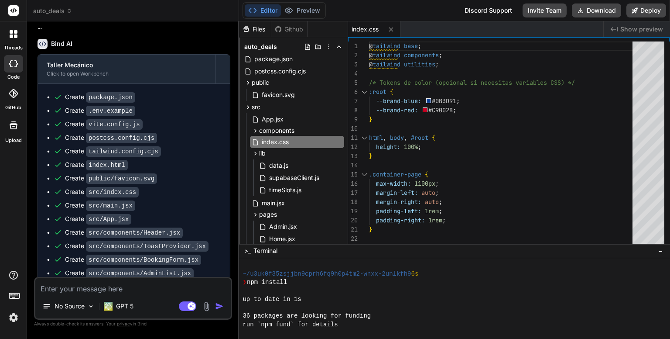
scroll to position [737, 0]
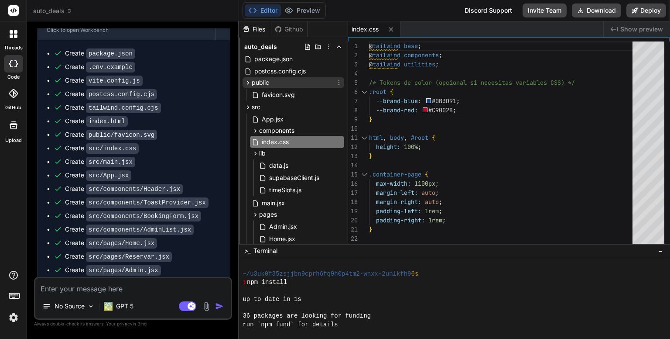
click at [246, 82] on icon at bounding box center [247, 82] width 7 height 7
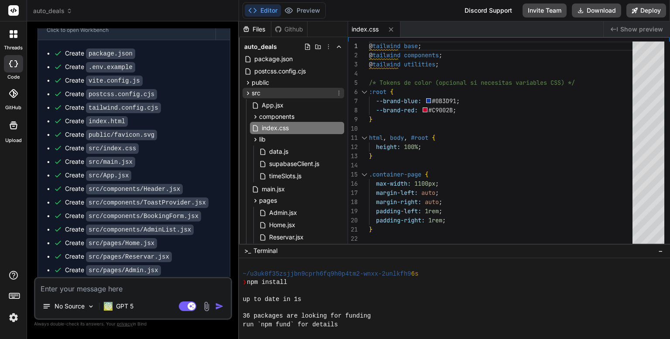
click at [249, 94] on icon at bounding box center [247, 92] width 7 height 7
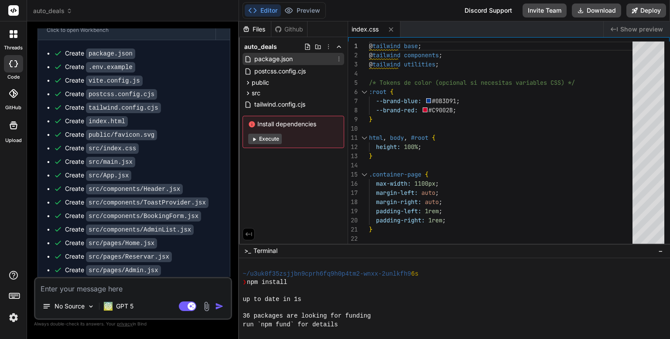
click at [274, 59] on span "package.json" at bounding box center [273, 59] width 40 height 10
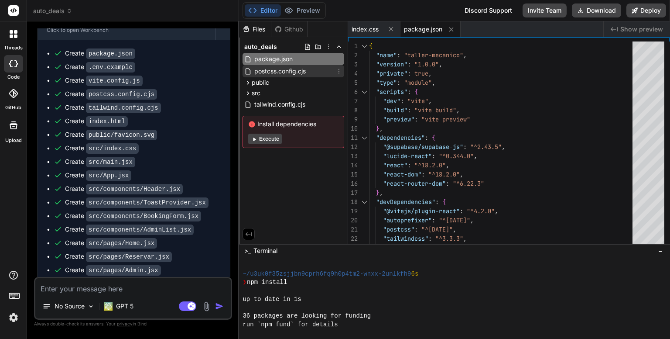
click at [266, 68] on span "postcss.config.cjs" at bounding box center [279, 71] width 53 height 10
type textarea "module.exports = { plugins: { tailwindcss: {}, autoprefixer: {}, }, }"
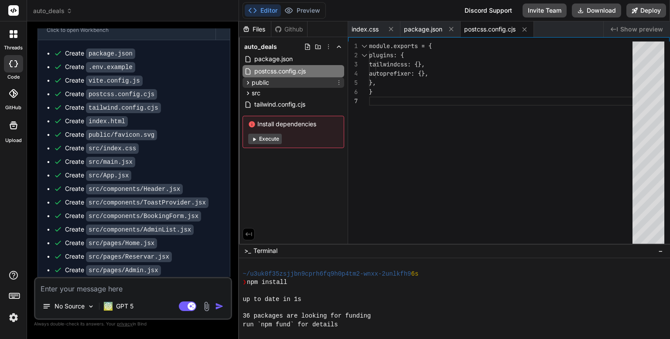
click at [272, 86] on div "public" at bounding box center [294, 82] width 102 height 10
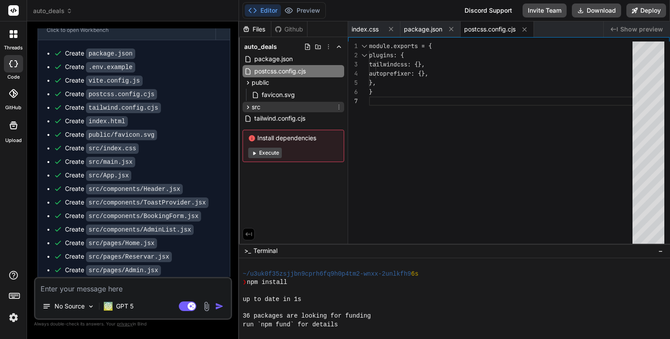
click at [248, 106] on icon at bounding box center [247, 106] width 7 height 7
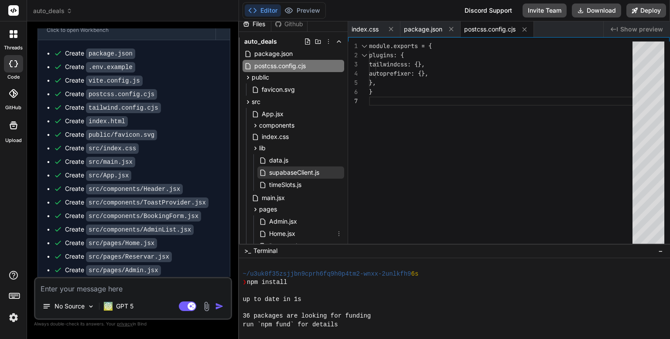
scroll to position [0, 0]
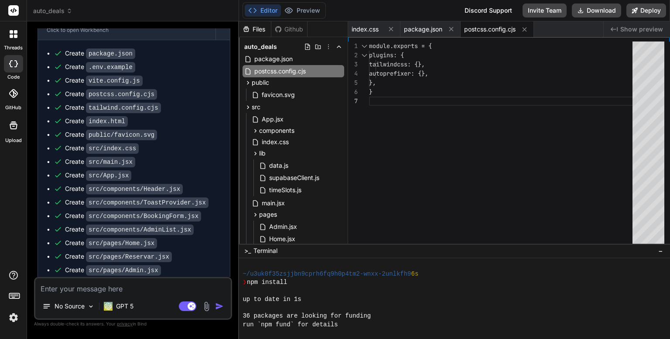
click at [71, 9] on icon at bounding box center [69, 11] width 6 height 6
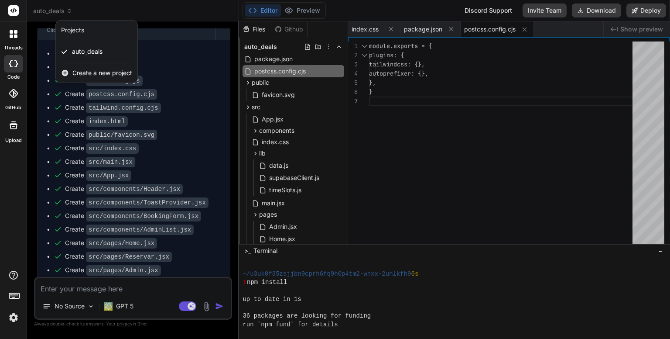
click at [327, 46] on div at bounding box center [335, 169] width 670 height 339
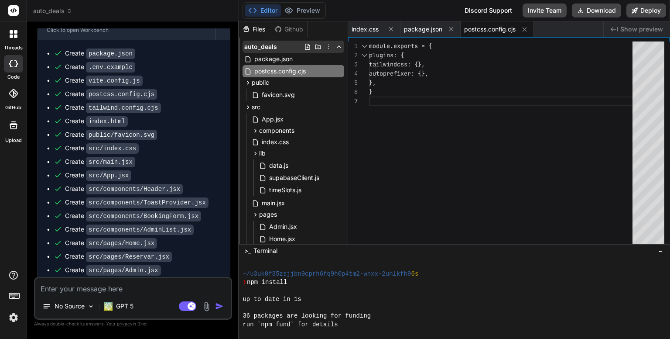
click at [325, 46] on icon at bounding box center [328, 46] width 7 height 7
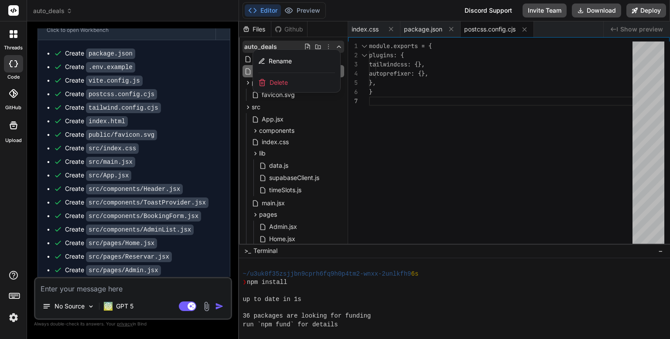
click at [279, 84] on span "Delete" at bounding box center [279, 82] width 18 height 9
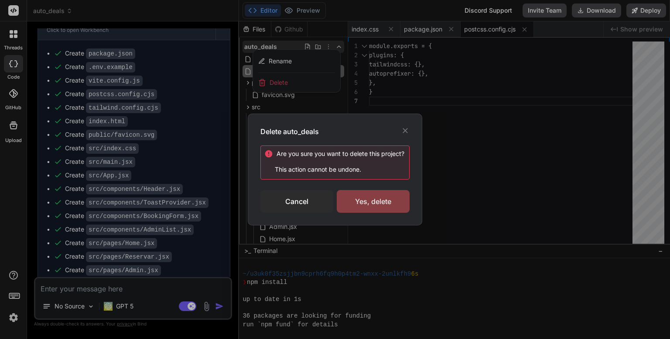
click at [373, 202] on div "Yes, delete" at bounding box center [373, 201] width 73 height 23
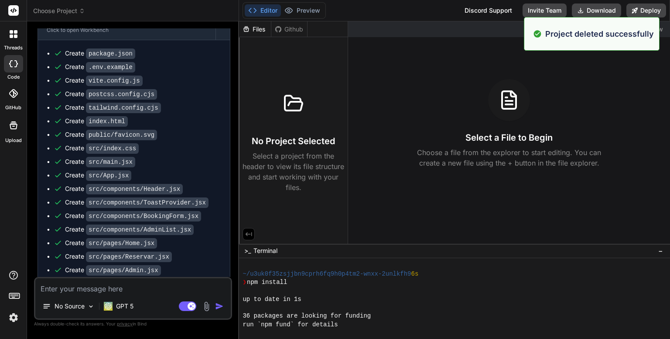
click at [14, 35] on icon at bounding box center [15, 35] width 3 height 3
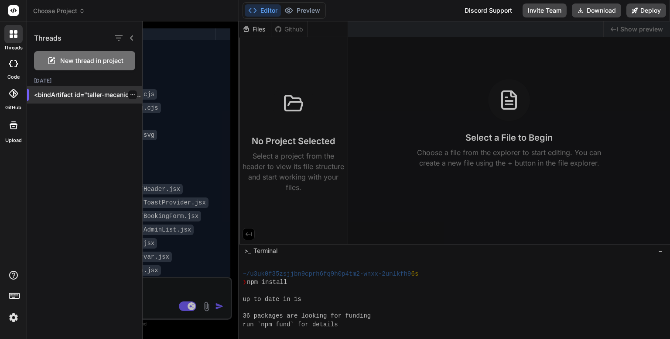
click at [130, 95] on icon "button" at bounding box center [132, 94] width 5 height 5
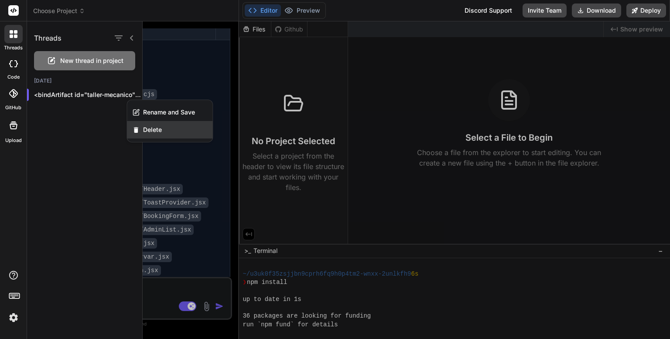
click at [158, 133] on span "Delete" at bounding box center [152, 129] width 19 height 9
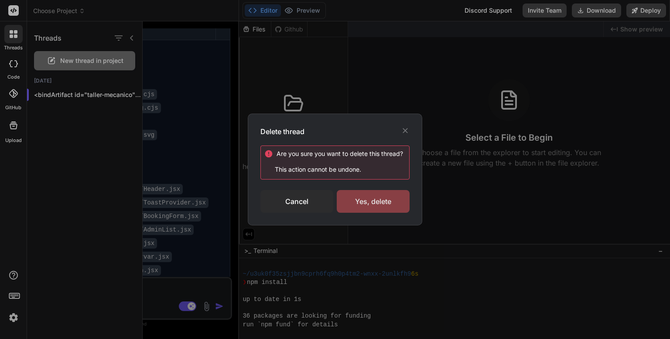
click at [363, 205] on div "Yes, delete" at bounding box center [373, 201] width 73 height 23
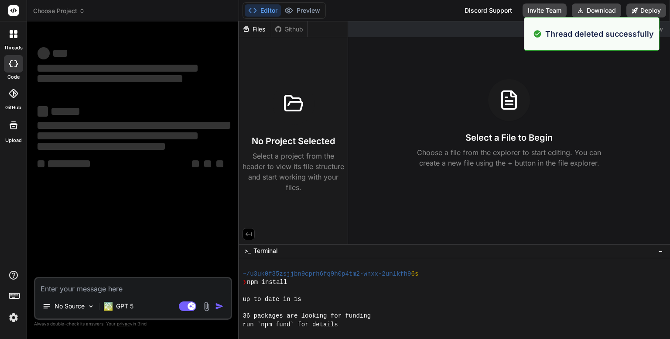
scroll to position [410, 0]
type textarea "x"
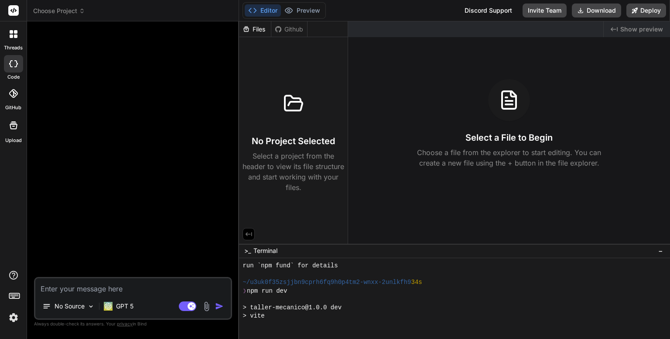
scroll to position [0, 0]
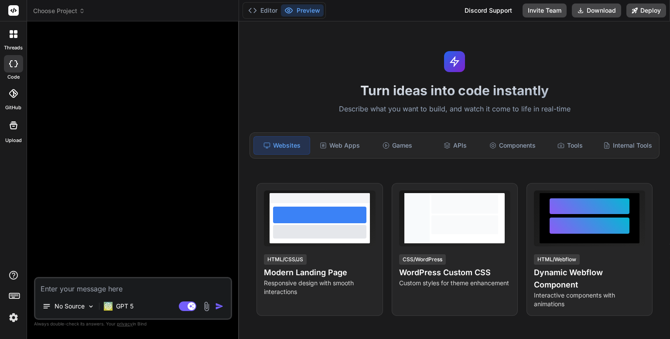
type textarea "x"
click at [344, 148] on div "Web Apps" at bounding box center [340, 145] width 56 height 18
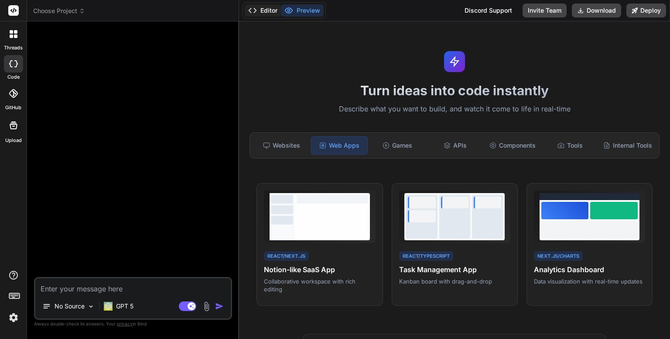
click at [262, 12] on button "Editor" at bounding box center [263, 10] width 36 height 12
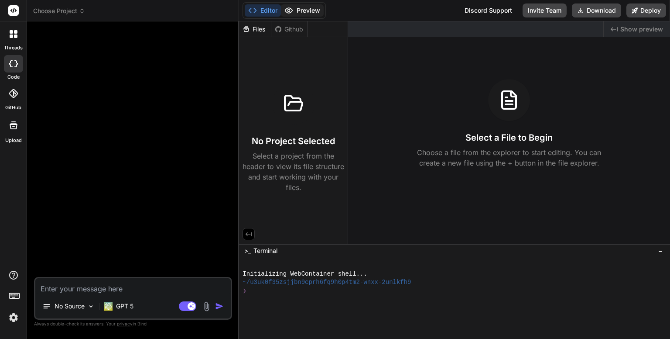
click at [307, 12] on button "Preview" at bounding box center [302, 10] width 43 height 12
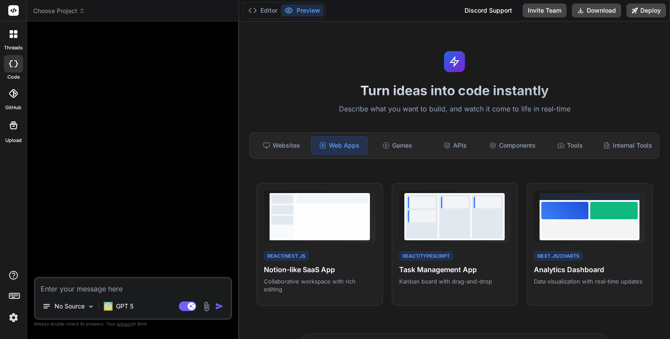
click at [75, 12] on span "Choose Project" at bounding box center [59, 11] width 52 height 9
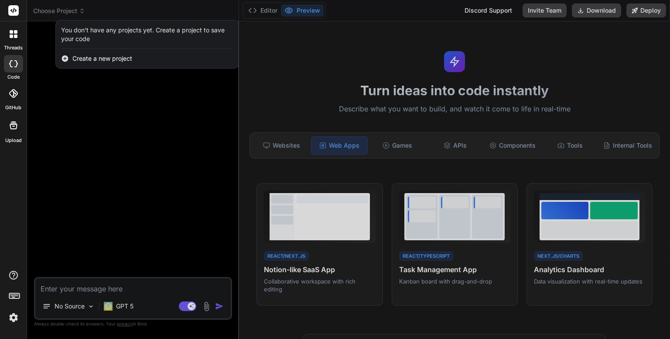
click at [86, 56] on span "Create a new project" at bounding box center [102, 58] width 60 height 9
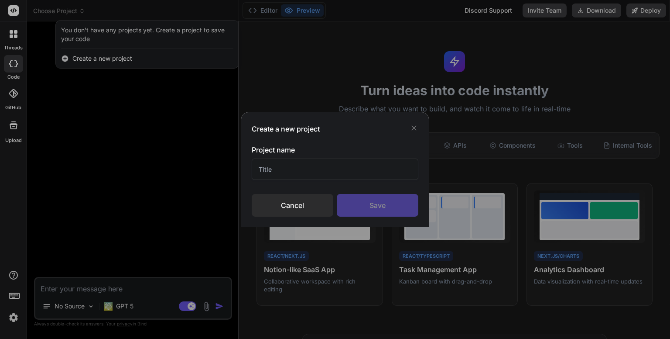
click at [274, 170] on input "text" at bounding box center [335, 168] width 167 height 21
type input "d"
type input "Auto Deals 1"
click at [385, 210] on div "Save" at bounding box center [378, 205] width 82 height 23
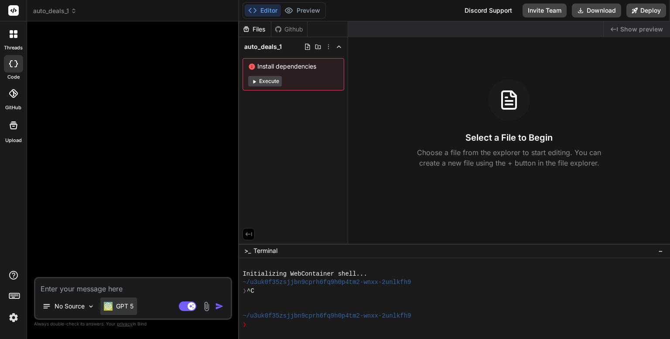
click at [118, 305] on p "GPT 5" at bounding box center [124, 305] width 17 height 9
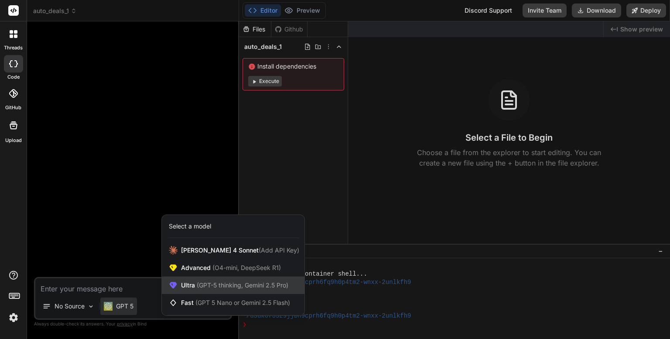
click at [210, 285] on span "(GPT-5 thinking, Gemini 2.5 Pro)" at bounding box center [241, 284] width 93 height 7
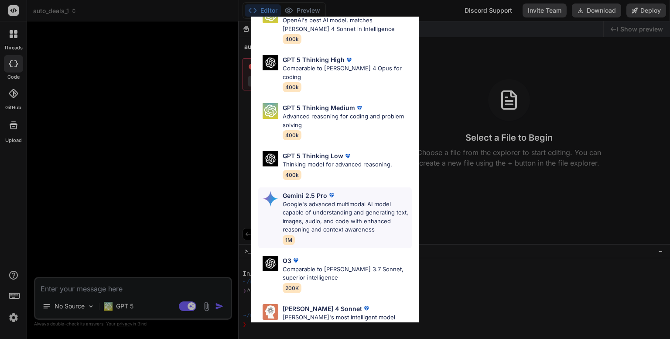
scroll to position [96, 0]
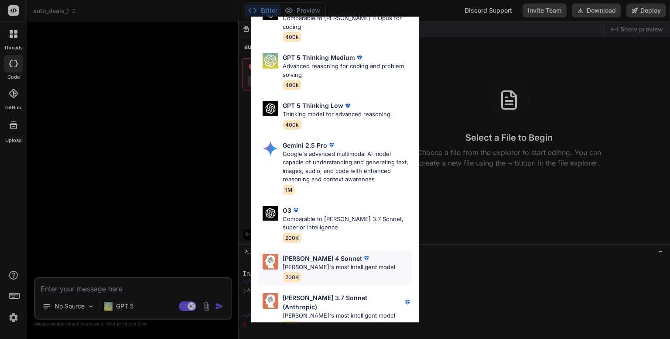
click at [311, 263] on p "[PERSON_NAME]'s most intelligent model" at bounding box center [339, 267] width 113 height 9
type textarea "x"
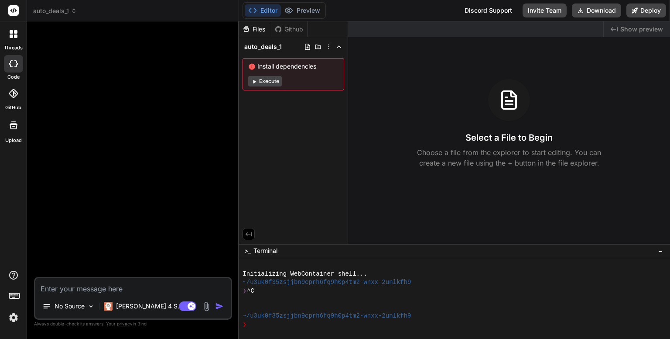
click at [151, 290] on textarea at bounding box center [132, 286] width 195 height 16
paste textarea "Objetivo: Crea un proyecto React + Vite para un taller mecánico con flujo de re…"
type textarea "Objetivo: Crea un proyecto React + Vite para un taller mecánico con flujo de re…"
type textarea "x"
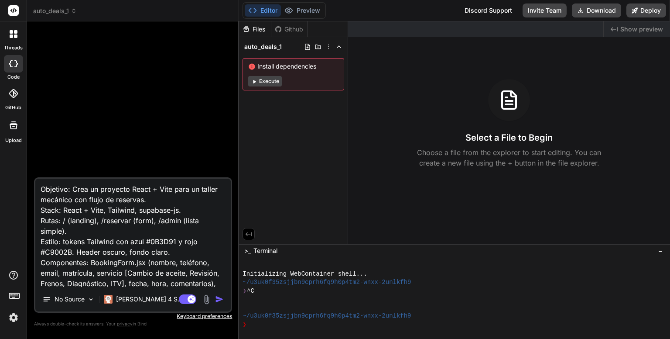
scroll to position [74, 0]
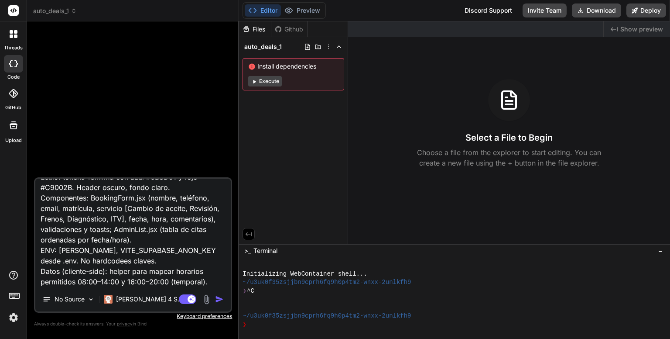
type textarea "Objetivo: Crea un proyecto React + Vite para un taller mecánico con flujo de re…"
click at [216, 297] on img "button" at bounding box center [219, 299] width 9 height 9
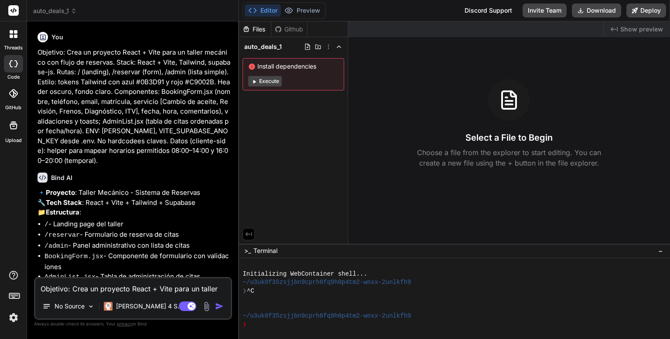
type textarea "x"
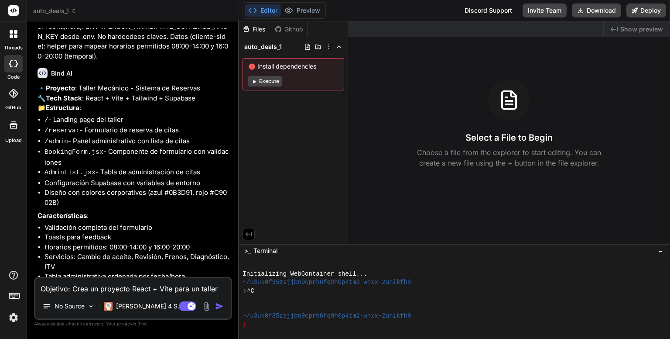
scroll to position [148, 0]
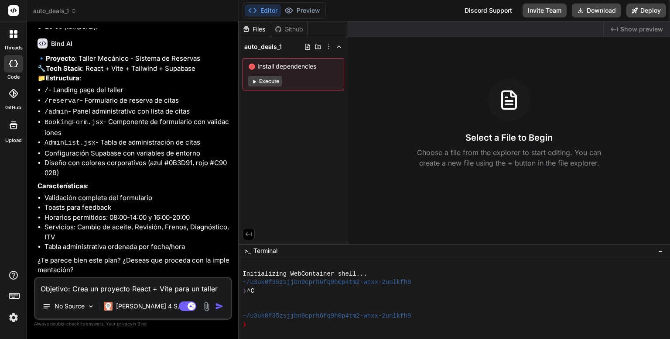
click at [138, 290] on textarea "Objetivo: Crea un proyecto React + Vite para un taller mecánico con flujo de re…" at bounding box center [132, 286] width 195 height 16
type textarea "s"
type textarea "x"
type textarea "si"
type textarea "x"
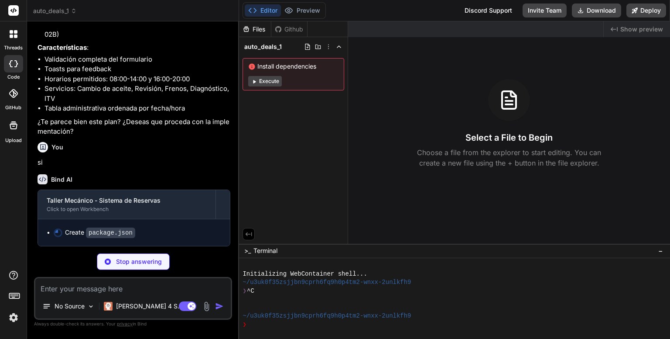
scroll to position [286, 0]
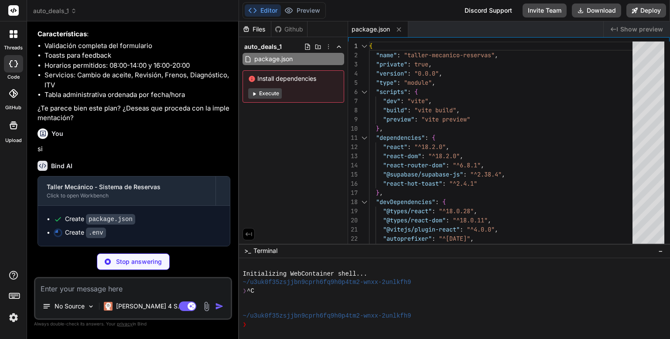
type textarea "x"
type textarea "import { defineConfig } from 'vite' import react from '@vitejs/plugin-react' ex…"
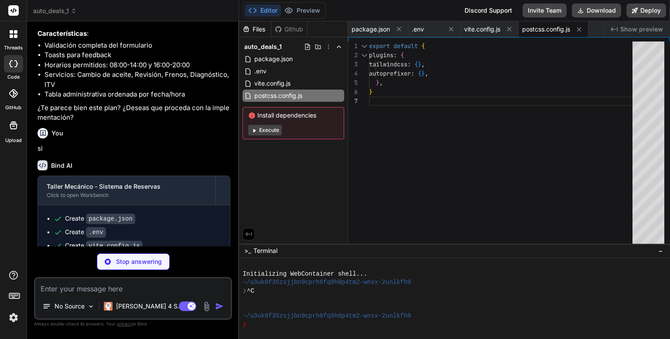
type textarea "x"
type textarea "'taller-red': '#C9002B', } }, }, plugins: [], }"
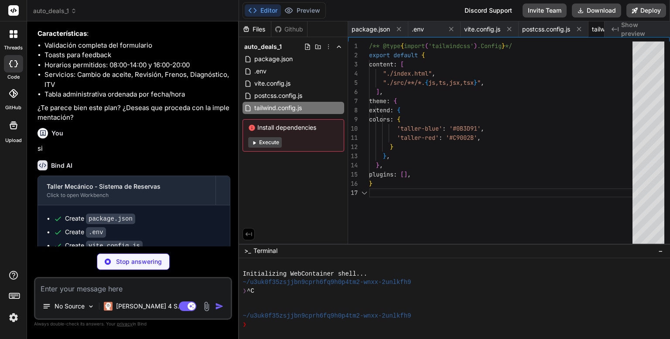
scroll to position [0, 56]
type textarea "x"
type textarea "<script type="module" src="/src/main.jsx"></script> </body> </html>"
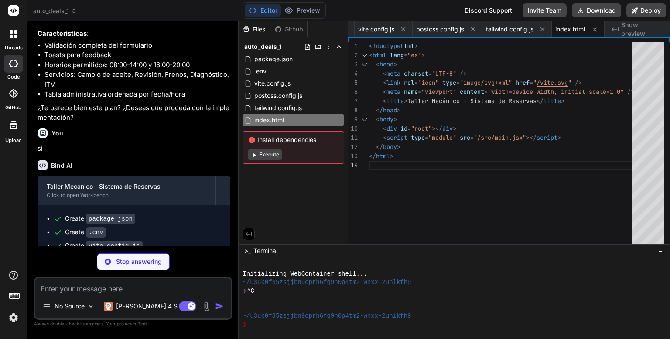
type textarea "x"
type textarea "}, }} /> </BrowserRouter> </React.StrictMode>, )"
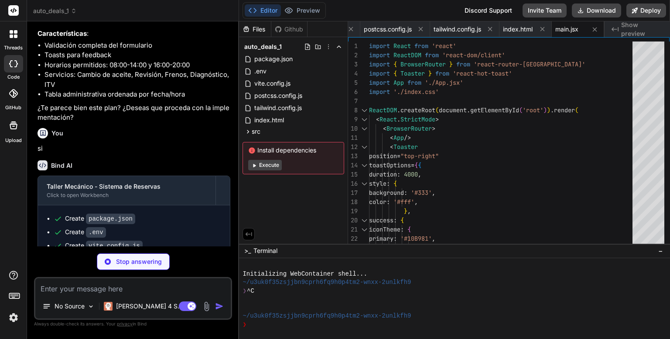
type textarea "x"
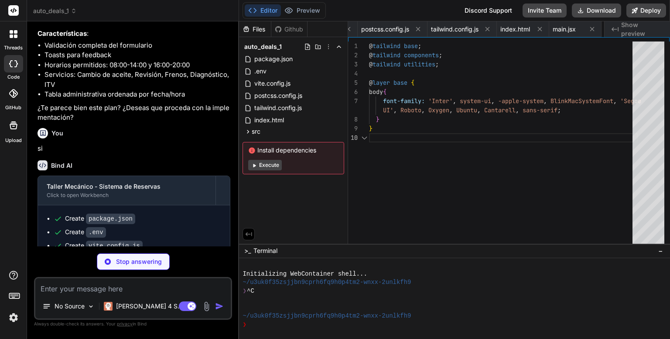
scroll to position [0, 213]
type textarea "x"
type textarea "export default App"
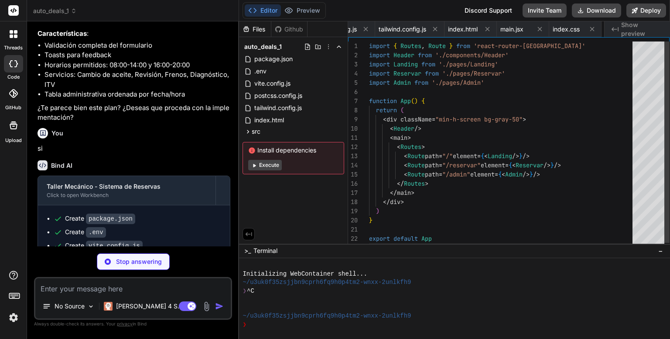
scroll to position [0, 266]
type textarea "x"
type textarea "export const supabase = createClient(supabaseUrl, supabaseAnonKey)"
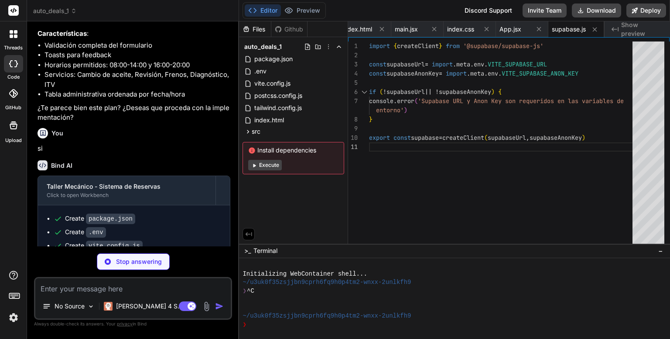
type textarea "x"
type textarea "'Cambio de aceite', 'Revisión', 'Frenos', 'Diagnóstico', 'ITV' ]"
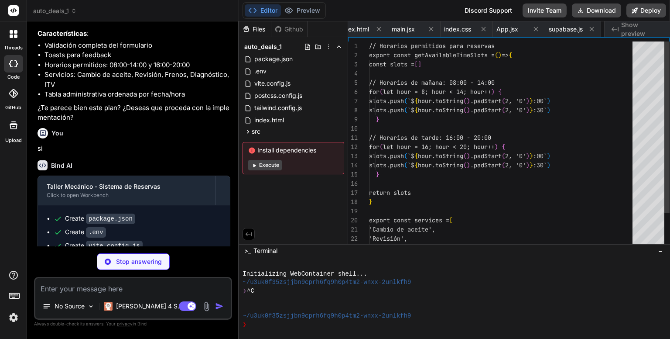
scroll to position [0, 377]
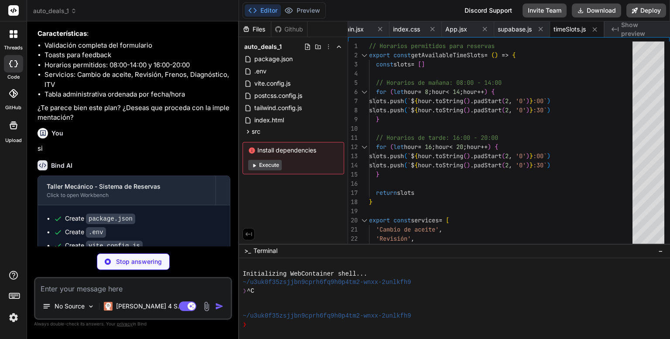
type textarea "x"
type textarea ") }"
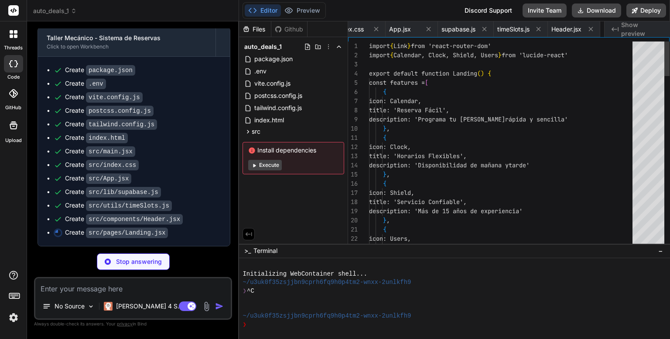
scroll to position [0, 483]
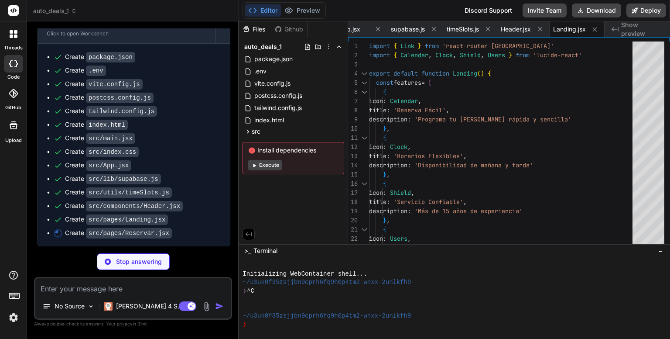
type textarea "x"
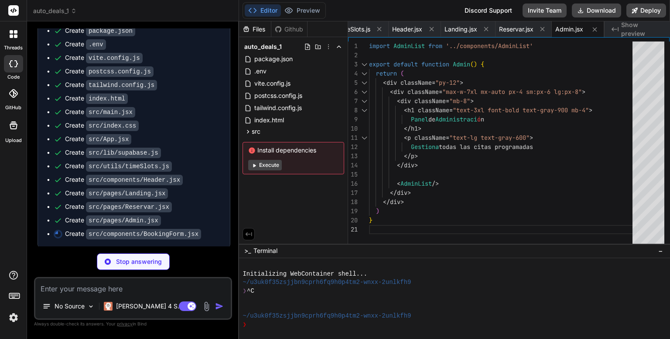
scroll to position [488, 0]
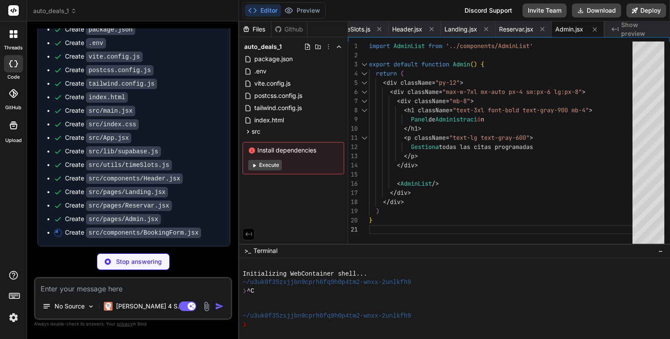
type textarea "x"
type textarea "{loading ? 'Reservando...' : 'Reservar Cita'} </button> </div> </form> </div> )…"
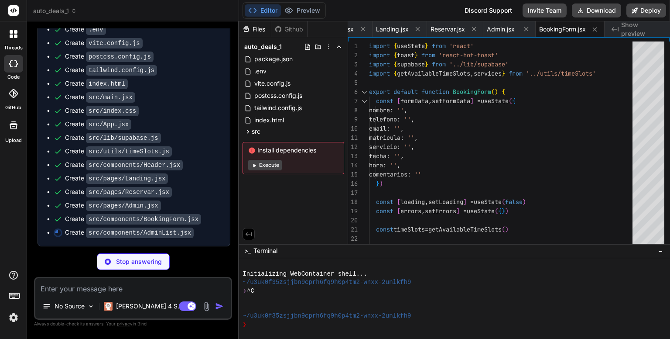
scroll to position [501, 0]
type textarea "x"
type textarea "))} </div> )} </div> </div> ) }"
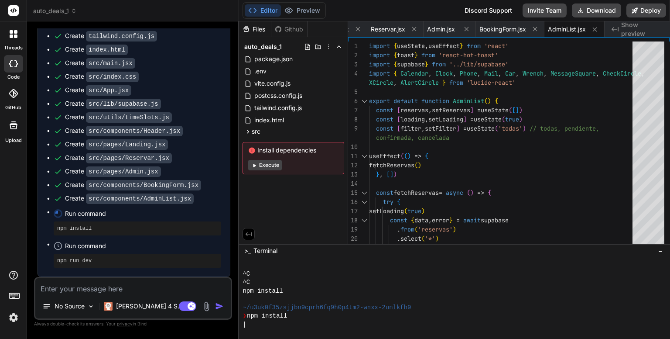
scroll to position [184, 0]
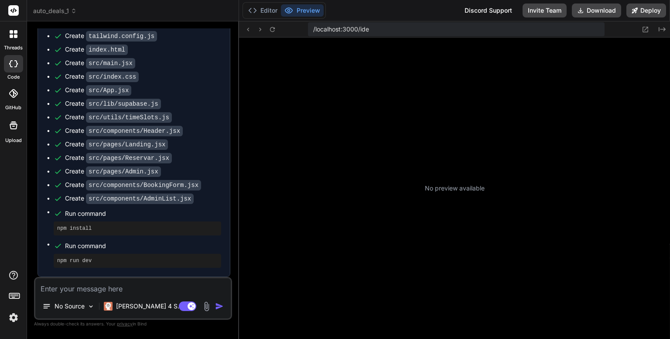
type textarea "x"
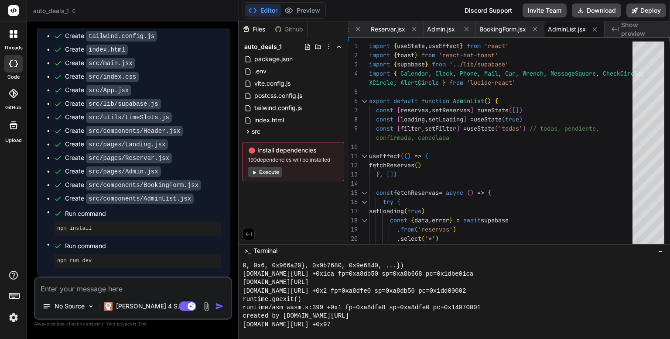
scroll to position [2245, 0]
